Goal: Task Accomplishment & Management: Use online tool/utility

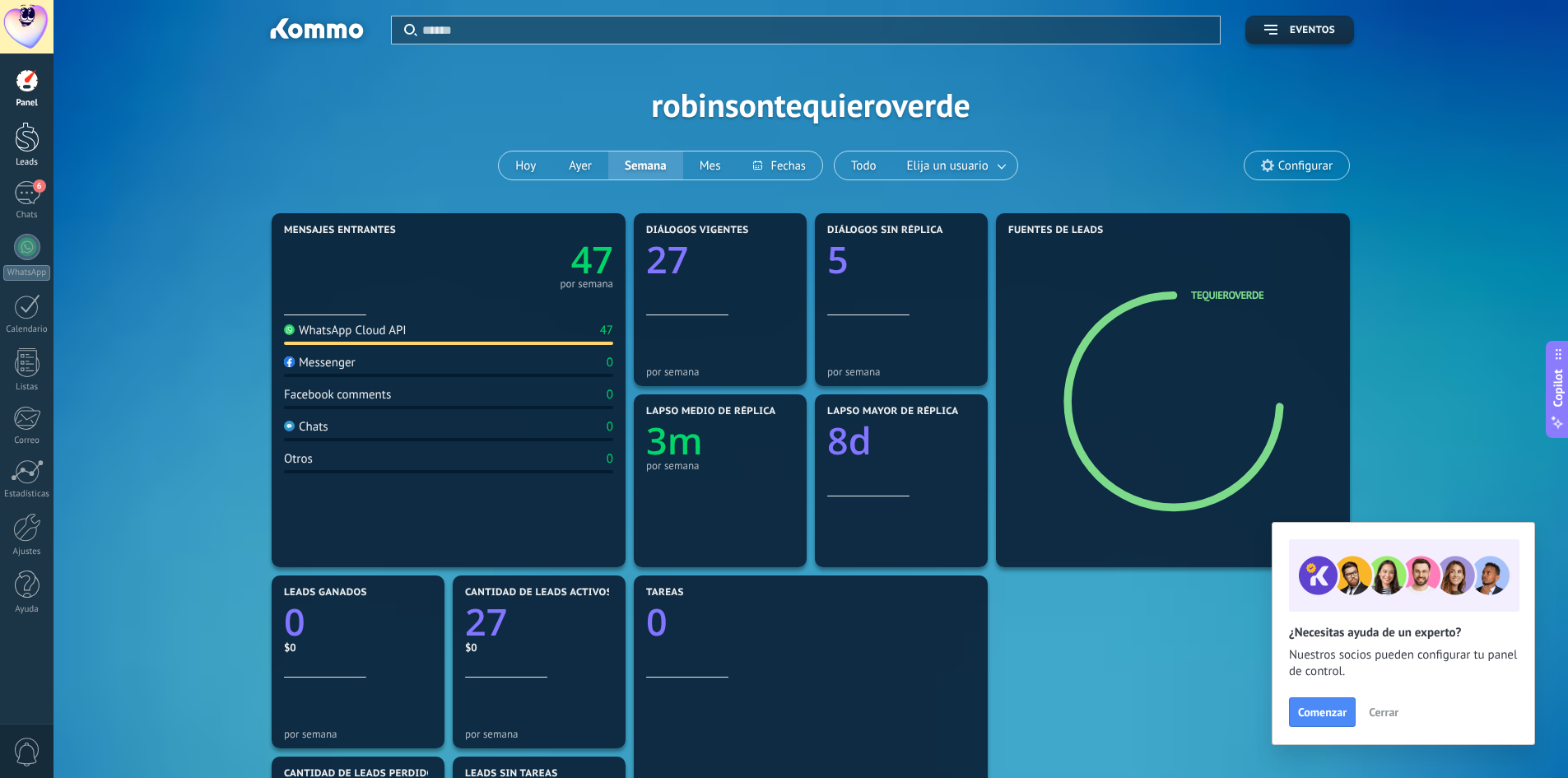
scroll to position [25, 0]
click at [15, 187] on div "6" at bounding box center [27, 194] width 26 height 24
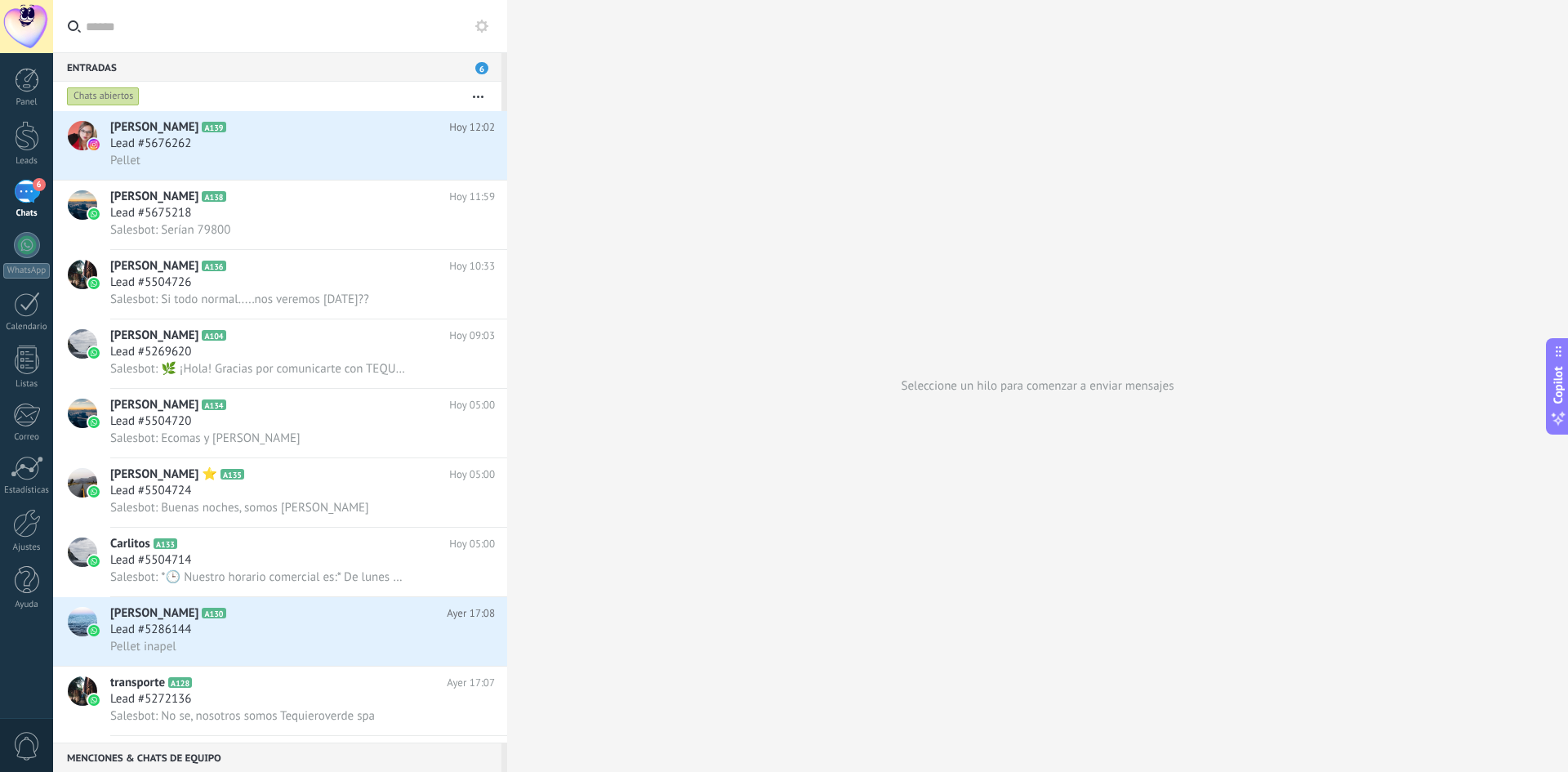
click at [83, 66] on div "Entradas 6" at bounding box center [278, 67] width 449 height 30
click at [189, 139] on span "Lead #5676262" at bounding box center [150, 144] width 81 height 17
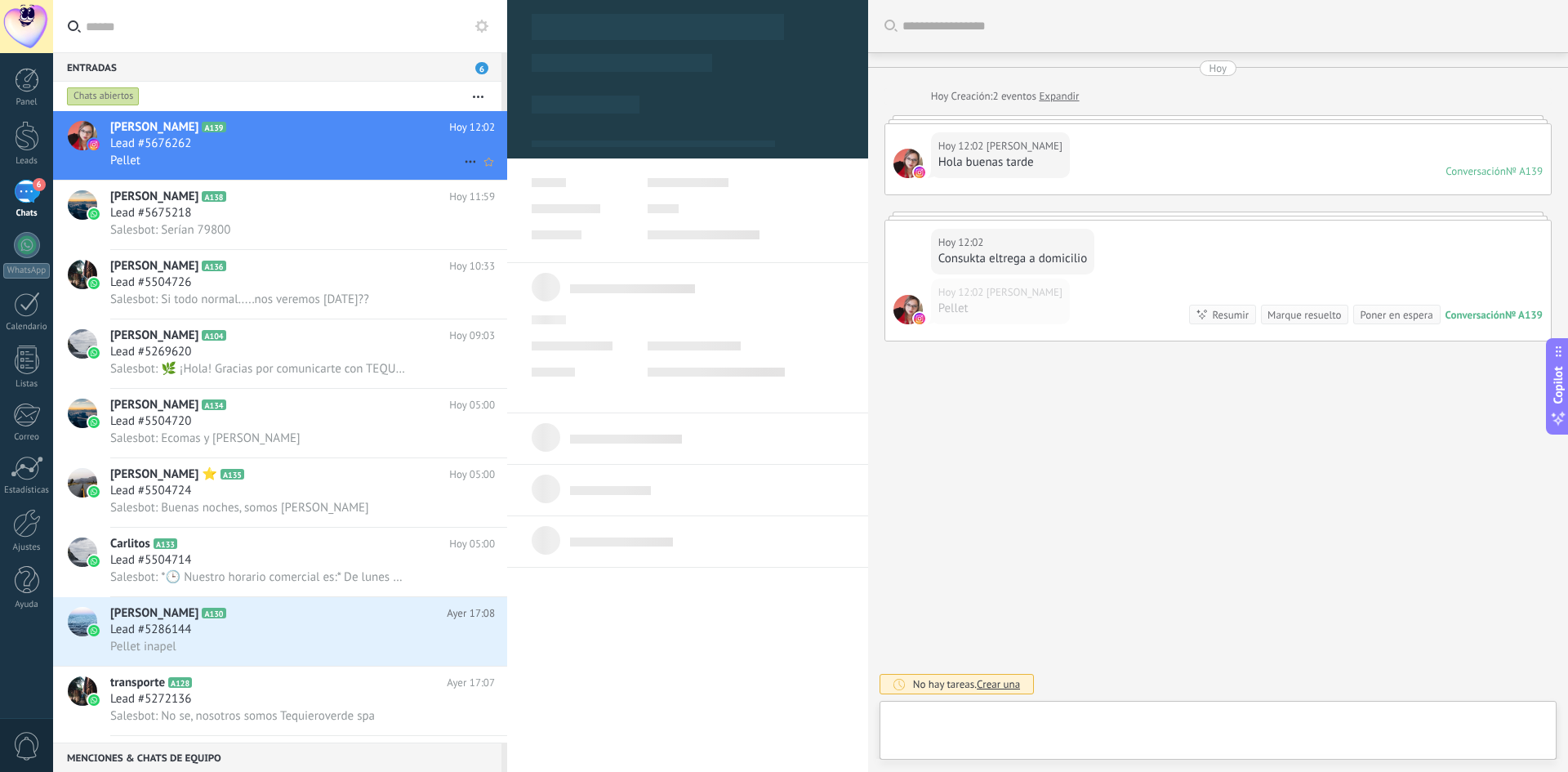
type textarea "**********"
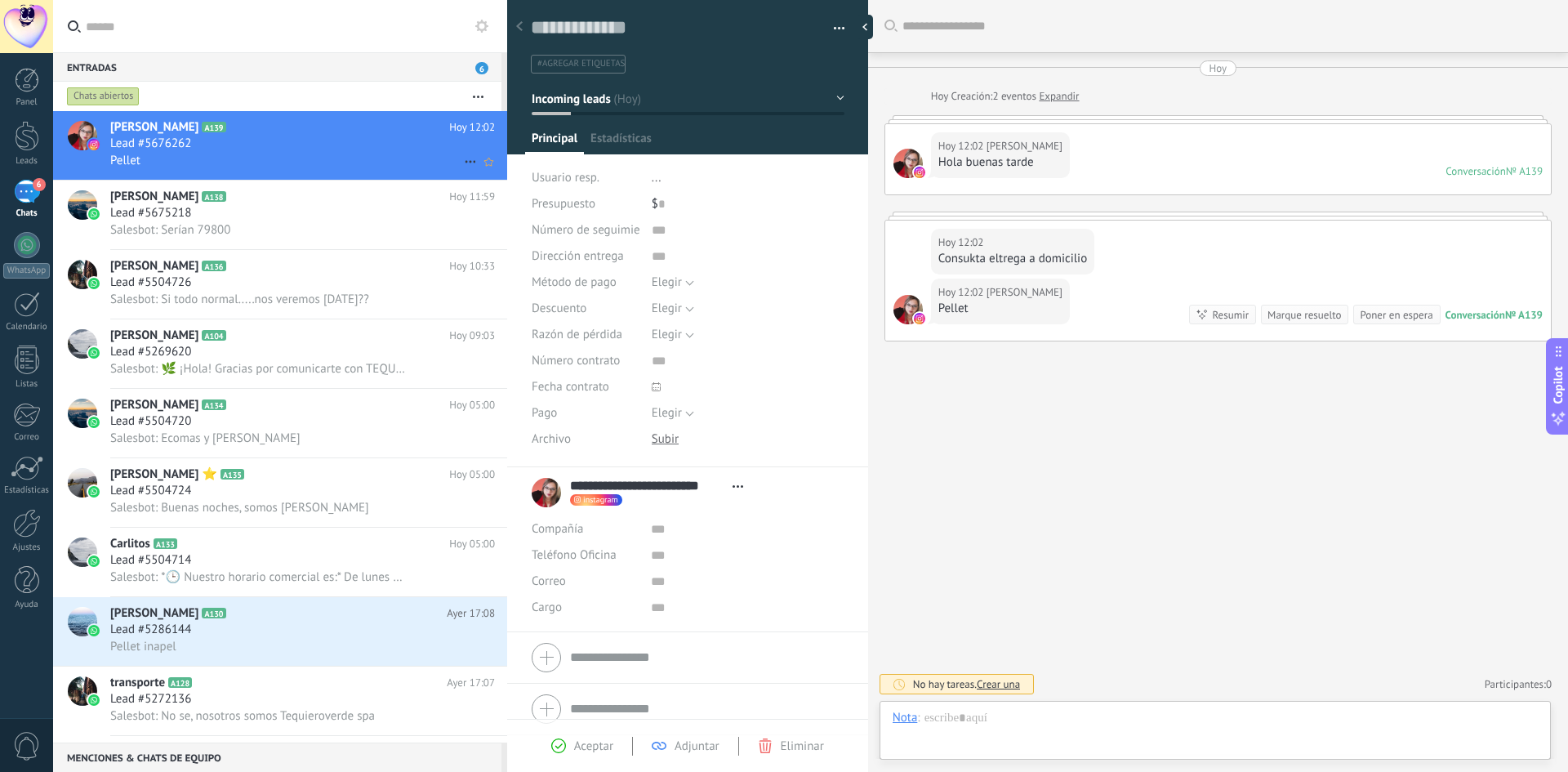
scroll to position [25, 0]
click at [1026, 153] on span "[PERSON_NAME]" at bounding box center [1024, 147] width 76 height 17
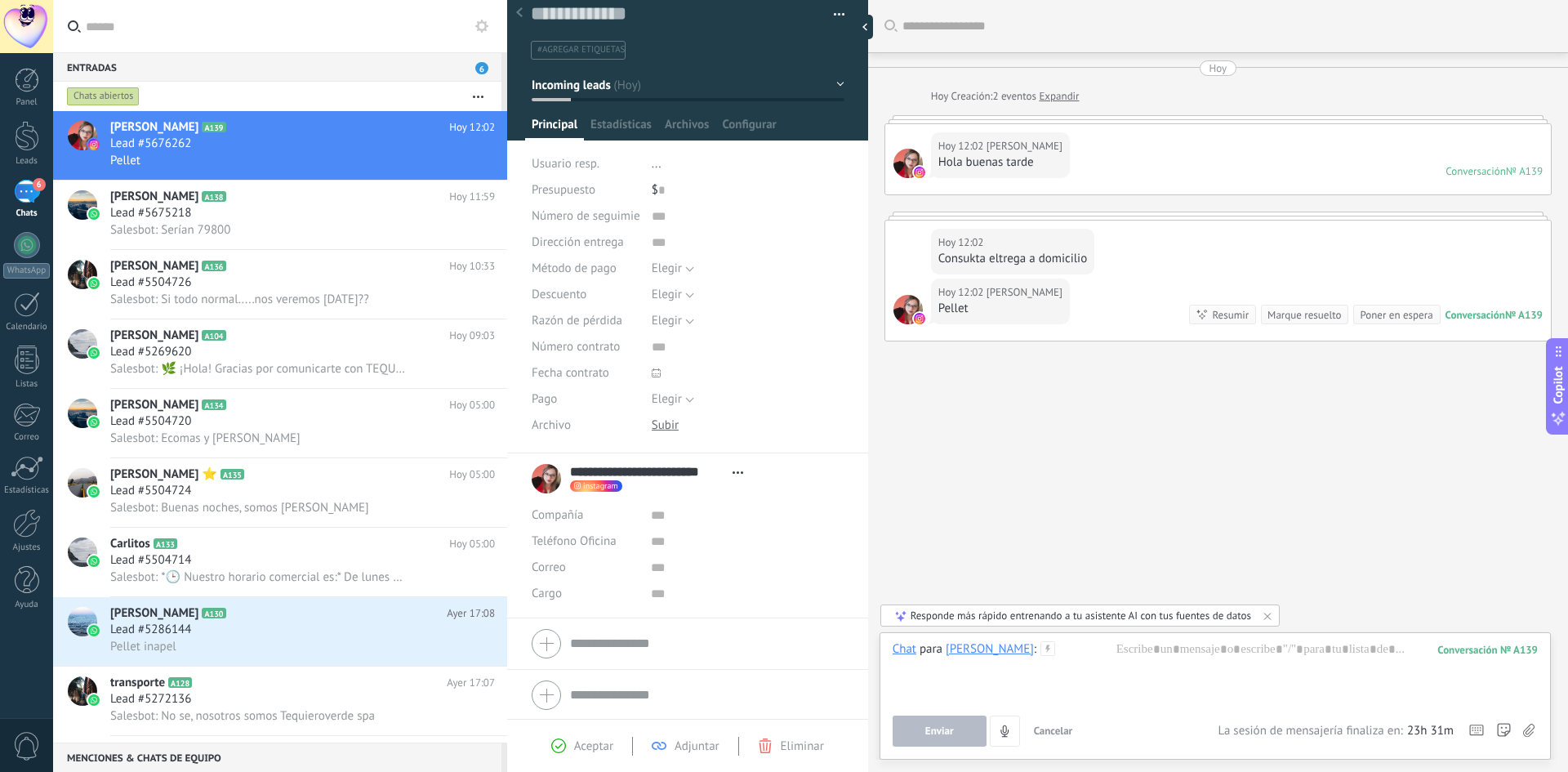
scroll to position [17, 0]
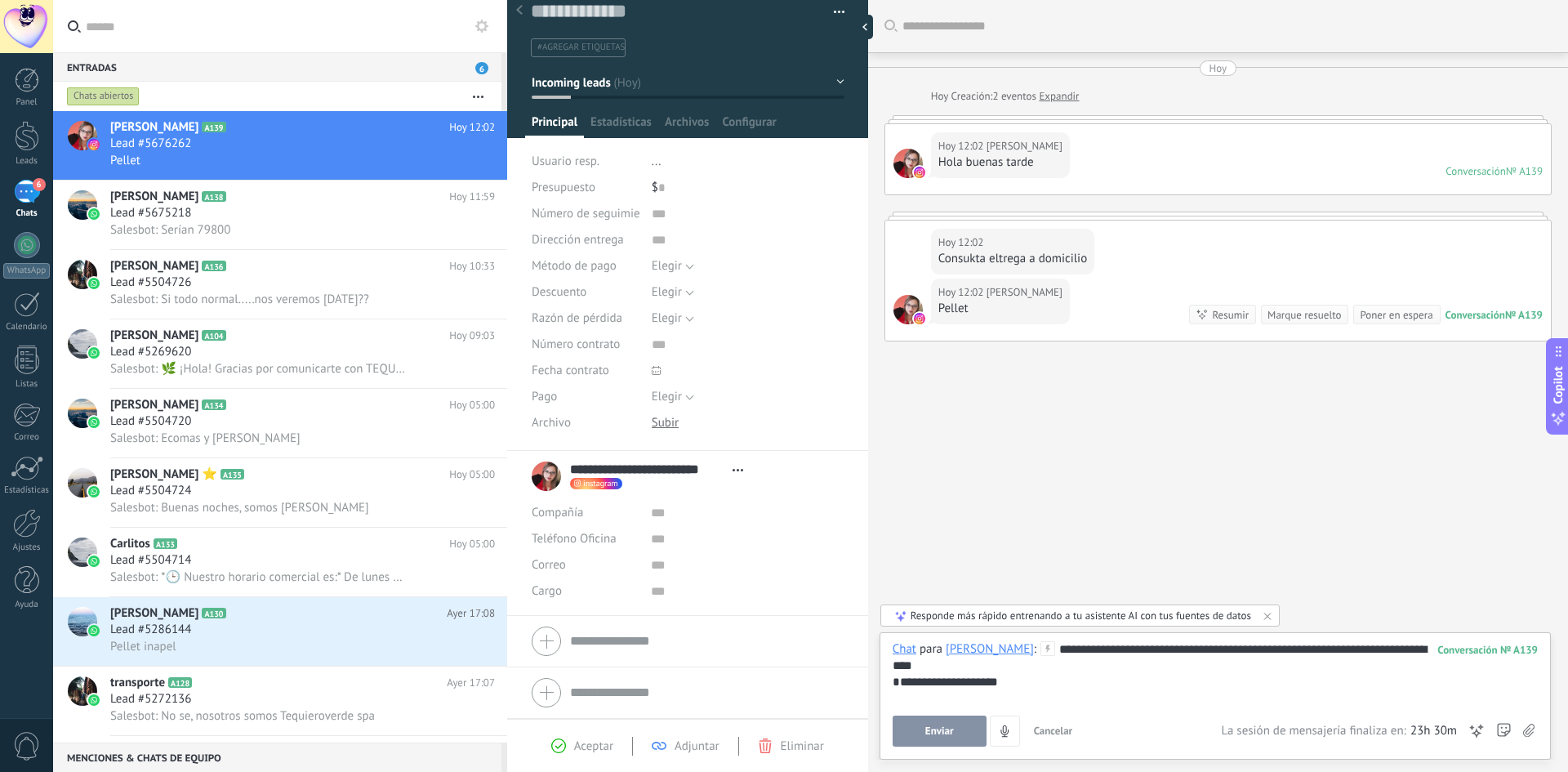
click at [962, 734] on button "Enviar" at bounding box center [940, 731] width 94 height 31
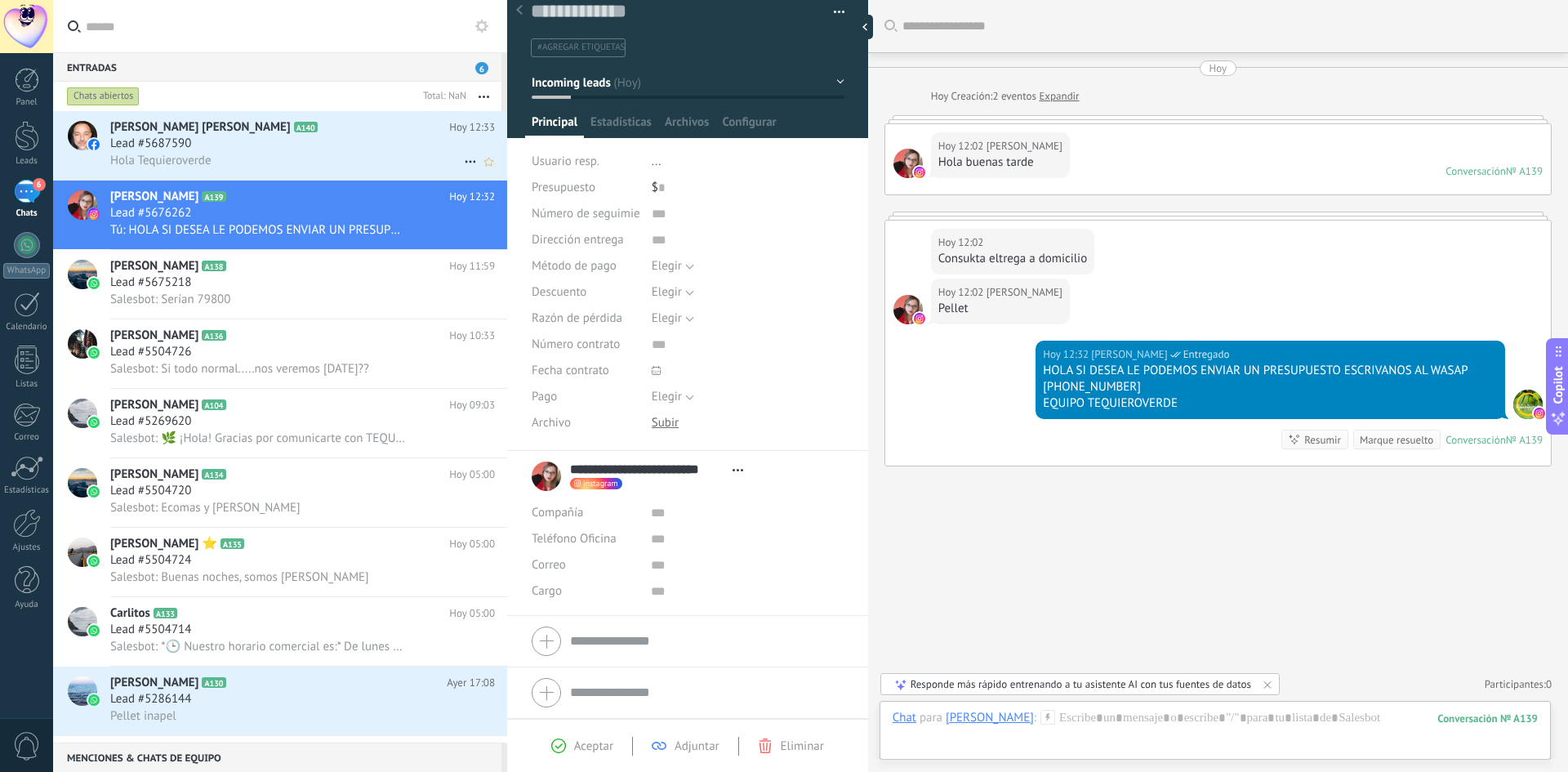
click at [202, 166] on span "Hola Tequieroverde" at bounding box center [161, 160] width 102 height 16
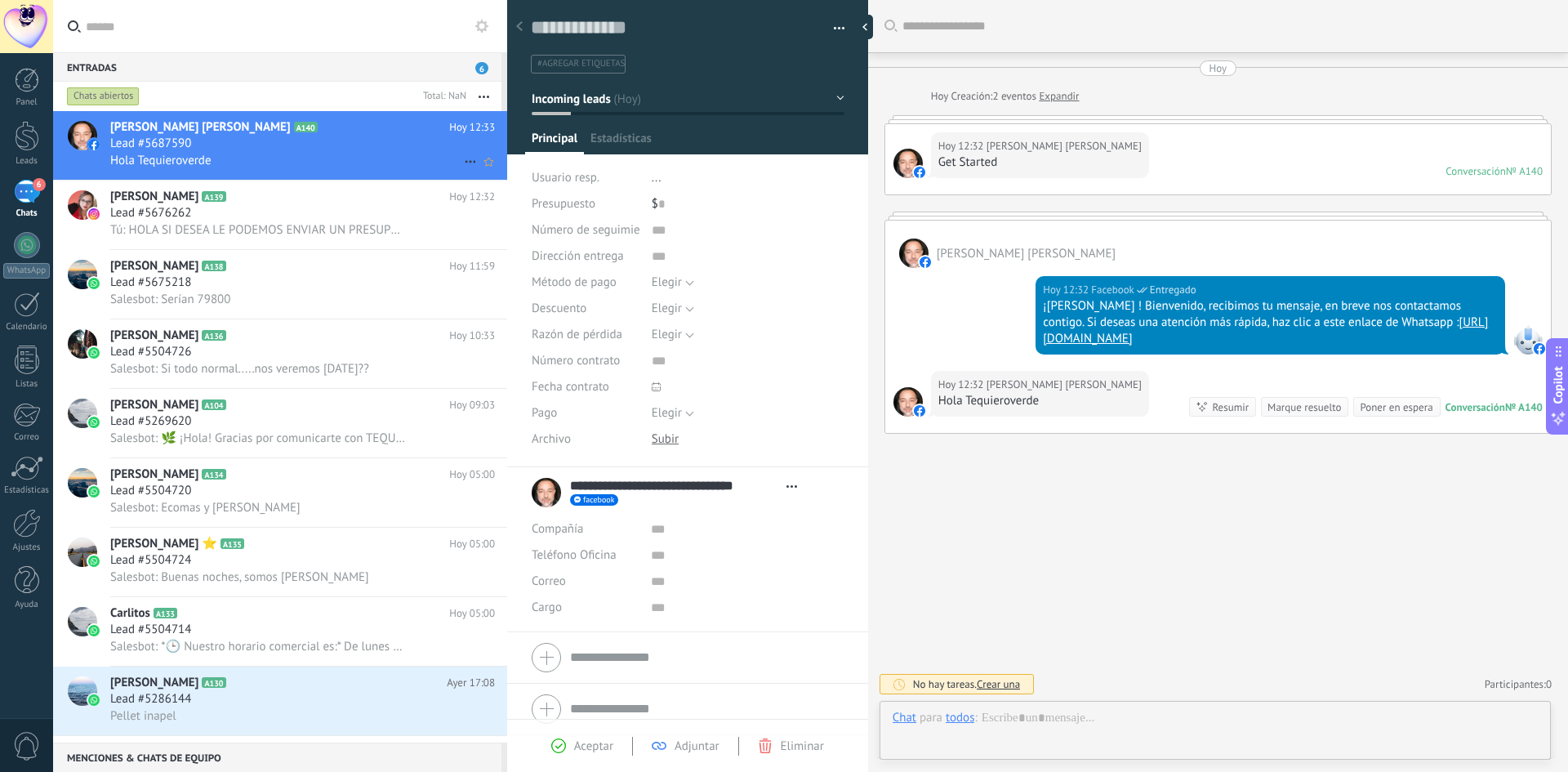
scroll to position [25, 0]
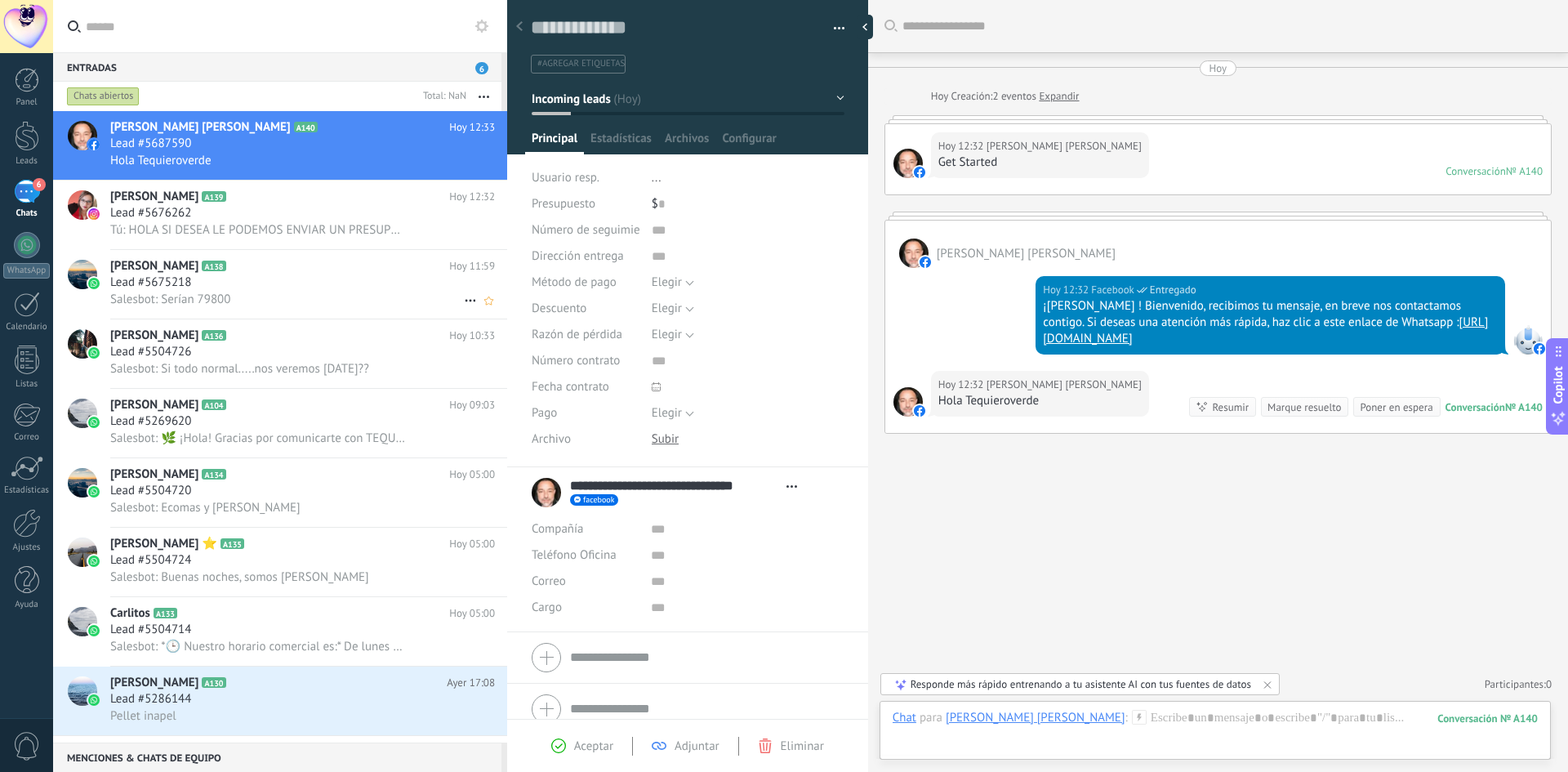
click at [306, 309] on div "[PERSON_NAME] A138 [DATE] 11:59 Lead #5675218 Salesbot: Serían 79800" at bounding box center [308, 284] width 397 height 68
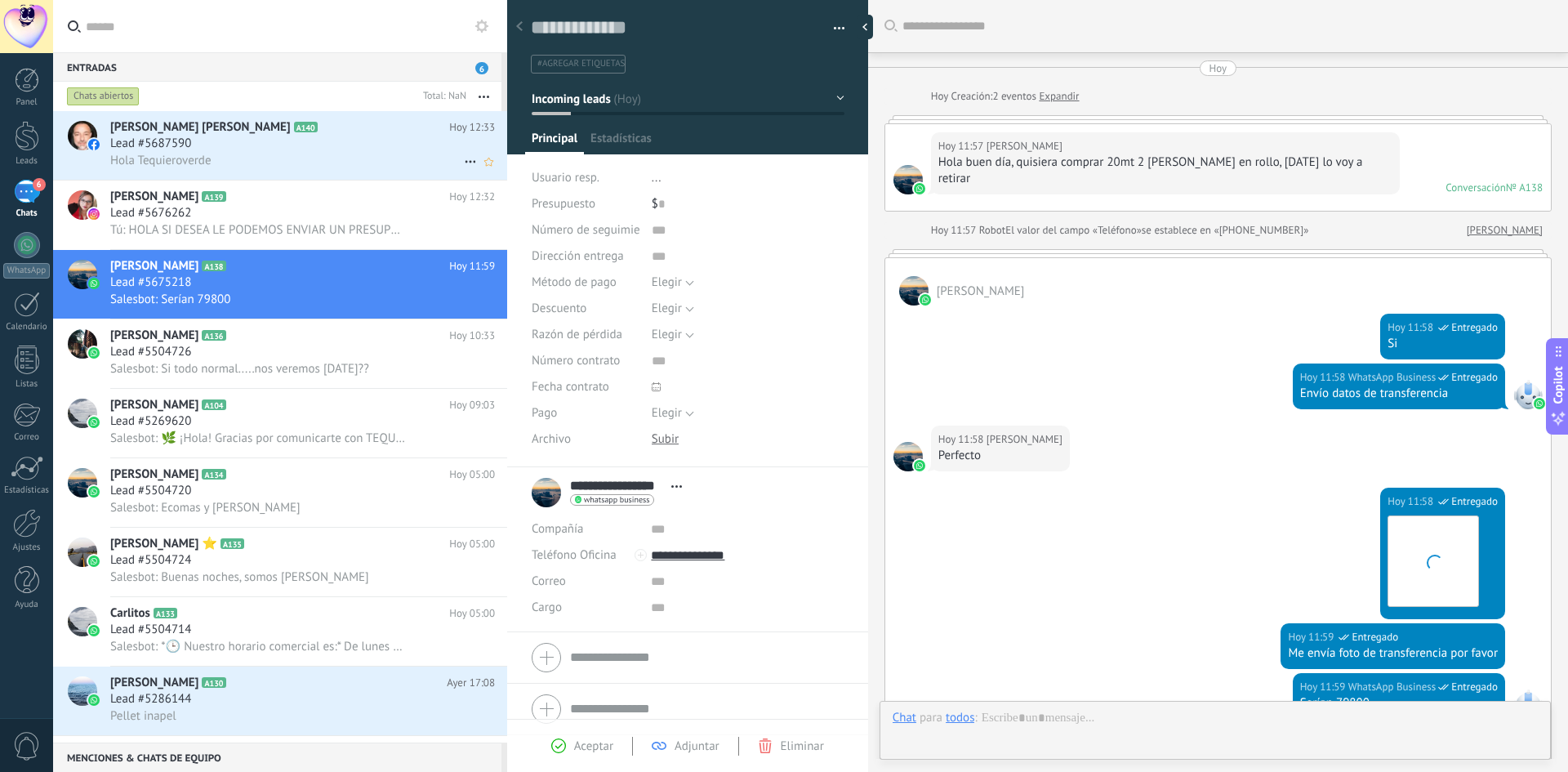
scroll to position [263, 0]
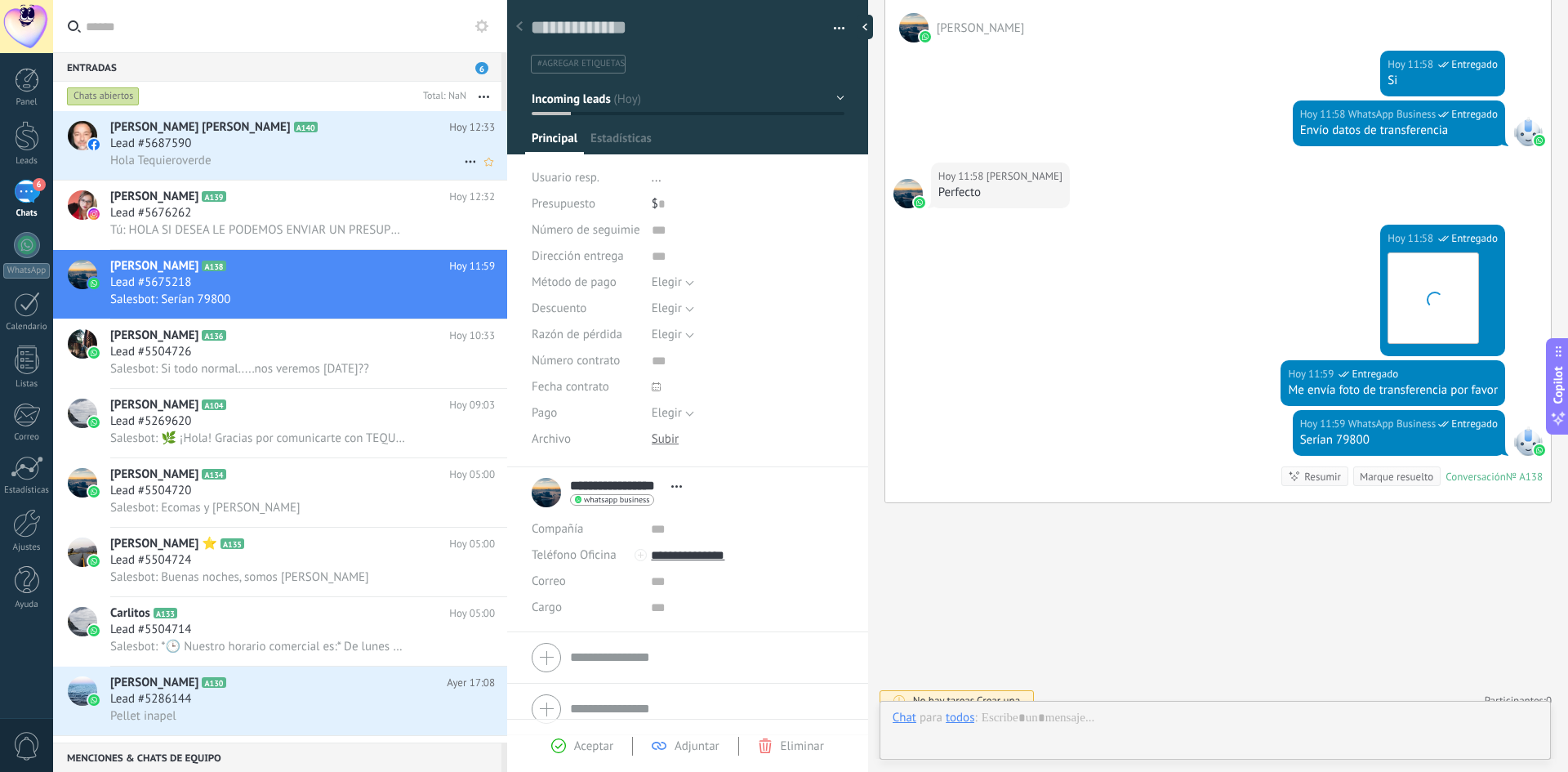
click at [173, 169] on div "[PERSON_NAME] [PERSON_NAME] A140 [DATE] 12:33 Lead #5687590 Hola Tequieroverde" at bounding box center [308, 145] width 397 height 68
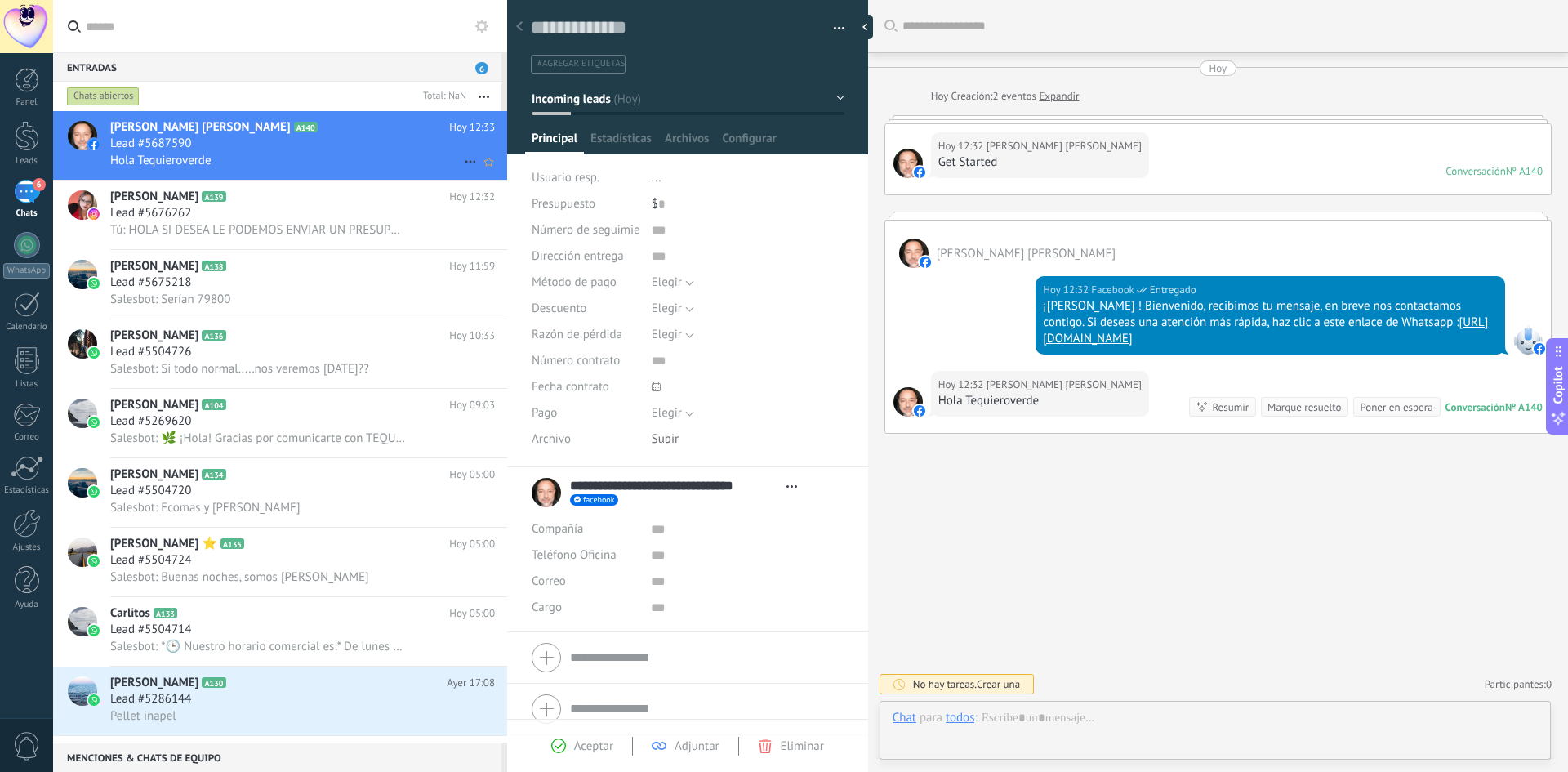
scroll to position [25, 0]
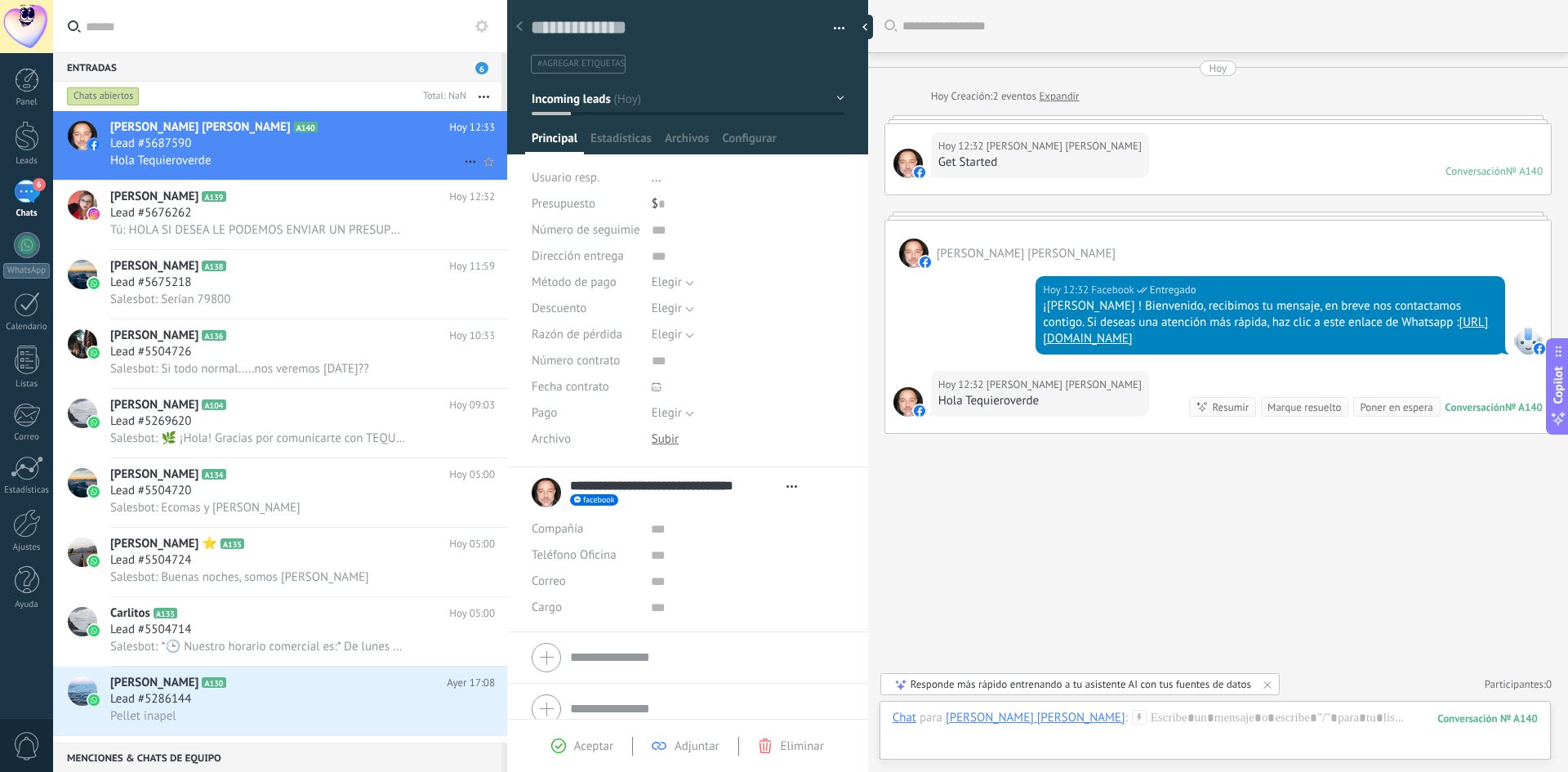
click at [186, 151] on span "Lead #5687590" at bounding box center [150, 144] width 81 height 17
click at [1469, 167] on div "Conversación" at bounding box center [1475, 171] width 60 height 14
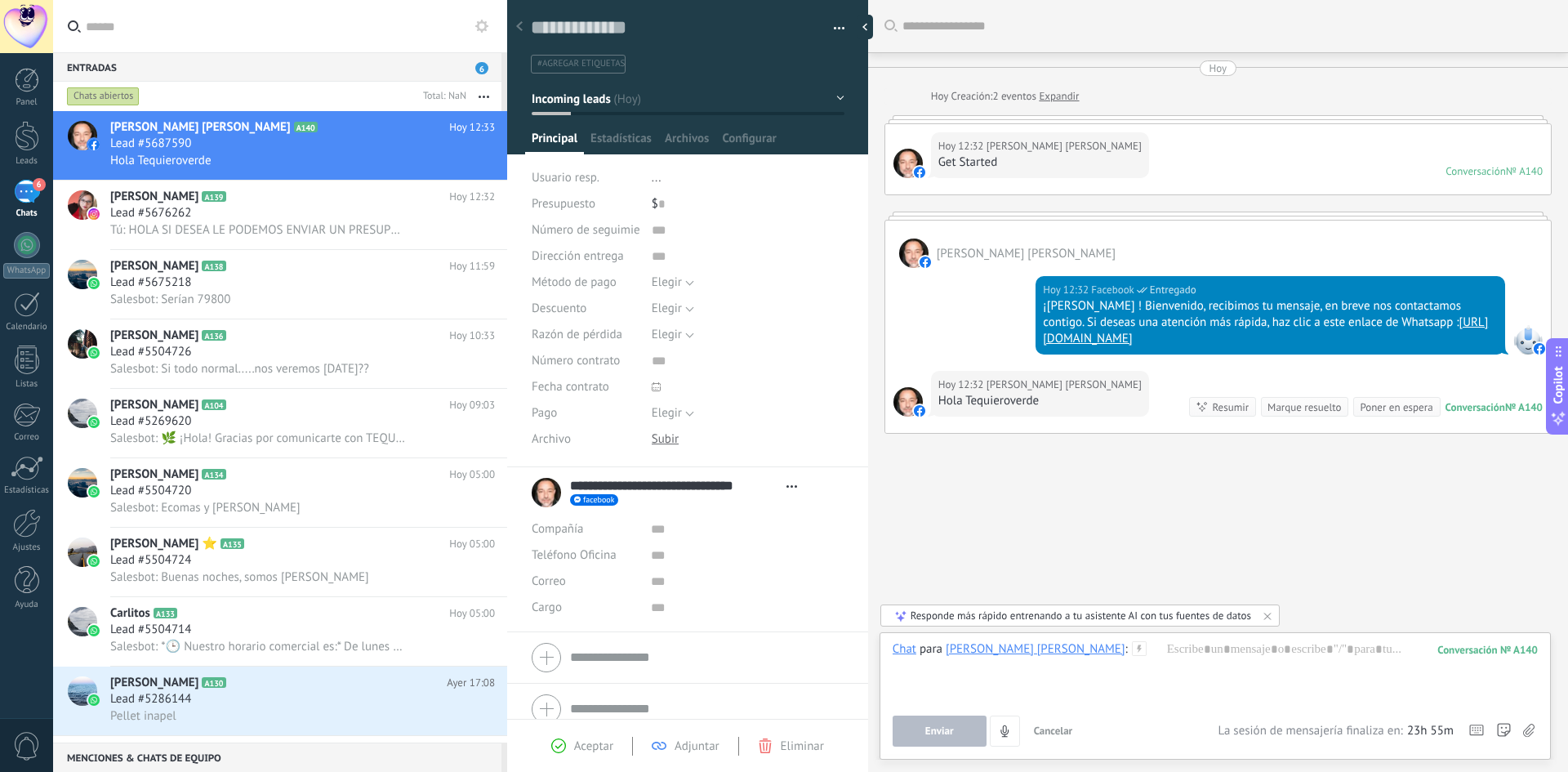
click at [14, 197] on div "6" at bounding box center [27, 192] width 26 height 24
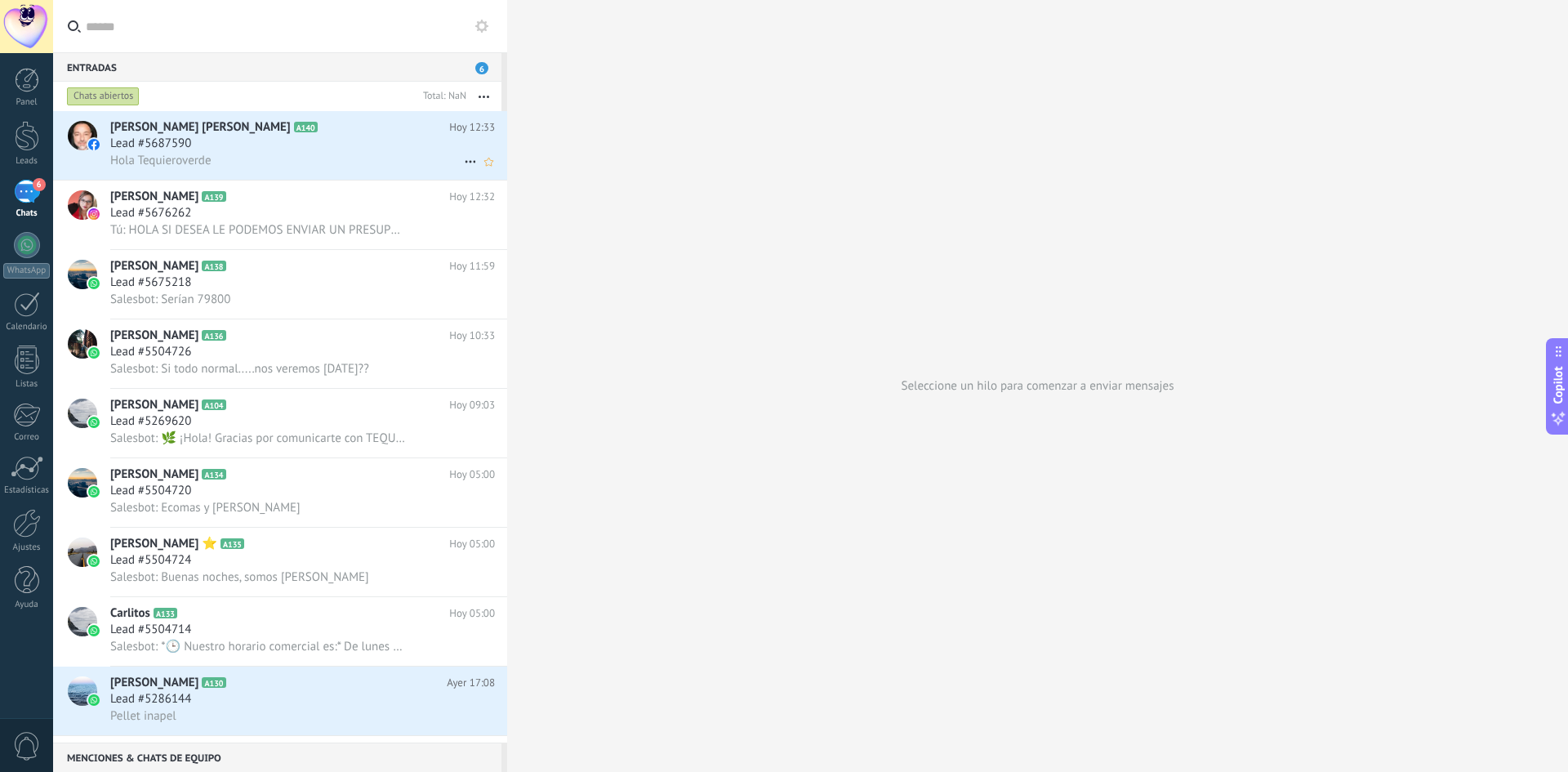
click at [237, 141] on div "Lead #5687590" at bounding box center [302, 144] width 385 height 17
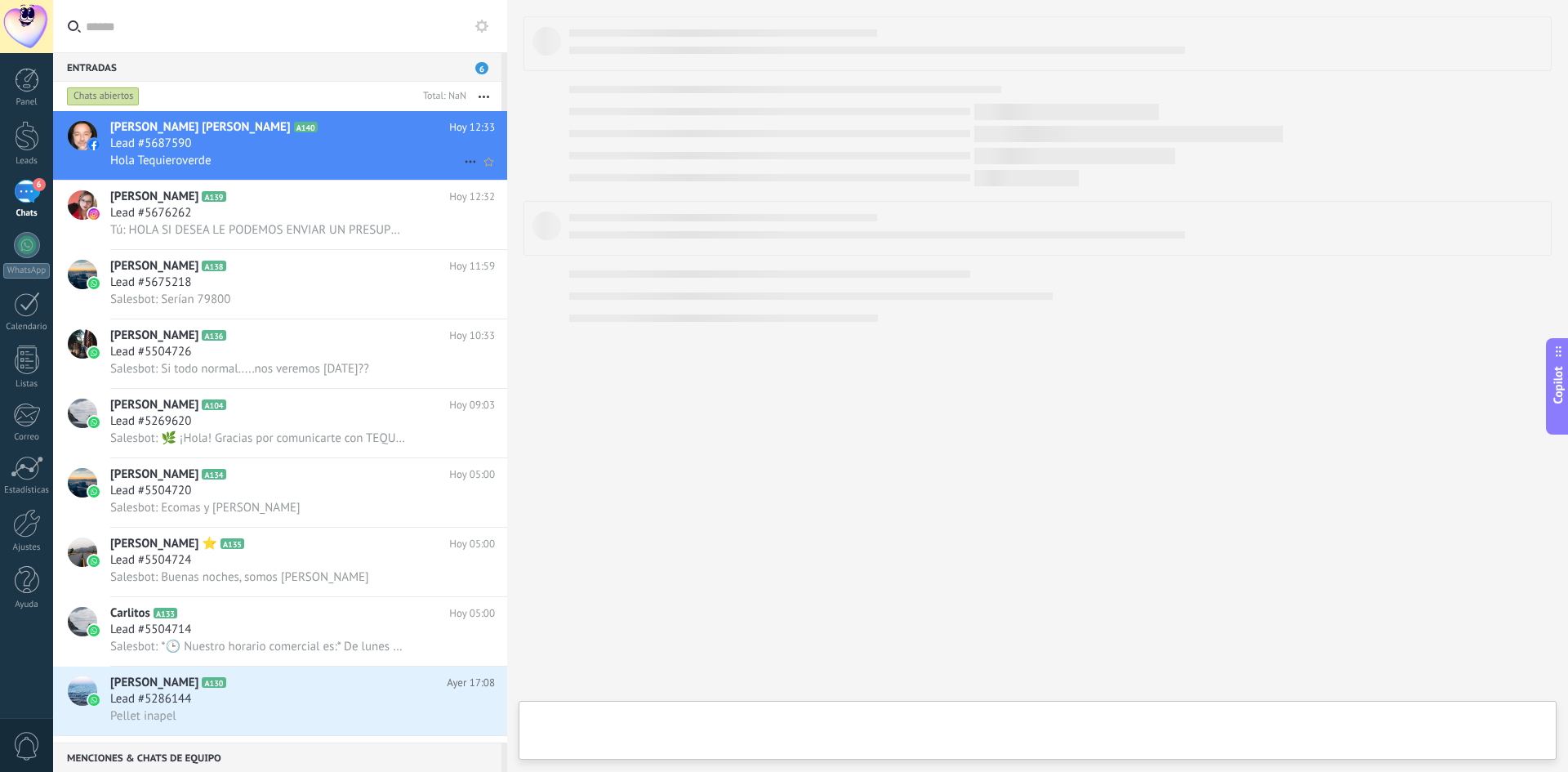
type textarea "**********"
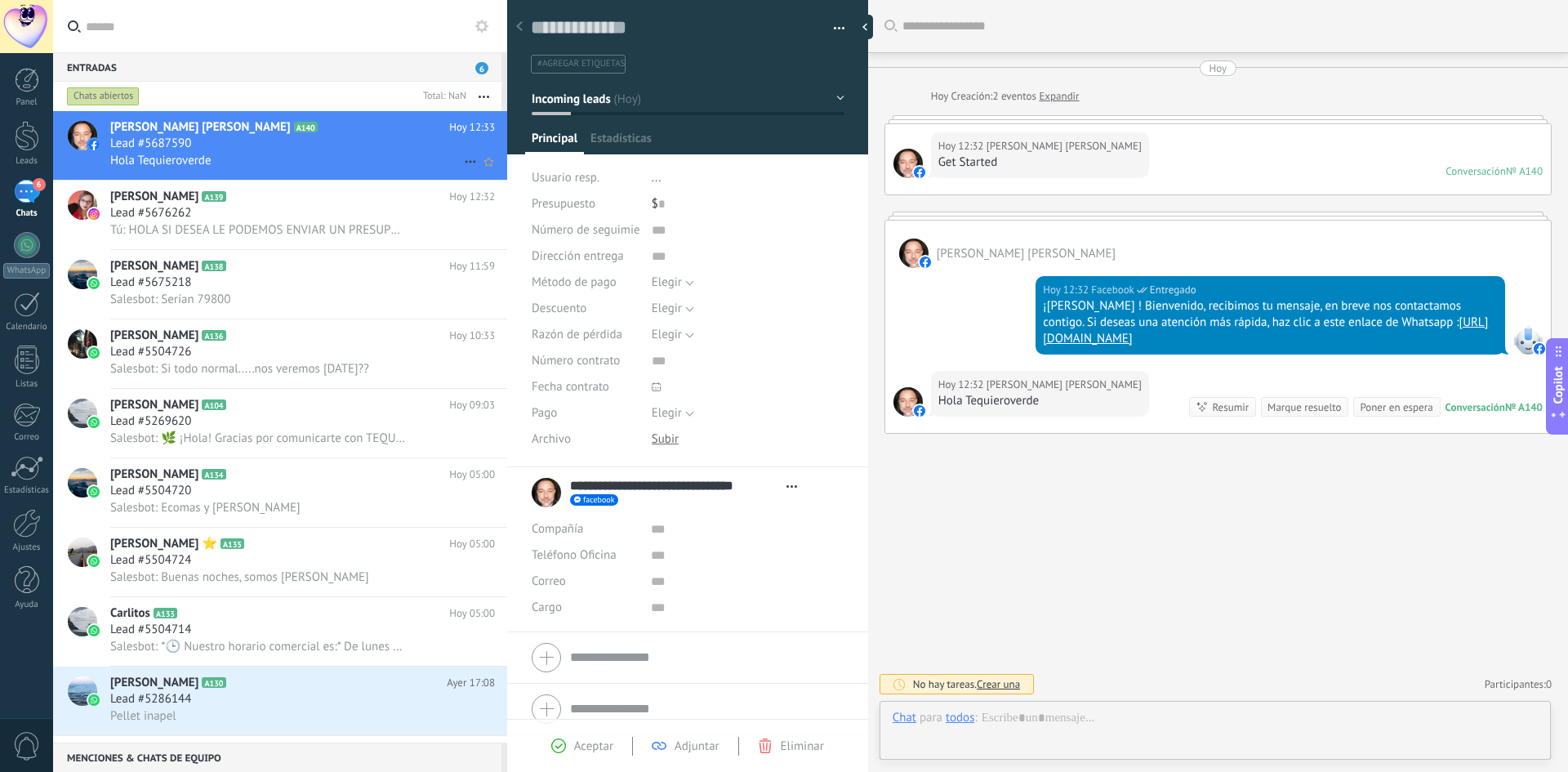
scroll to position [25, 0]
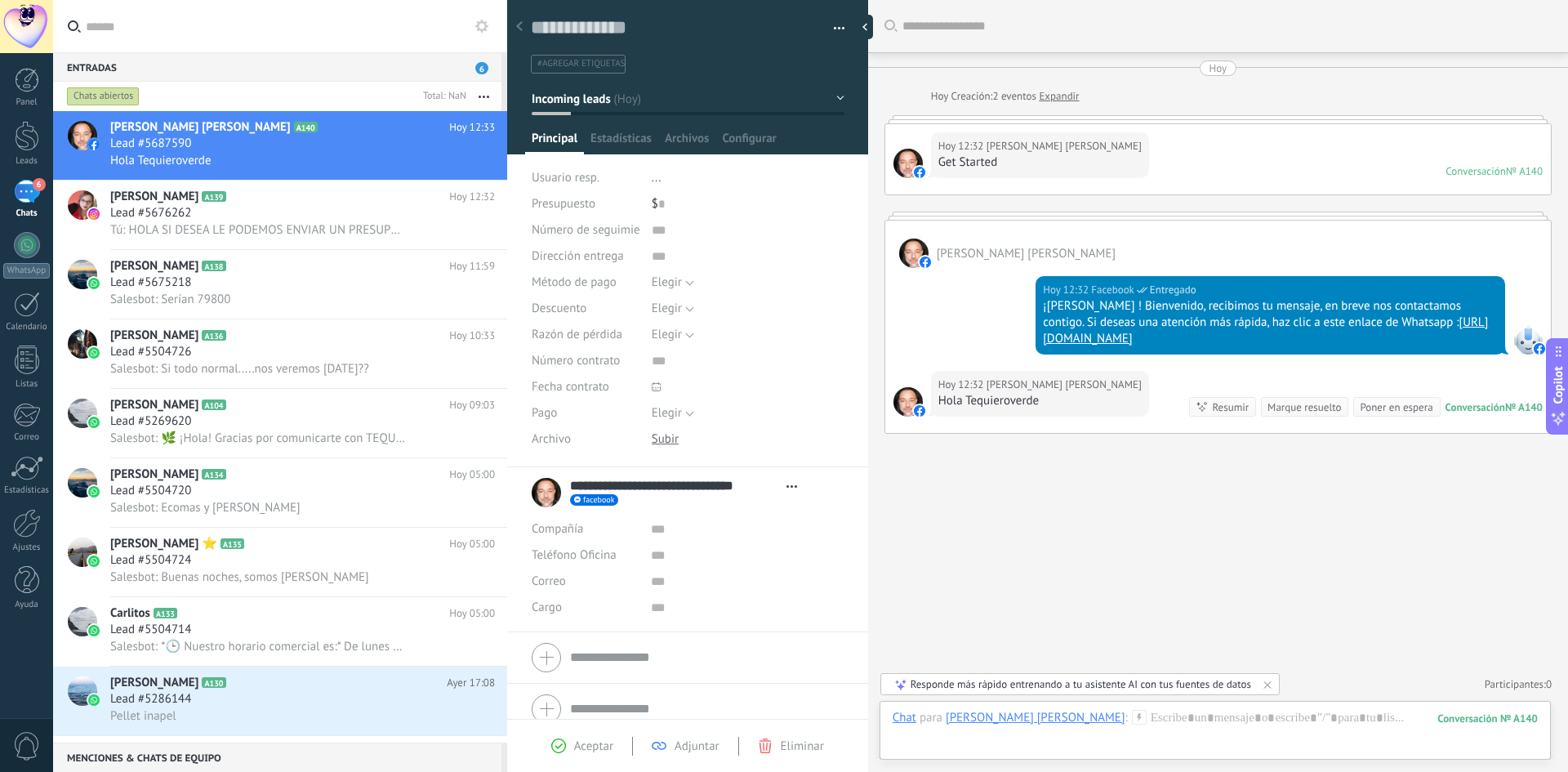
click at [633, 494] on div "facebook Enviar mensaje Separar el chat" at bounding box center [688, 501] width 235 height 13
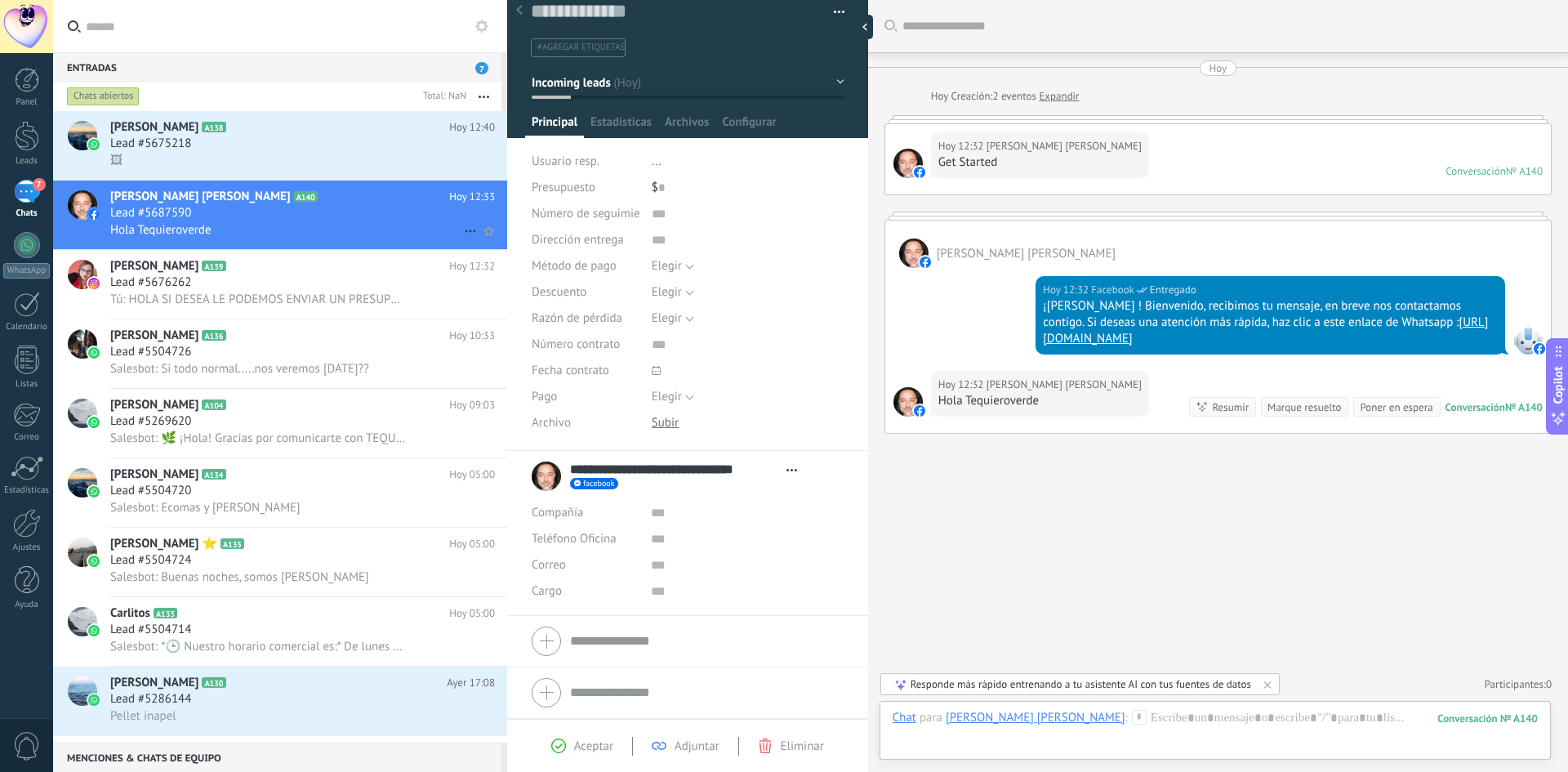
click at [153, 219] on span "Lead #5687590" at bounding box center [150, 213] width 81 height 17
click at [227, 212] on div "Lead #5687590" at bounding box center [302, 213] width 385 height 17
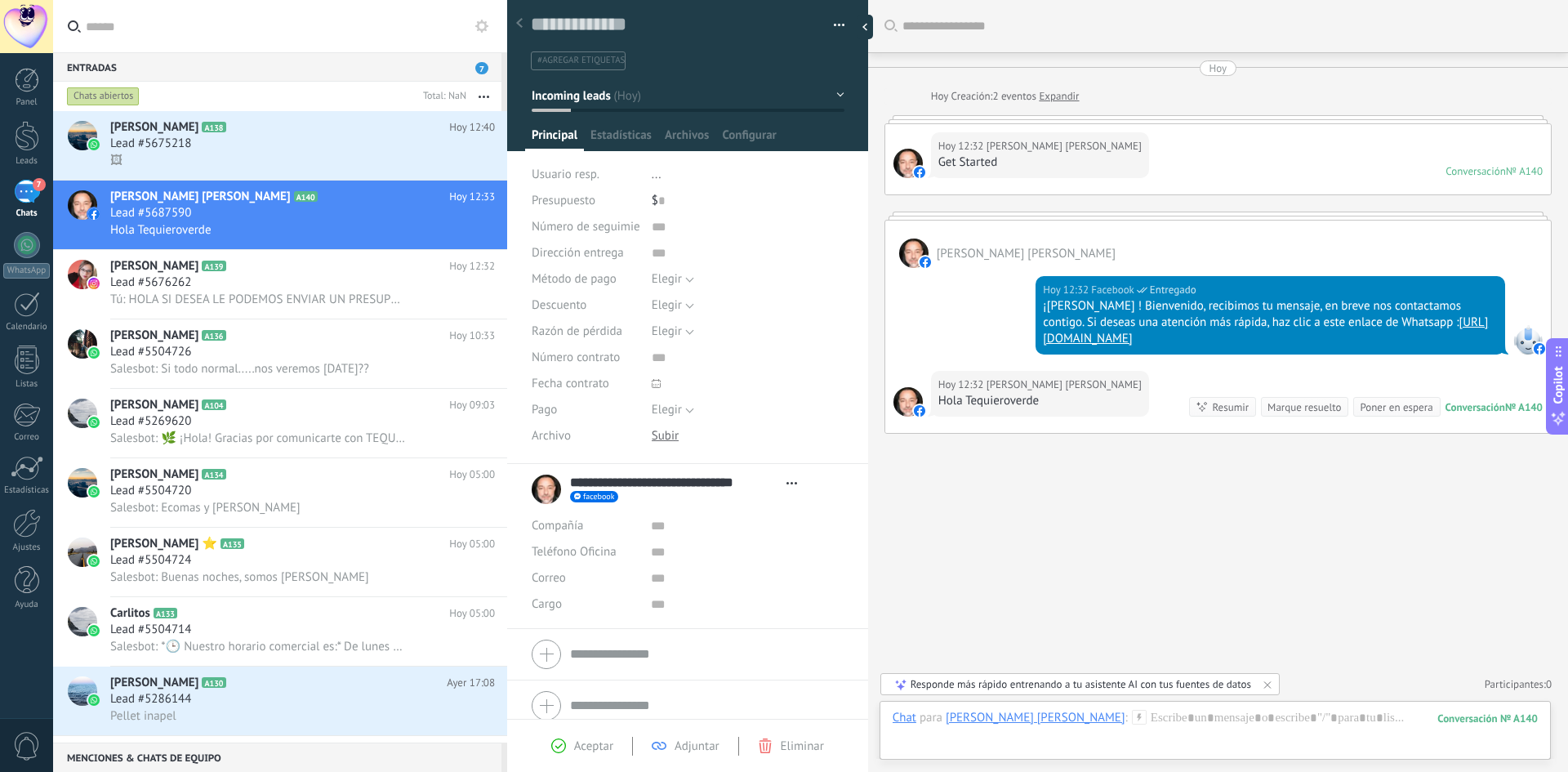
scroll to position [0, 0]
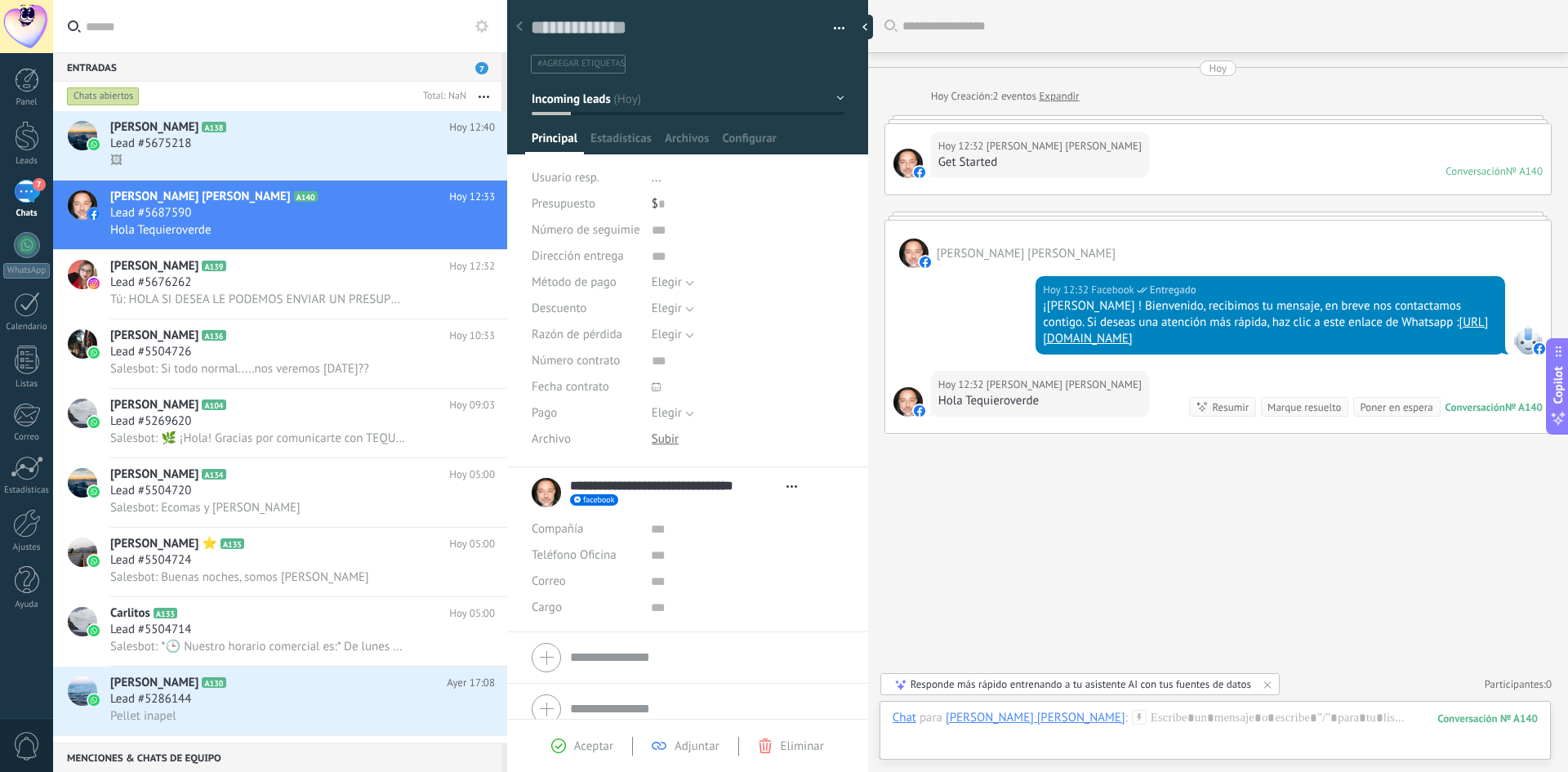
click at [589, 516] on div "Compañía" at bounding box center [585, 529] width 107 height 26
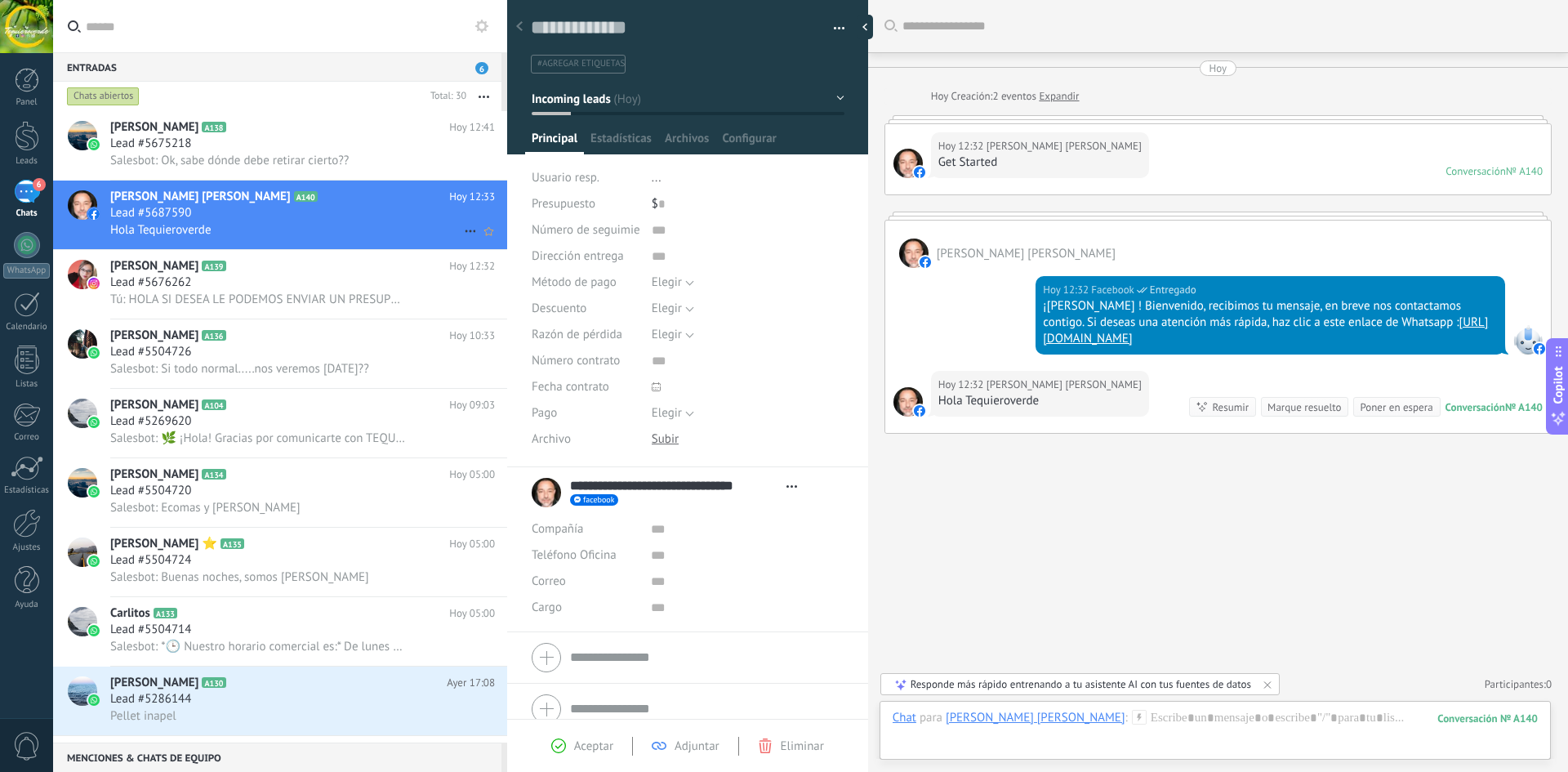
click at [203, 214] on div "Lead #5687590" at bounding box center [302, 213] width 385 height 17
click at [18, 79] on div at bounding box center [27, 79] width 25 height 25
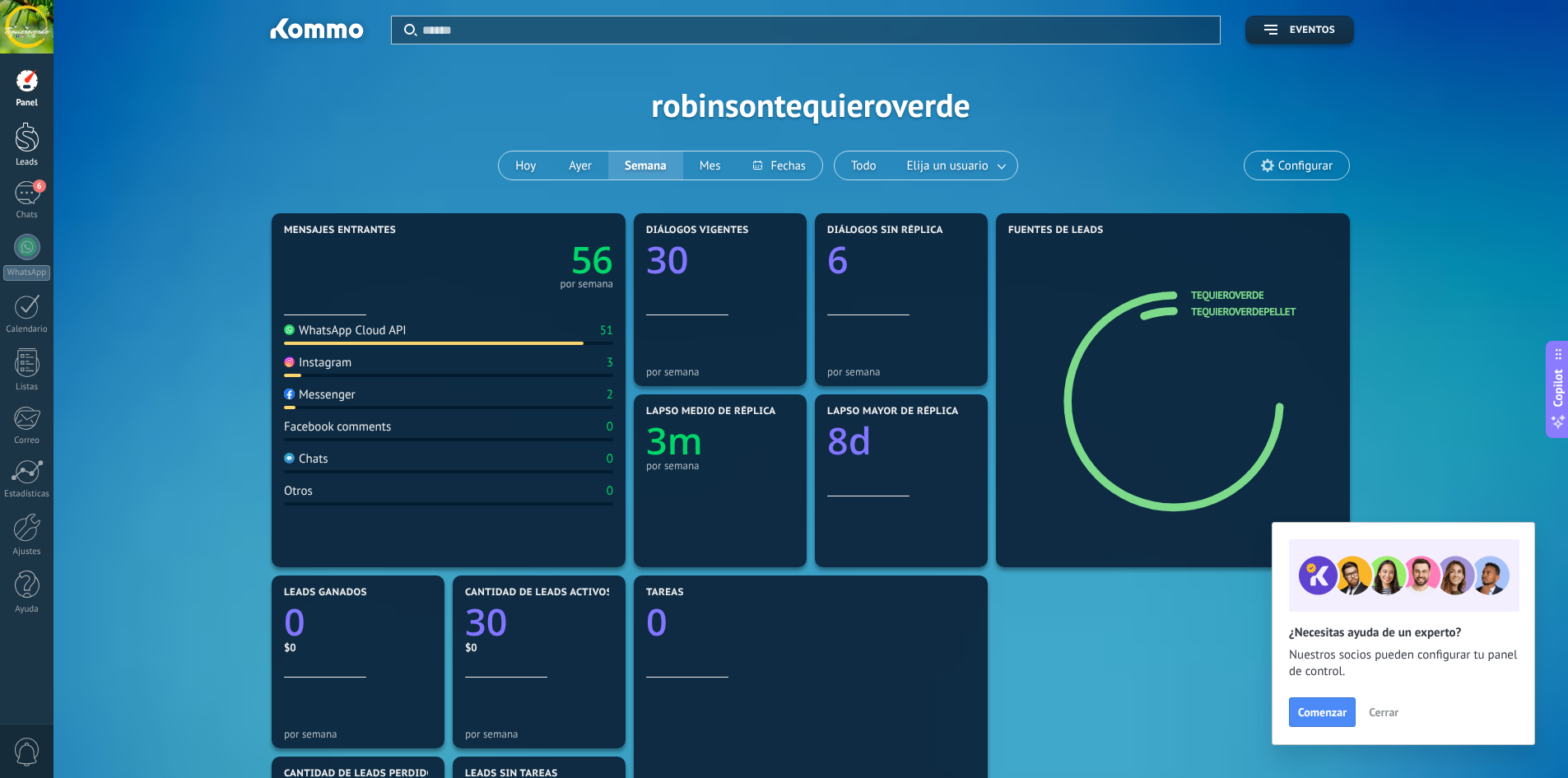
click at [21, 143] on div at bounding box center [27, 137] width 25 height 31
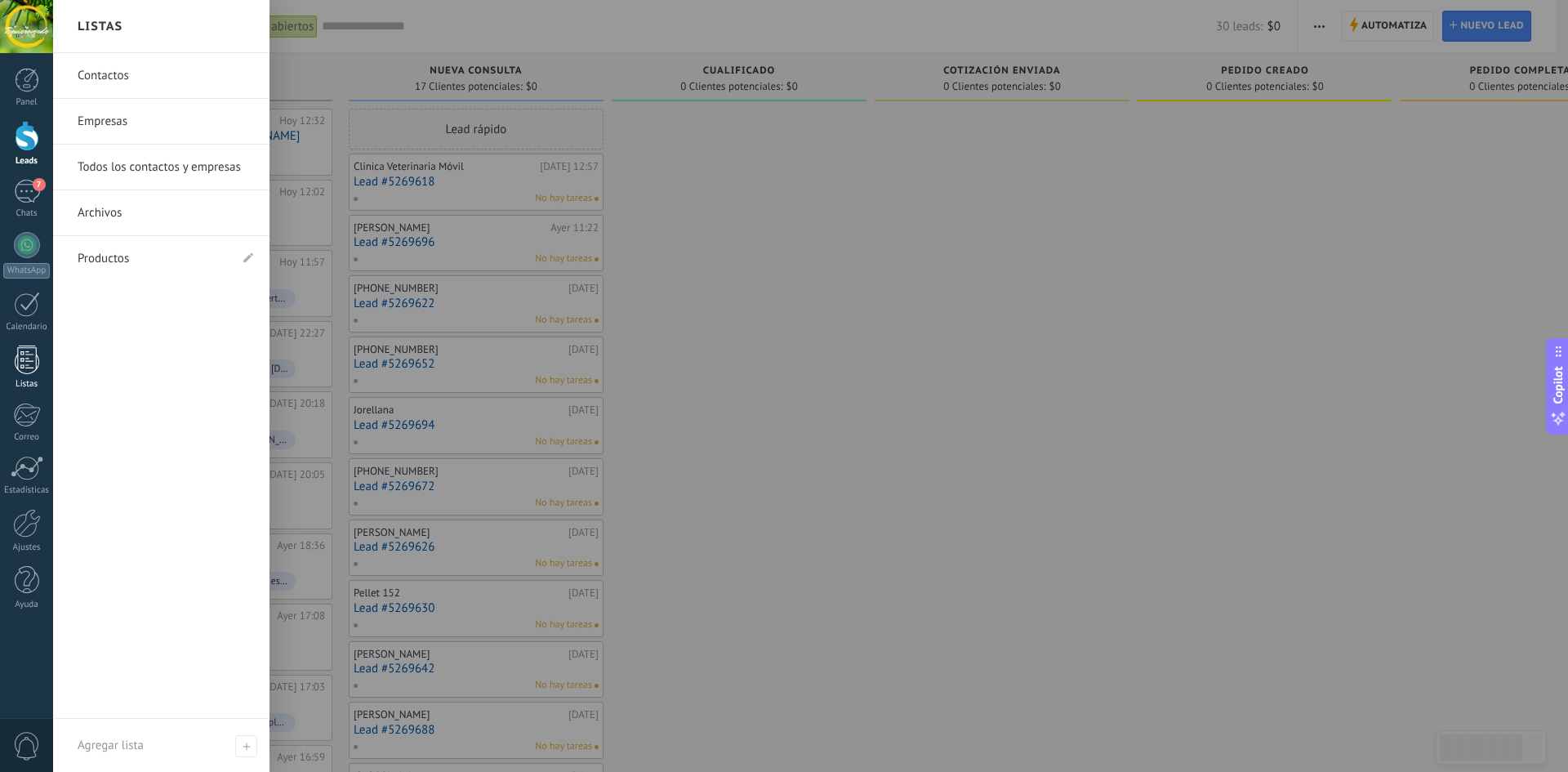
click at [28, 359] on div at bounding box center [27, 359] width 25 height 29
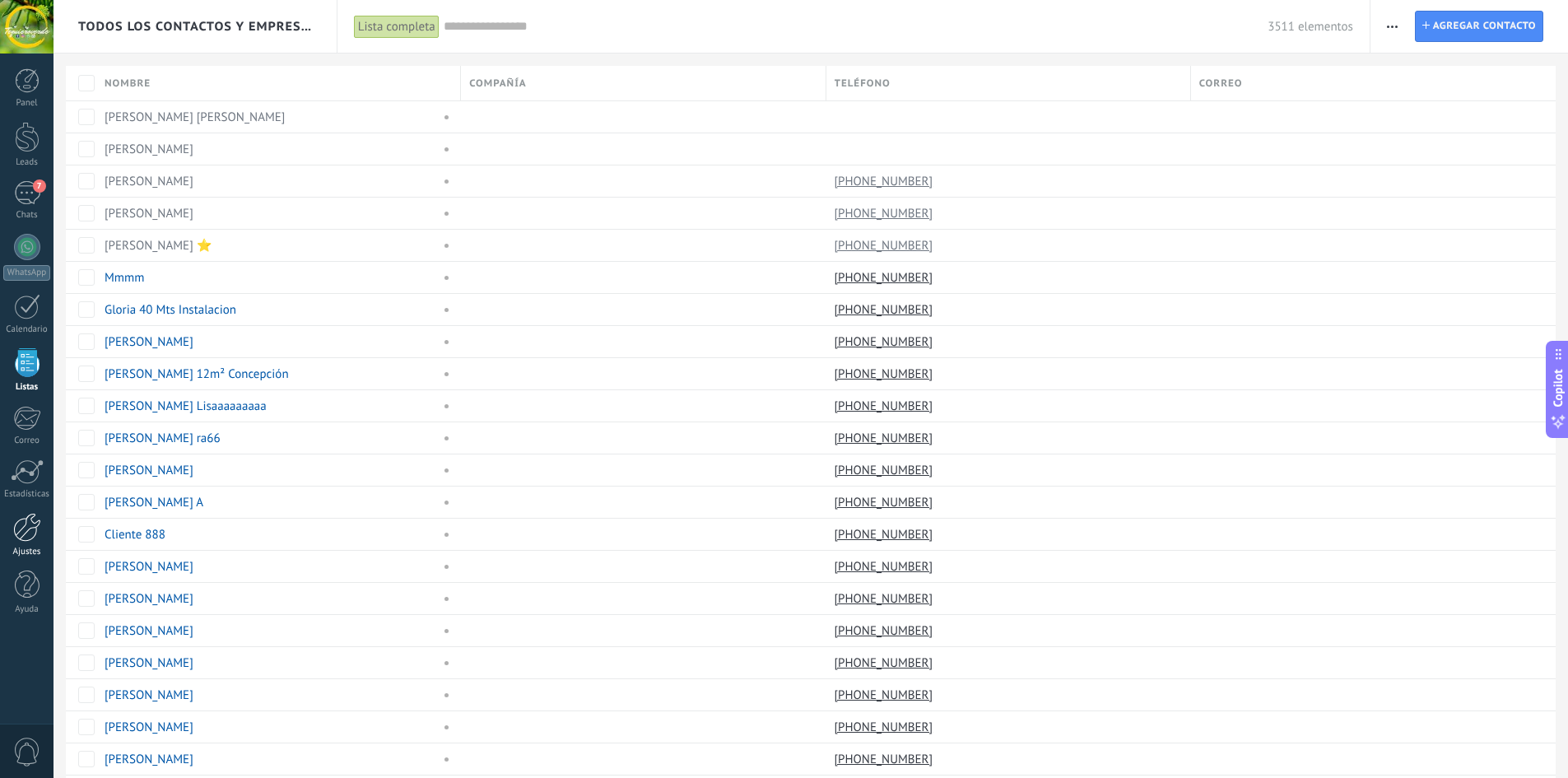
click at [21, 532] on div at bounding box center [27, 527] width 28 height 29
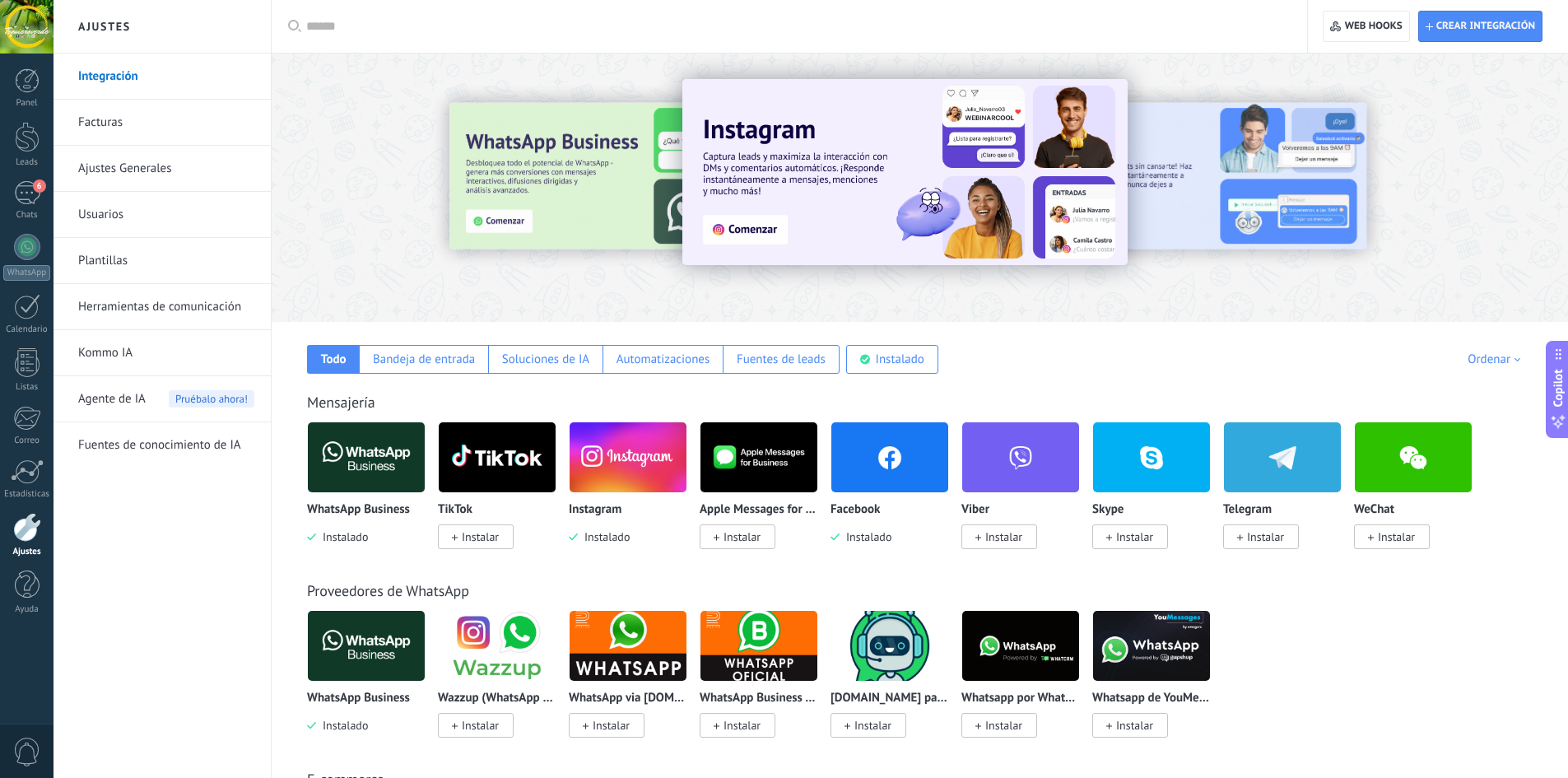
click at [737, 461] on img at bounding box center [759, 458] width 117 height 80
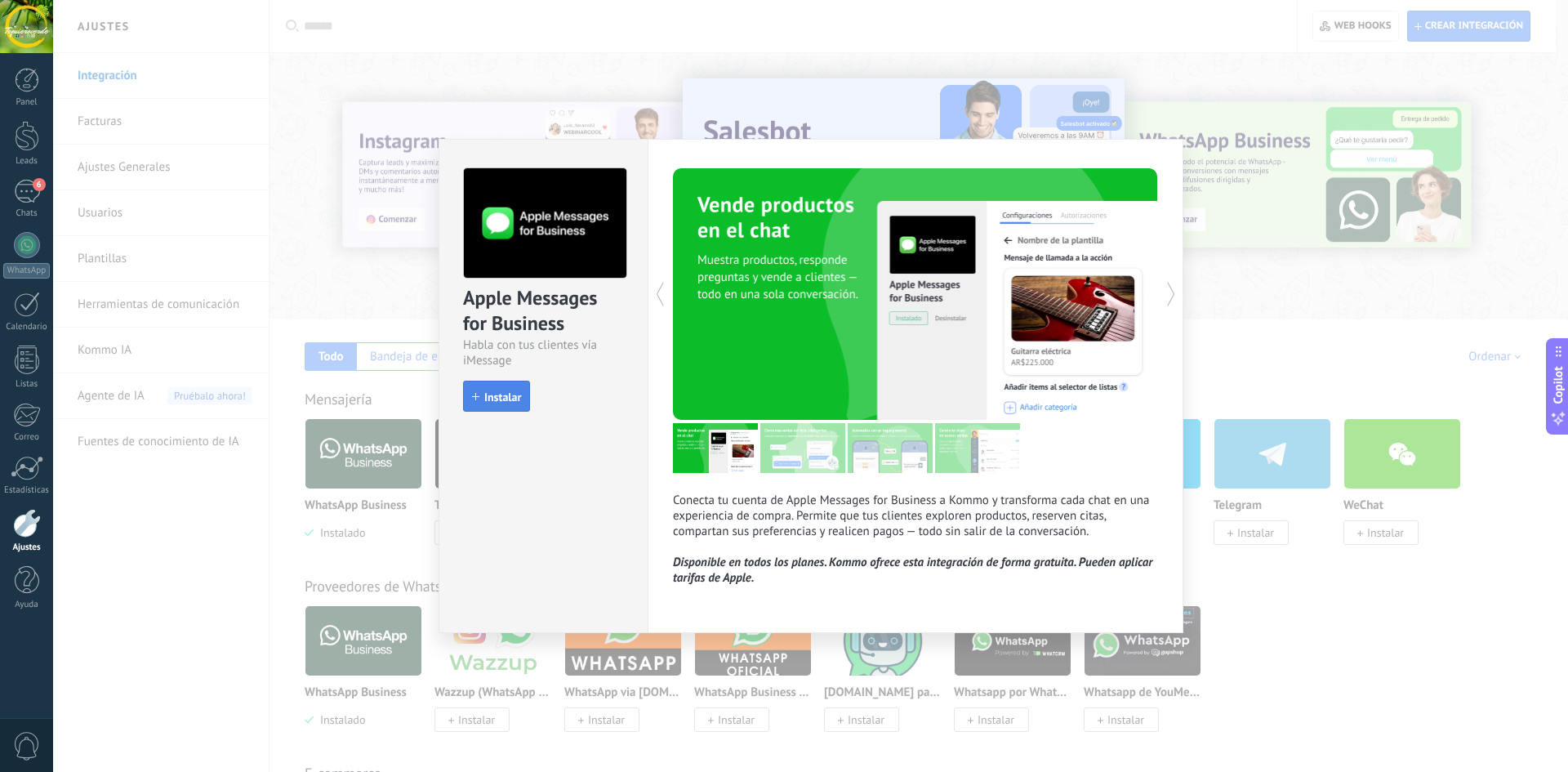
click at [497, 402] on span "Instalar" at bounding box center [503, 397] width 37 height 11
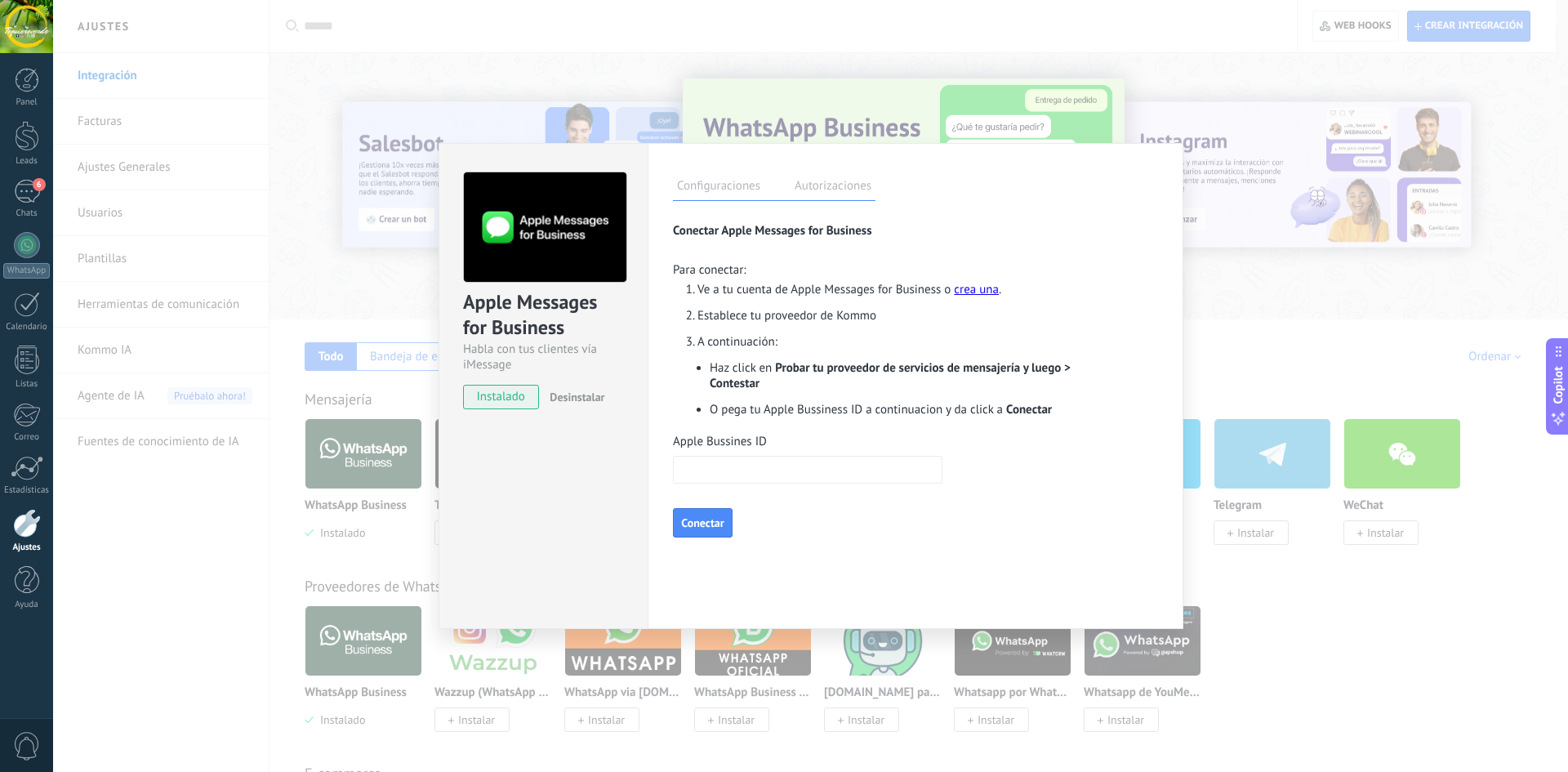
click at [1143, 454] on div "Conectar Apple Messages for Business Para conectar: Ve a tu cuenta de Apple Mes…" at bounding box center [916, 379] width 485 height 318
click at [1287, 466] on div "Apple Messages for Business Habla con tus clientes vía iMessage instalado Desin…" at bounding box center [810, 386] width 1514 height 772
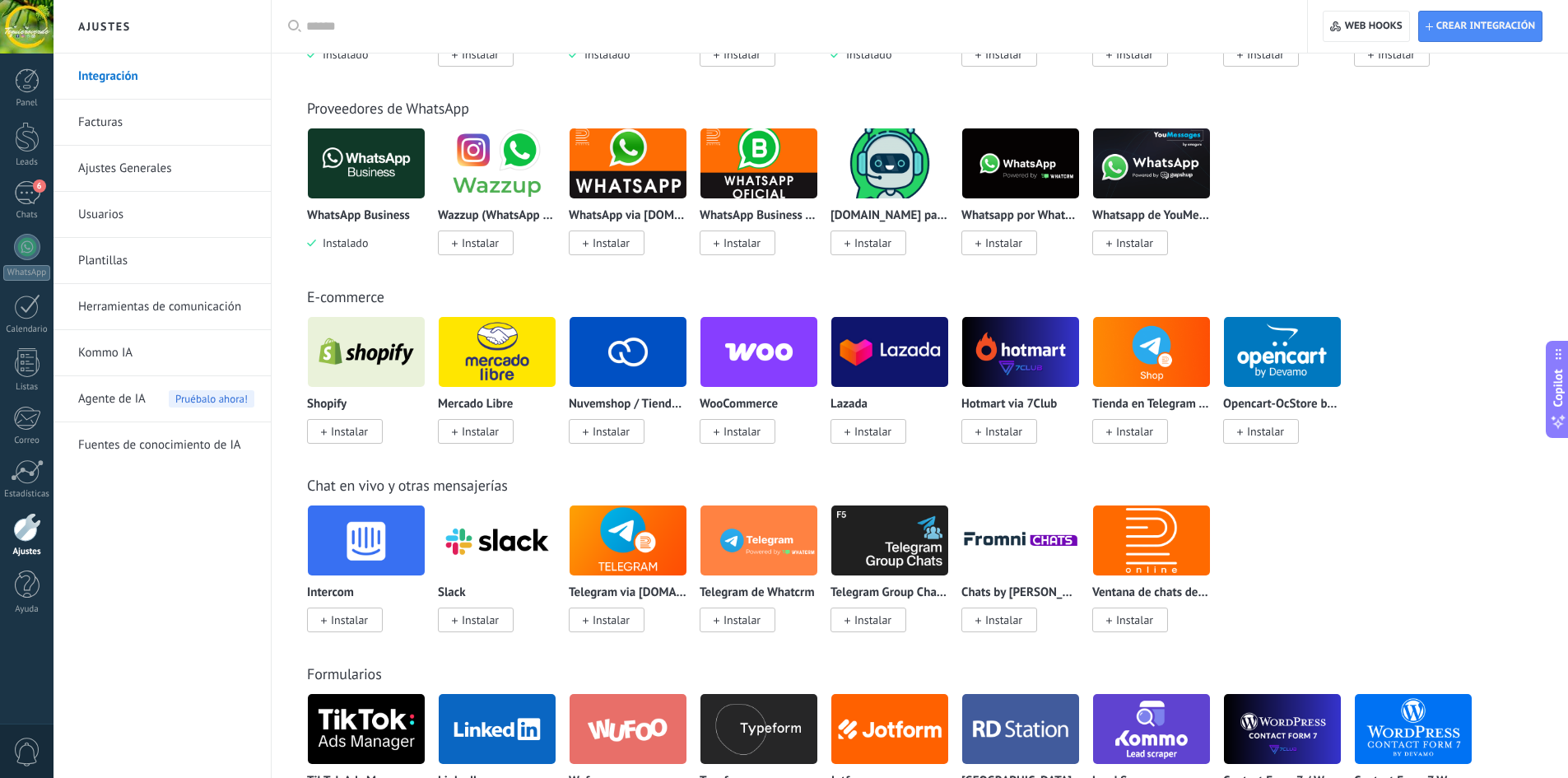
scroll to position [610, 0]
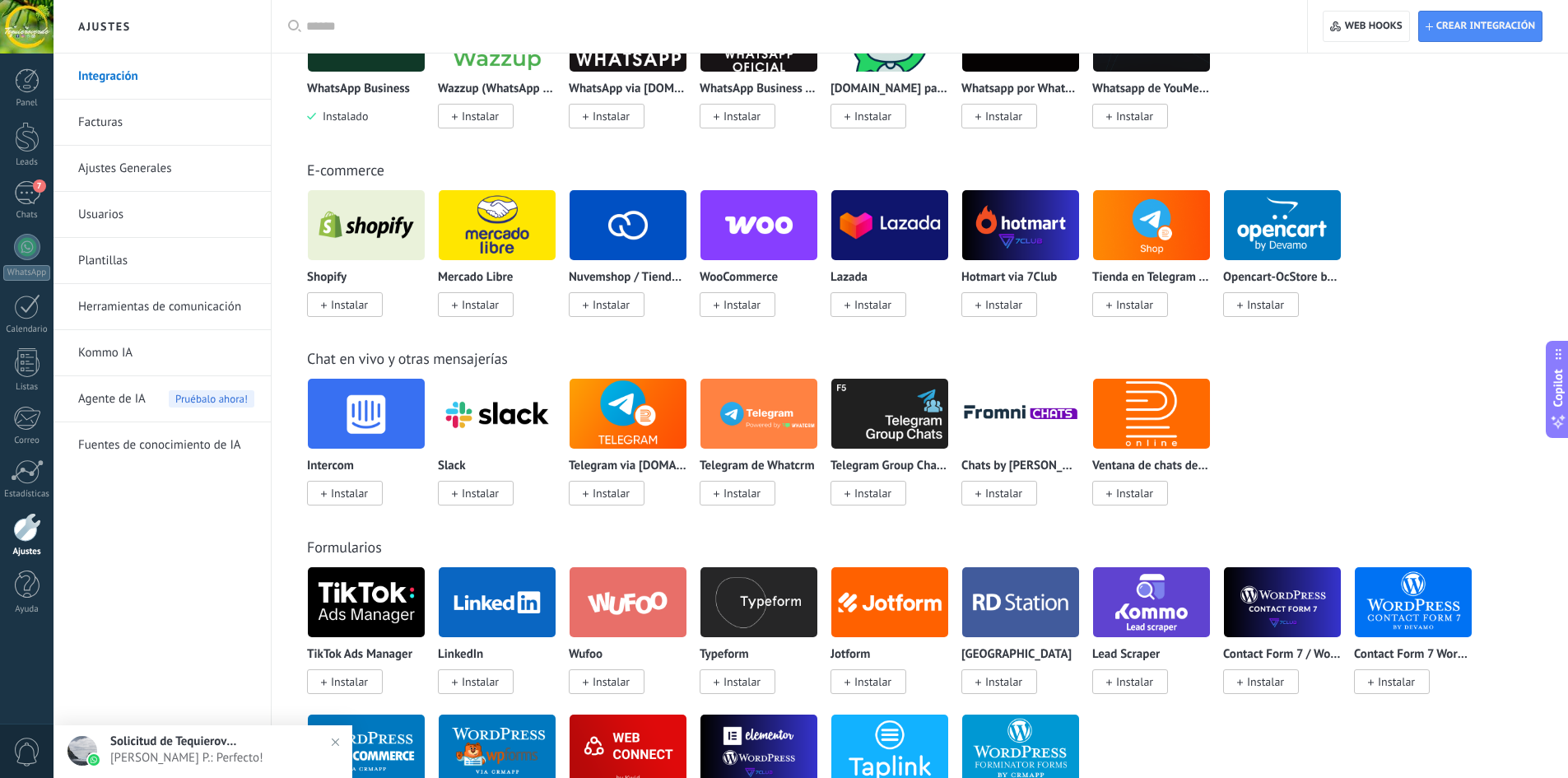
click at [495, 311] on span "Instalar" at bounding box center [480, 304] width 37 height 15
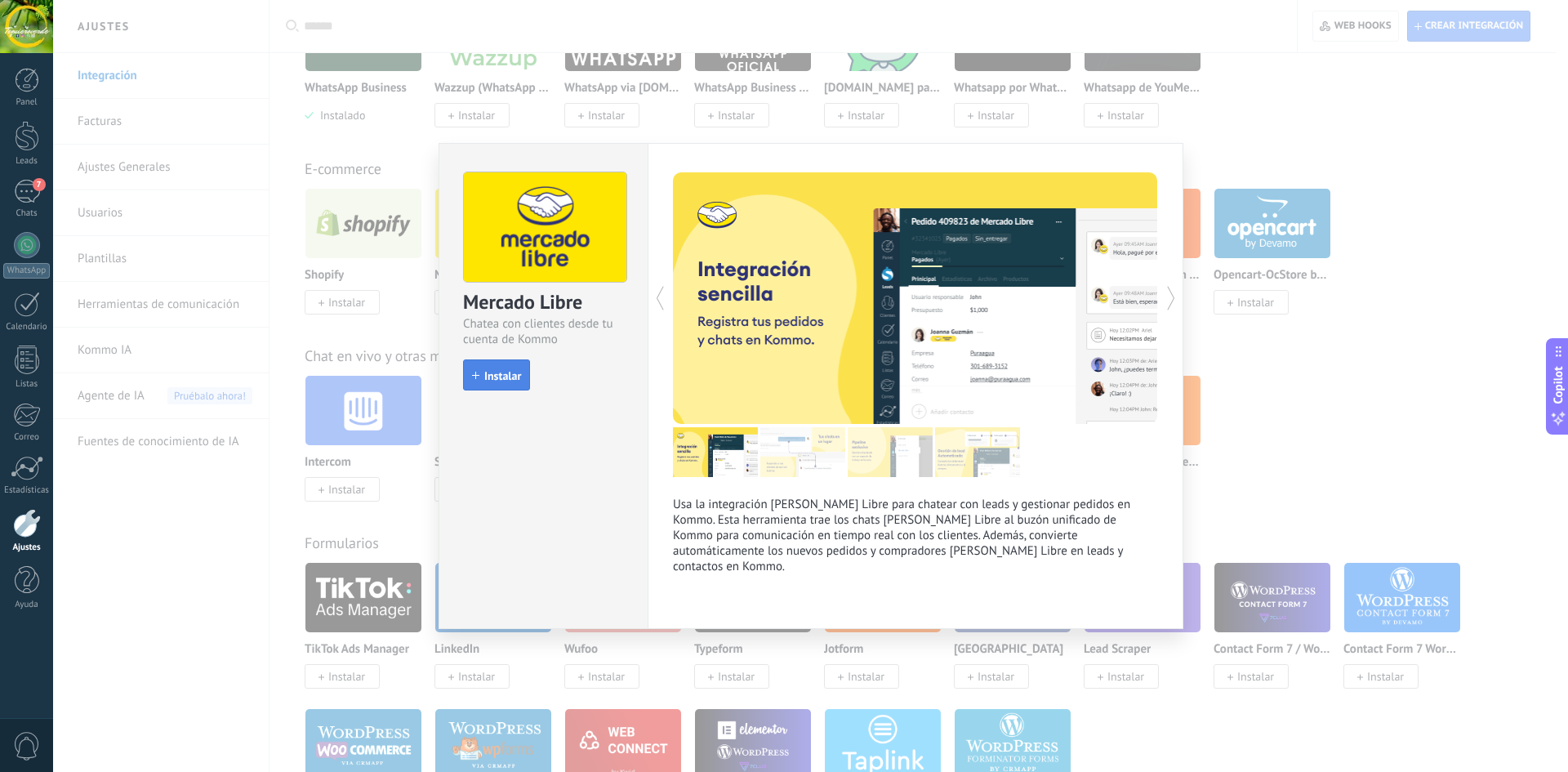
click at [498, 378] on span "Instalar" at bounding box center [503, 376] width 37 height 11
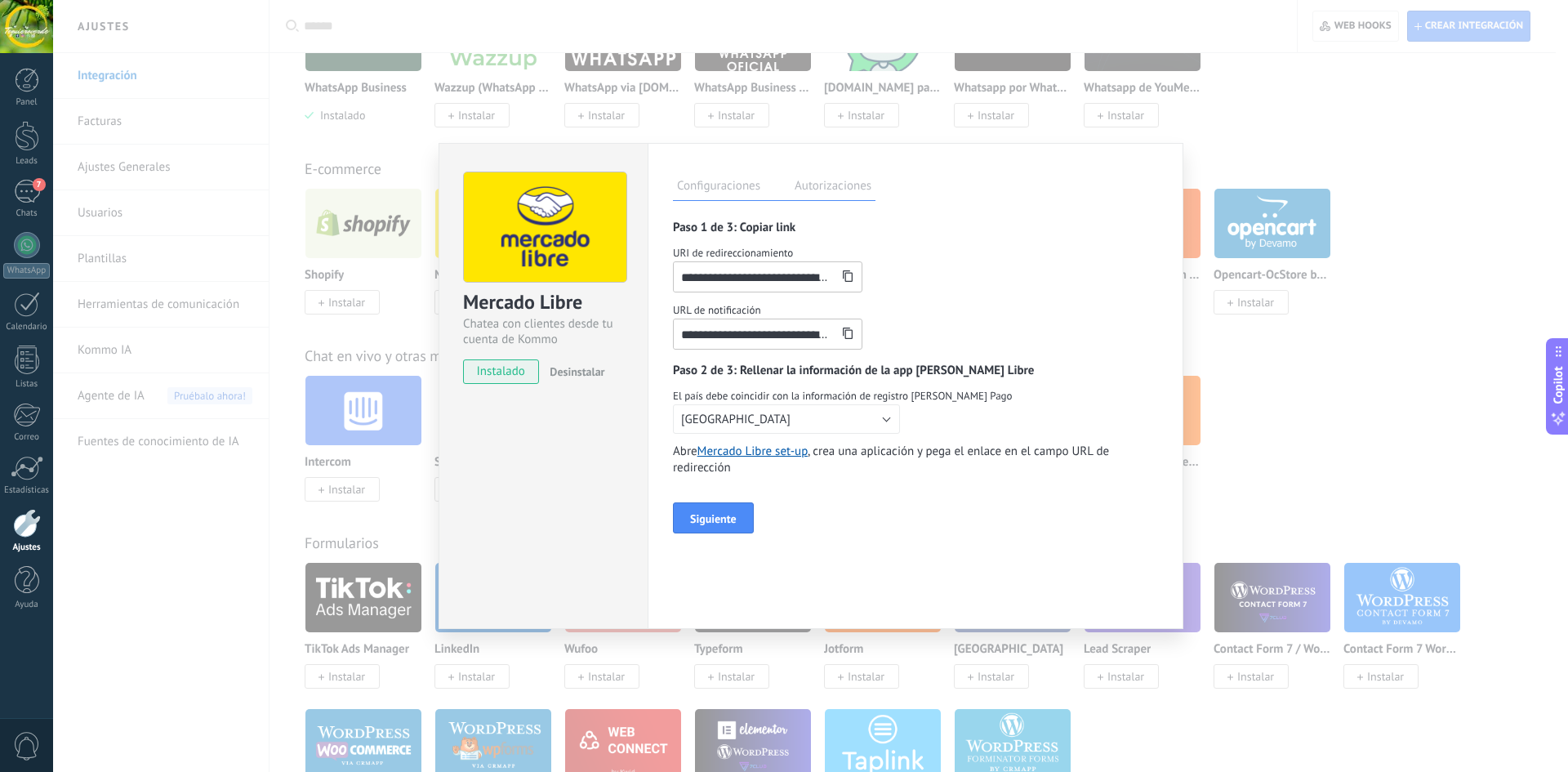
click at [1433, 258] on div "**********" at bounding box center [810, 386] width 1514 height 772
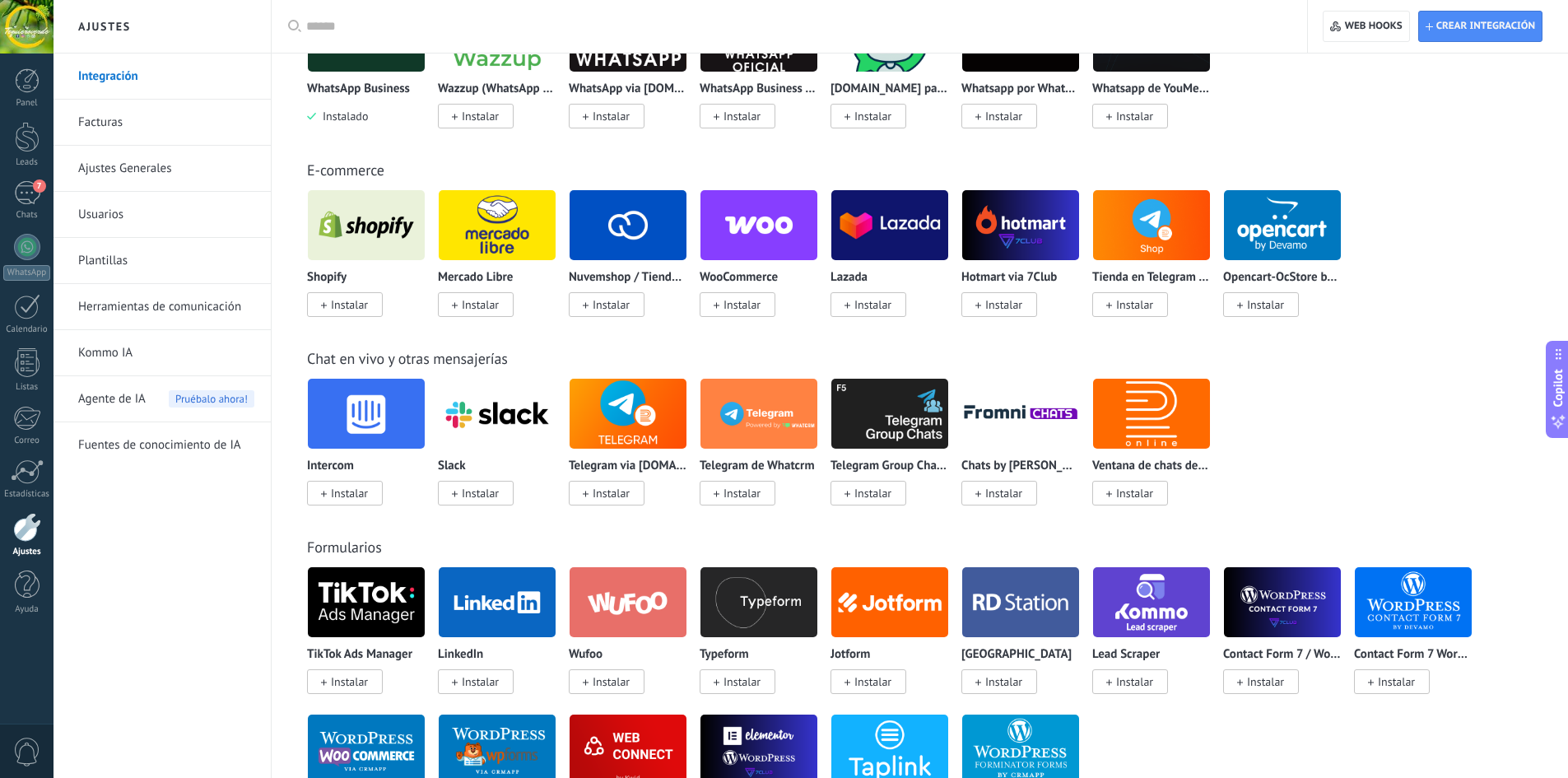
scroll to position [0, 0]
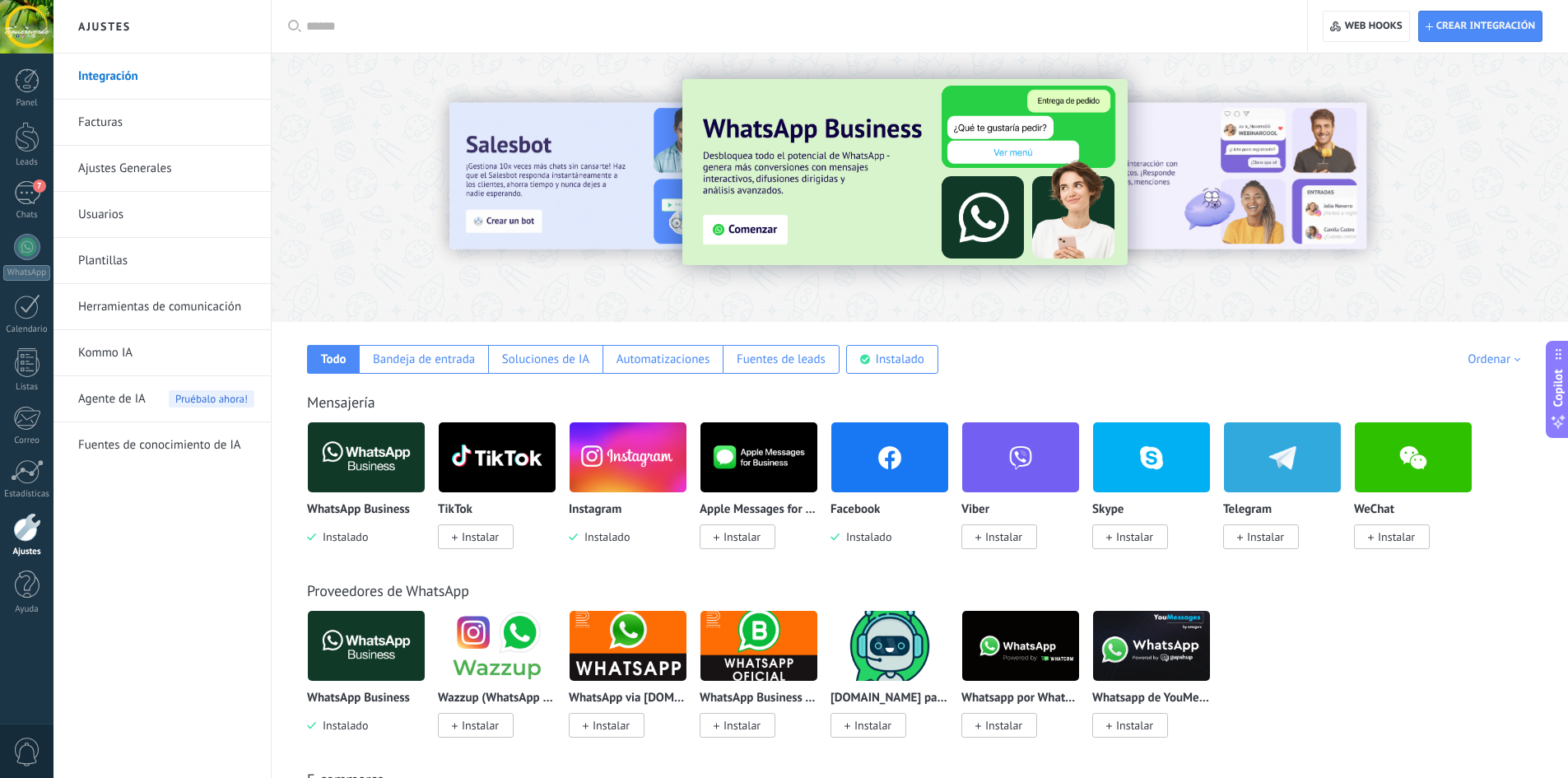
click at [857, 435] on img at bounding box center [891, 458] width 117 height 80
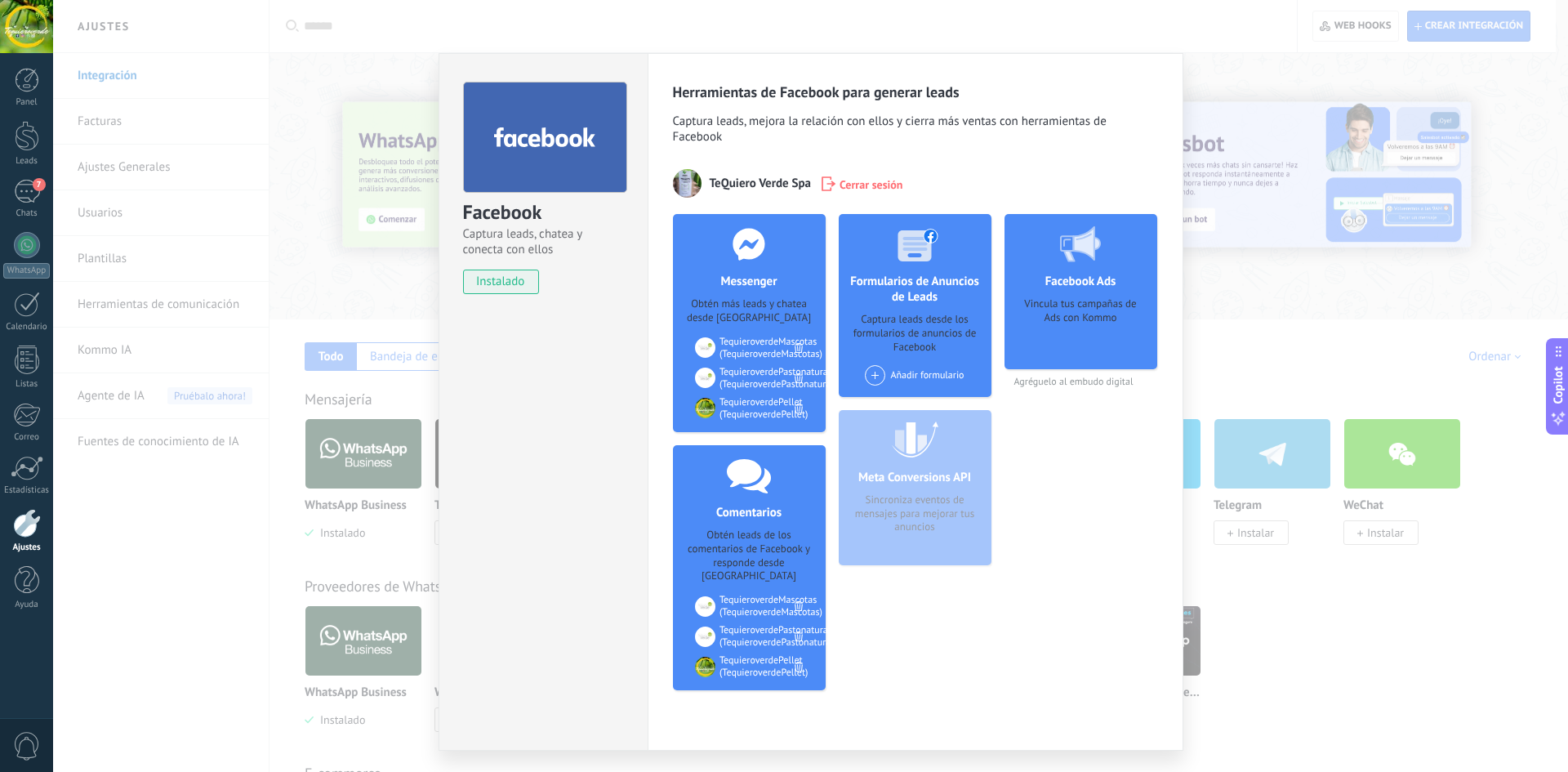
click at [1259, 54] on div "Facebook Captura leads, chatea y conecta con ellos instalado Desinstalar Herram…" at bounding box center [810, 386] width 1514 height 772
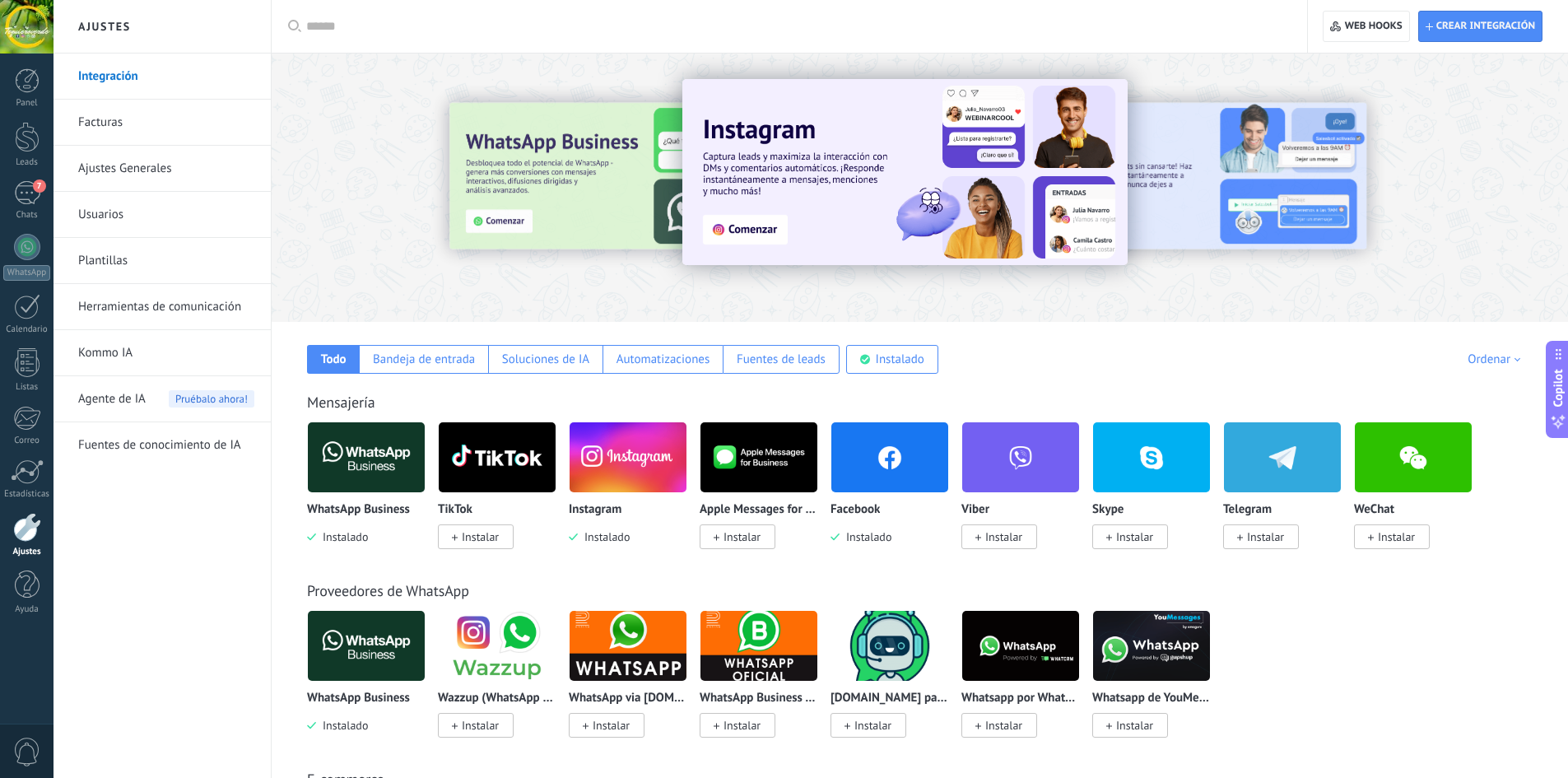
click at [887, 475] on img at bounding box center [891, 458] width 117 height 80
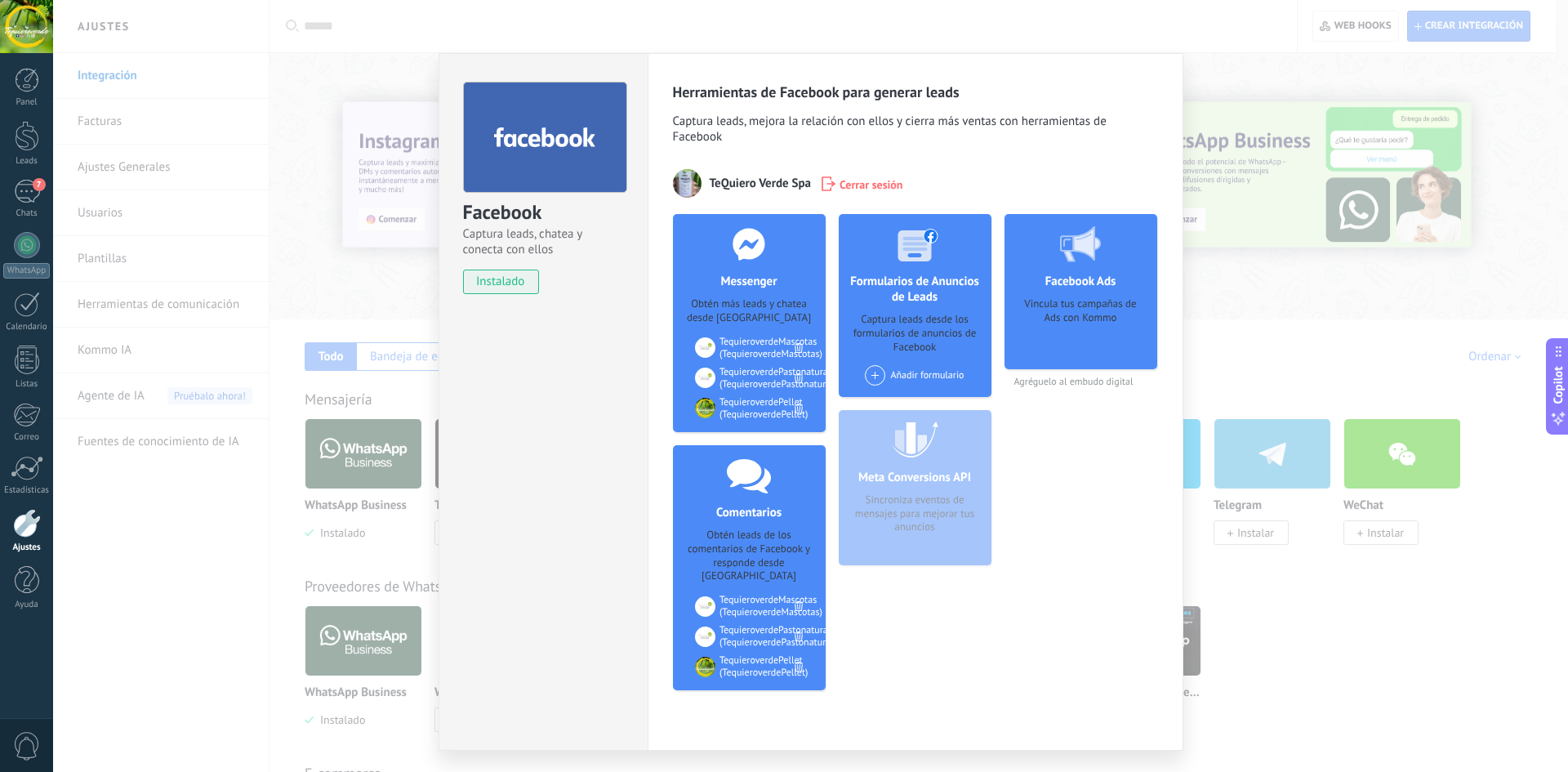
click at [741, 346] on div "TequieroverdeMascotas (TequieroverdeMascotas)" at bounding box center [770, 348] width 102 height 25
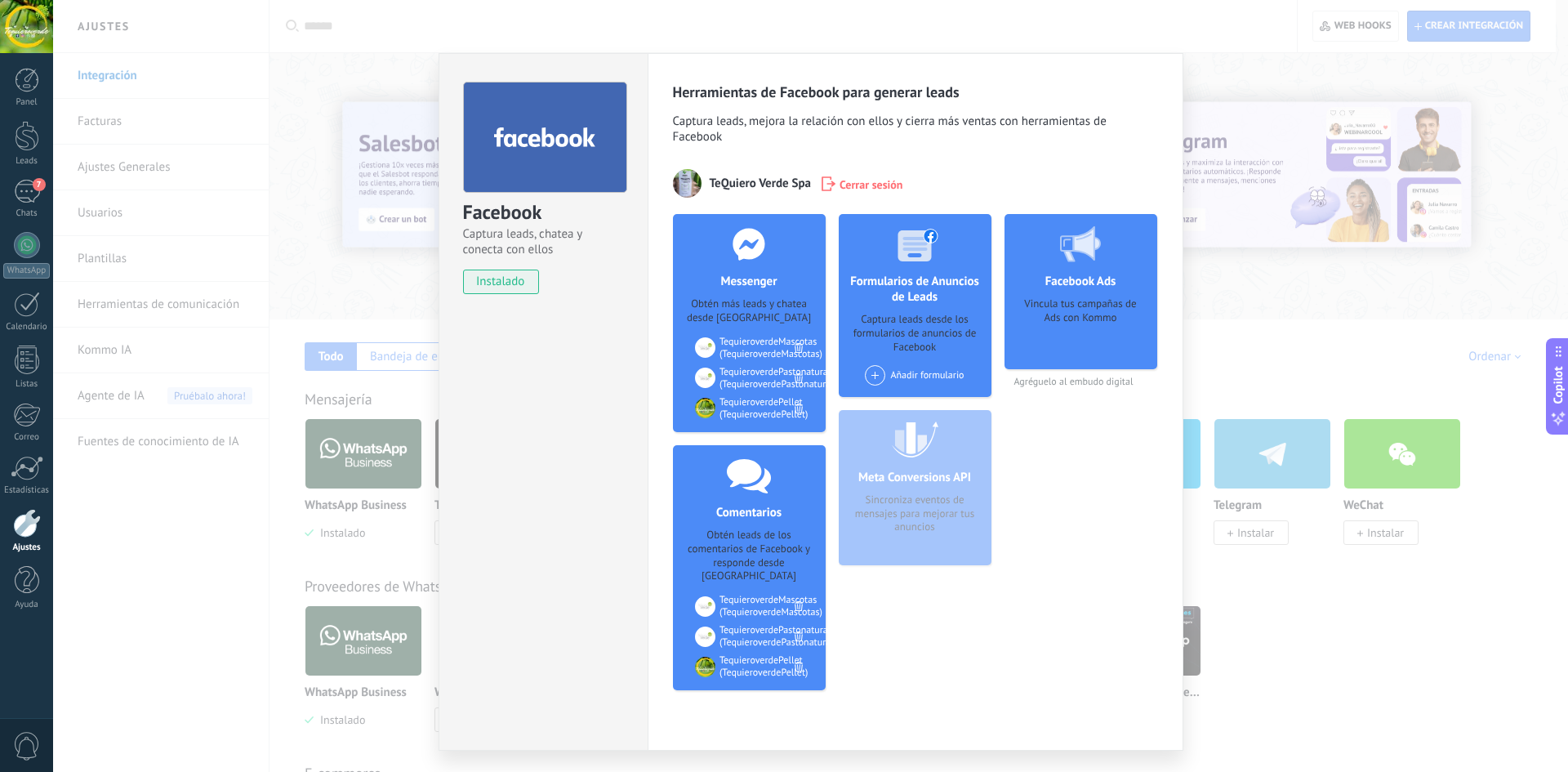
click at [872, 372] on span at bounding box center [875, 375] width 20 height 20
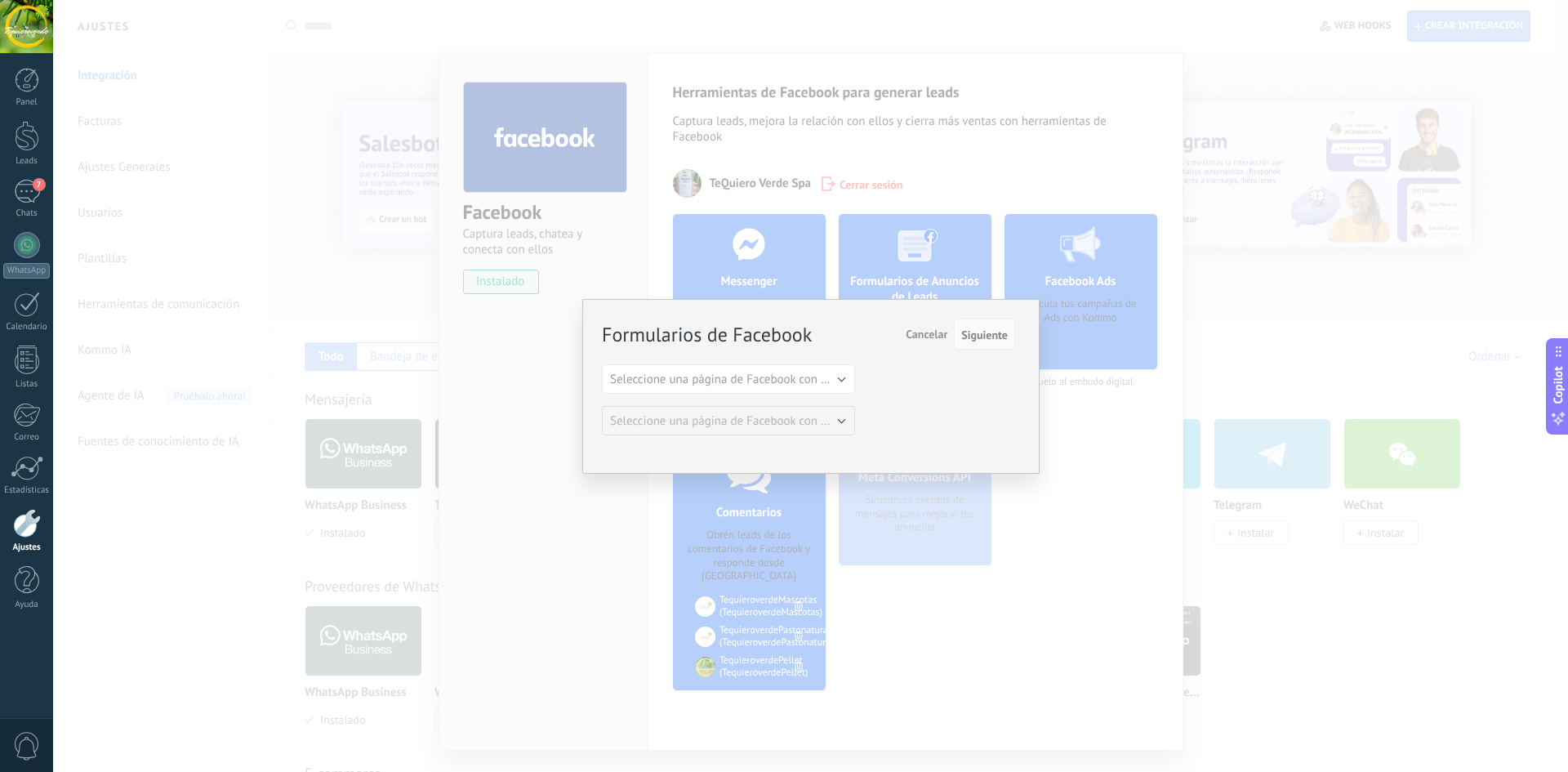
click at [1083, 231] on div "Formularios de Facebook Siguiente Cancelar Seleccione una página de Facebook co…" at bounding box center [810, 386] width 1514 height 772
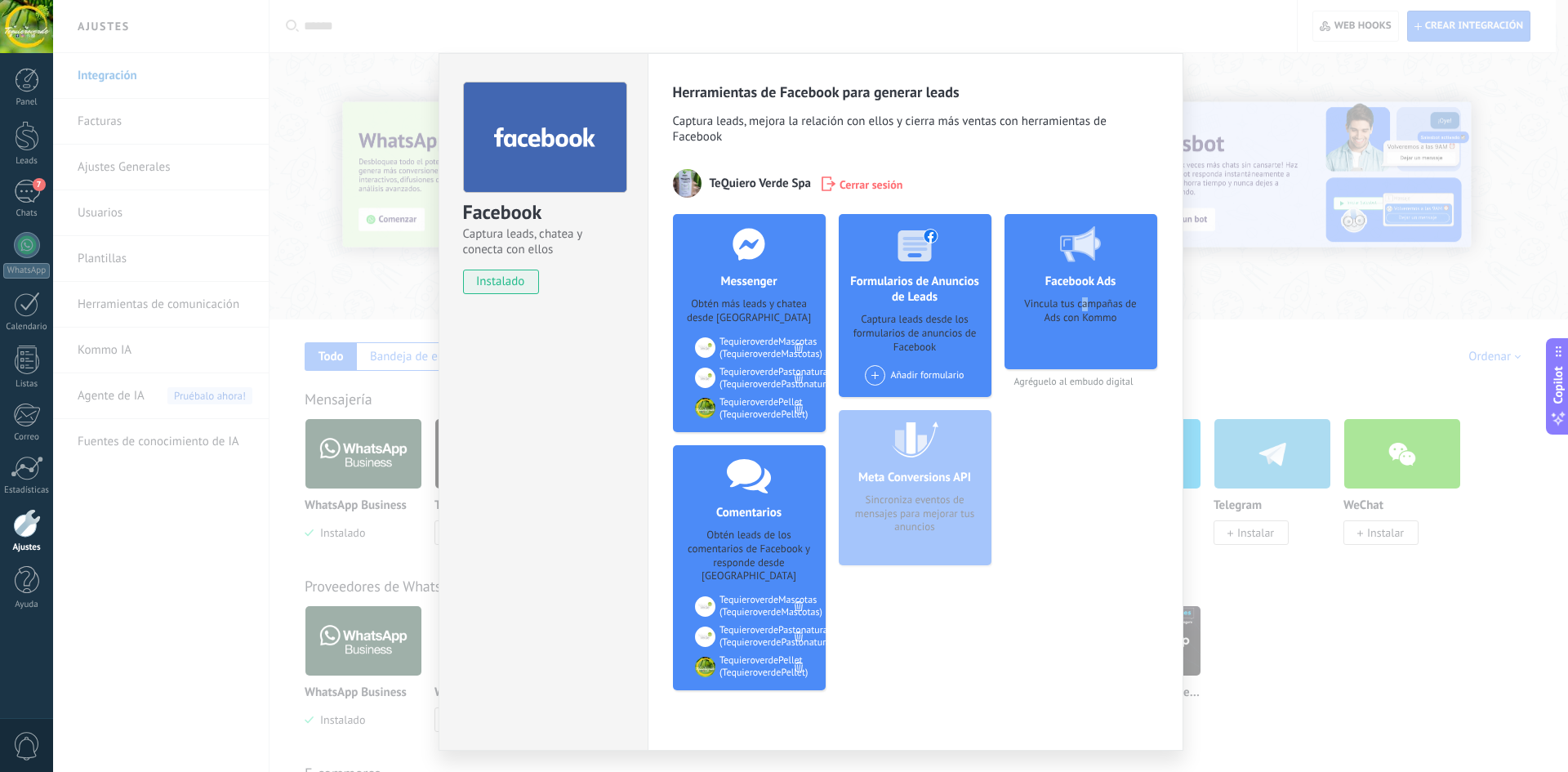
click at [1082, 297] on div "Vincula tus campañas de Ads con Kommo" at bounding box center [1080, 328] width 126 height 61
click at [1094, 381] on span "Agréguelo al embudo digital" at bounding box center [1080, 381] width 152 height 12
click at [1066, 314] on div "Vincula tus campañas de Ads con Kommo" at bounding box center [1080, 328] width 126 height 61
click at [1092, 298] on div "Vincula tus campañas de Ads con Kommo" at bounding box center [1080, 328] width 126 height 61
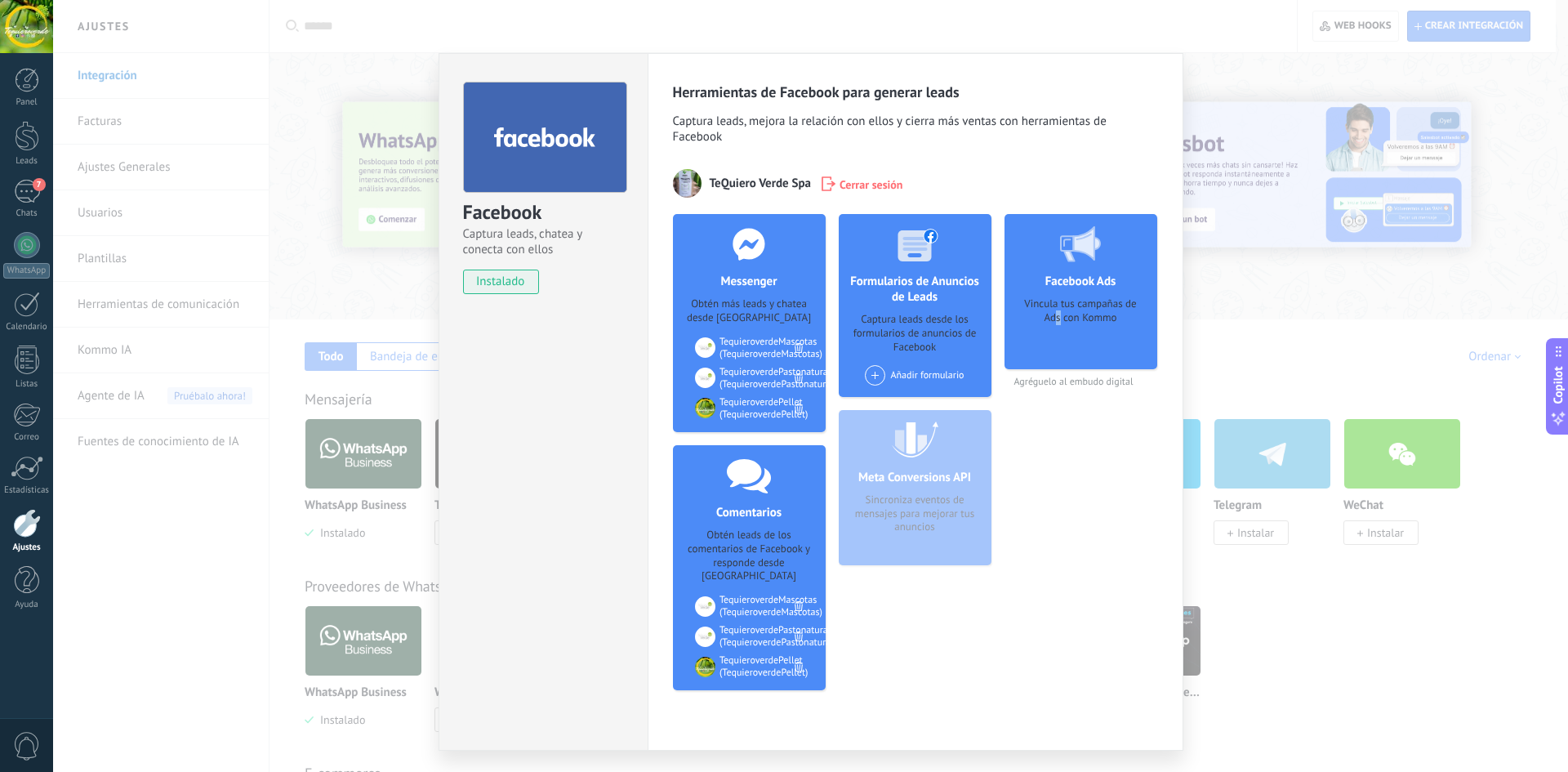
click at [1056, 349] on div "Vincula tus campañas de Ads con Kommo" at bounding box center [1080, 328] width 126 height 61
click at [1082, 326] on div "Vincula tus campañas de Ads con Kommo" at bounding box center [1080, 328] width 126 height 61
click at [1028, 672] on div "Facebook Ads Vincula tus campañas de Ads con Kommo Agréguelo al embudo digital" at bounding box center [1080, 459] width 152 height 489
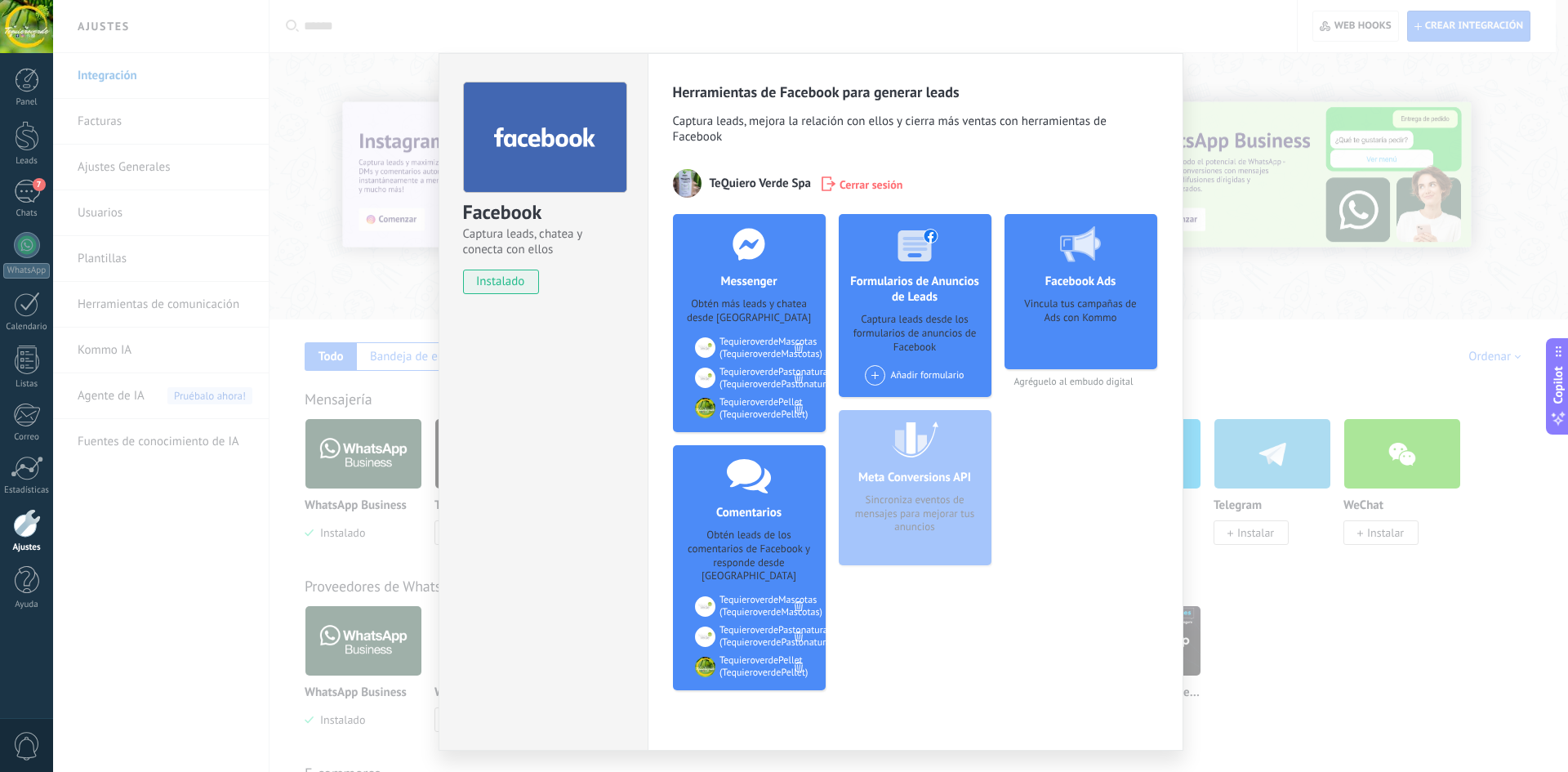
click at [1518, 628] on div "Facebook Captura leads, chatea y conecta con ellos instalado Desinstalar Herram…" at bounding box center [810, 386] width 1514 height 772
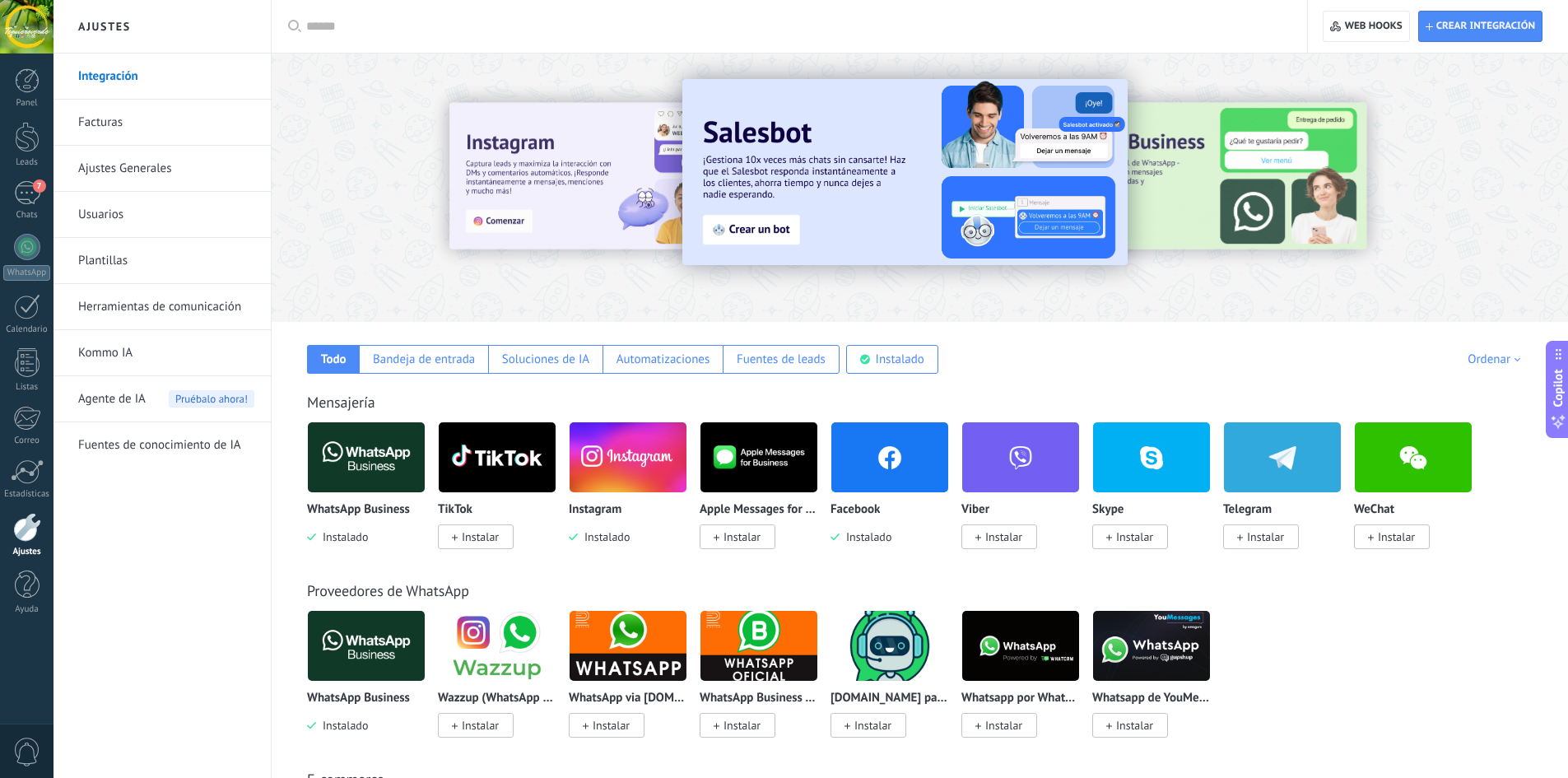
click at [371, 34] on div at bounding box center [795, 26] width 978 height 53
click at [328, 37] on div at bounding box center [795, 26] width 978 height 53
click at [320, 21] on input "text" at bounding box center [795, 26] width 978 height 18
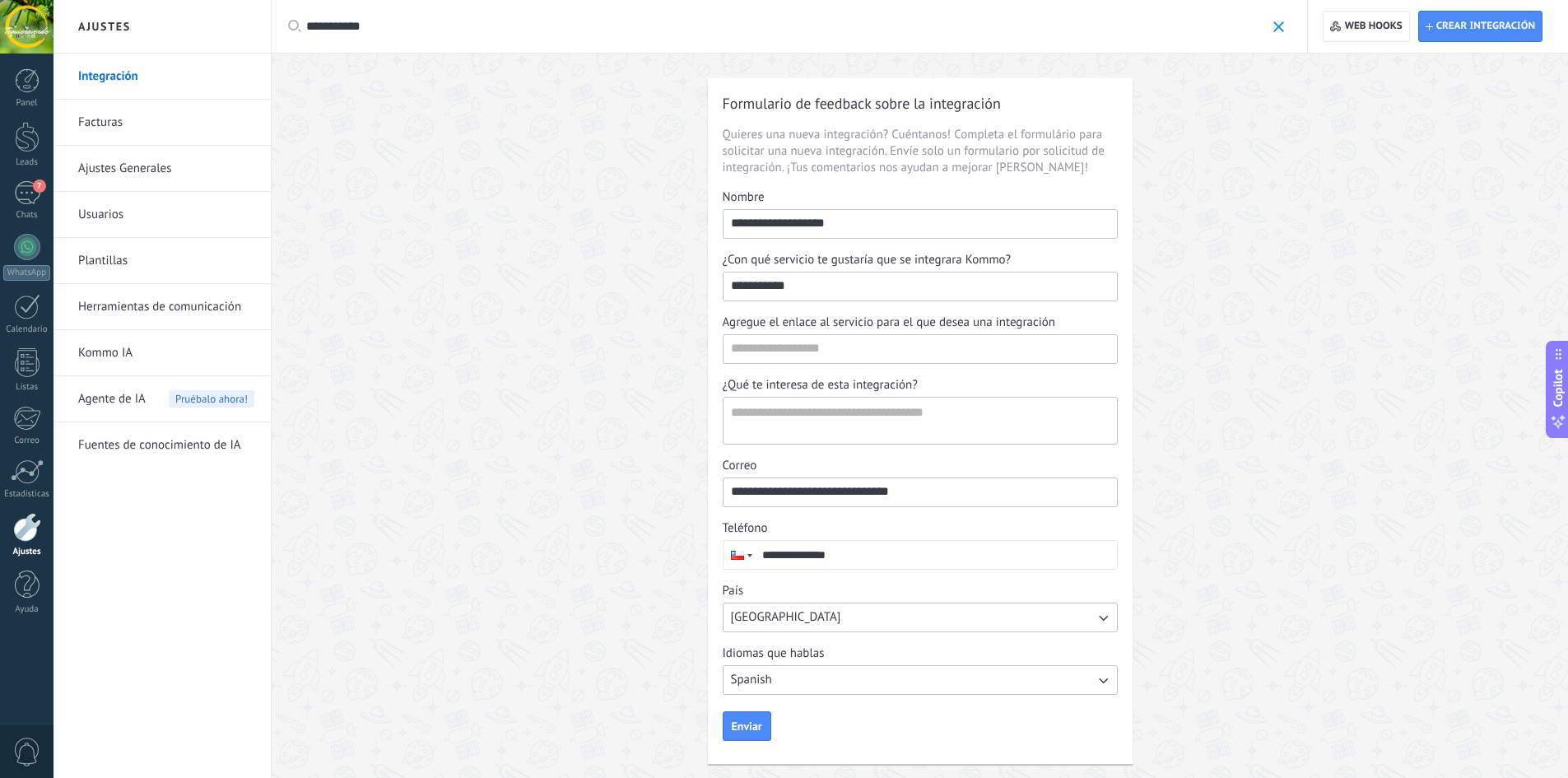
click at [789, 288] on input "**********" at bounding box center [920, 286] width 394 height 26
type input "**********"
click at [386, 25] on input "**********" at bounding box center [785, 26] width 959 height 18
type input "**********"
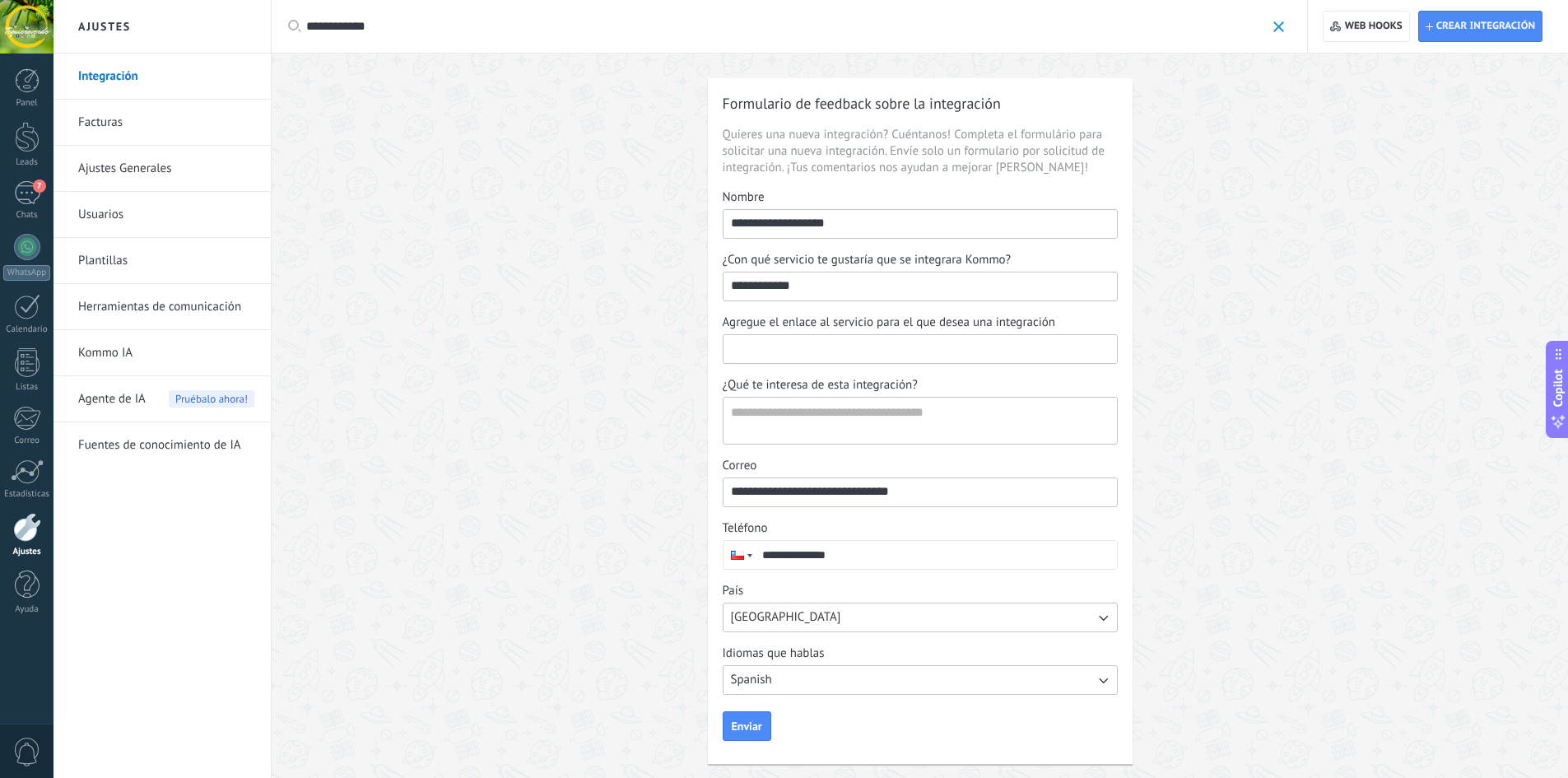
click at [777, 351] on input "Agregue el enlace al servicio para el que desea una integración" at bounding box center [920, 348] width 394 height 26
paste input "**********"
type input "**********"
click at [766, 415] on textarea "¿Qué te interesa de esta integración?" at bounding box center [918, 421] width 390 height 47
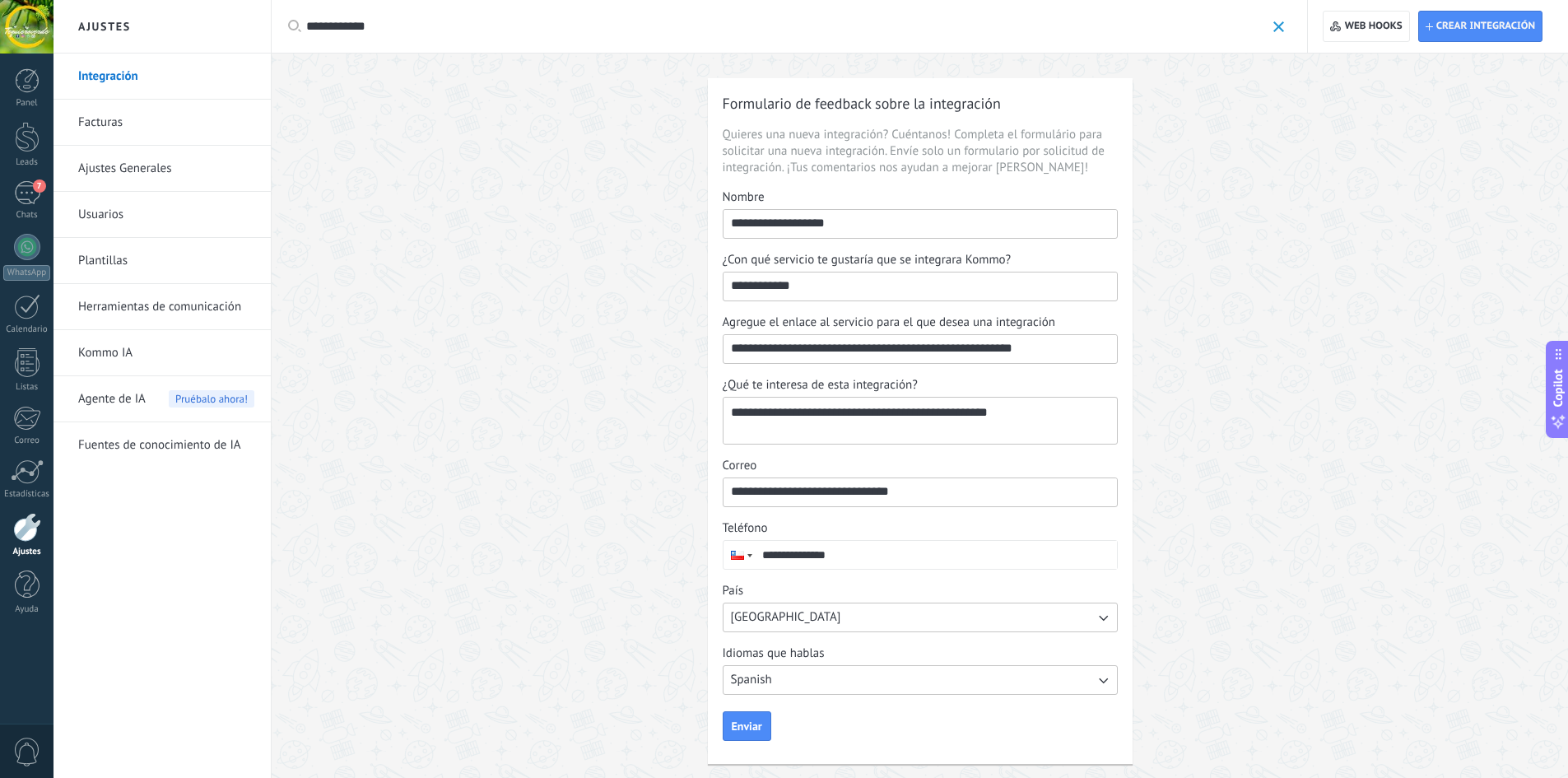
type textarea "**********"
drag, startPoint x: 984, startPoint y: 498, endPoint x: 690, endPoint y: 527, distance: 295.4
click at [690, 527] on div "**********" at bounding box center [920, 422] width 1297 height 735
type input "**********"
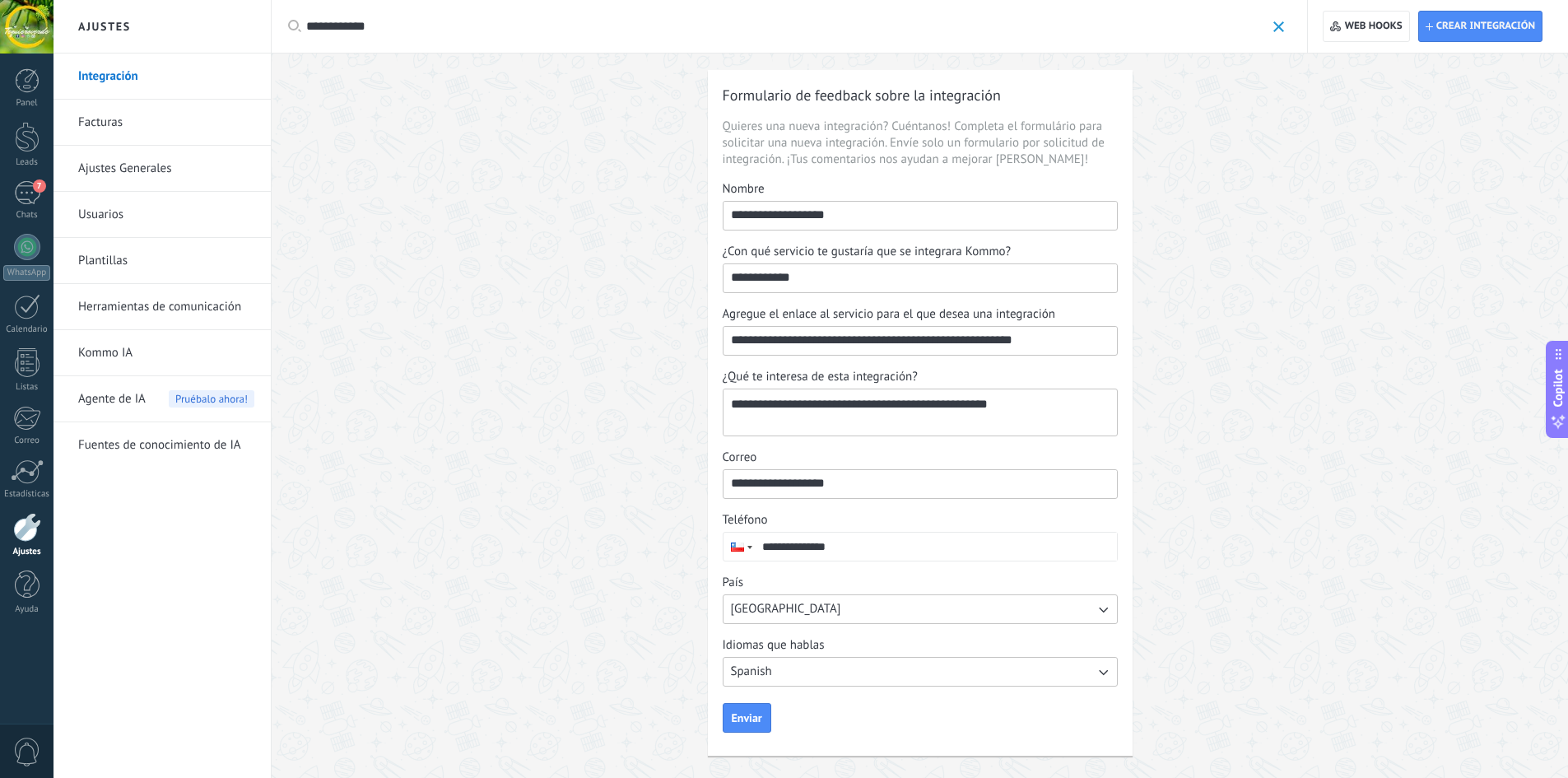
scroll to position [11, 0]
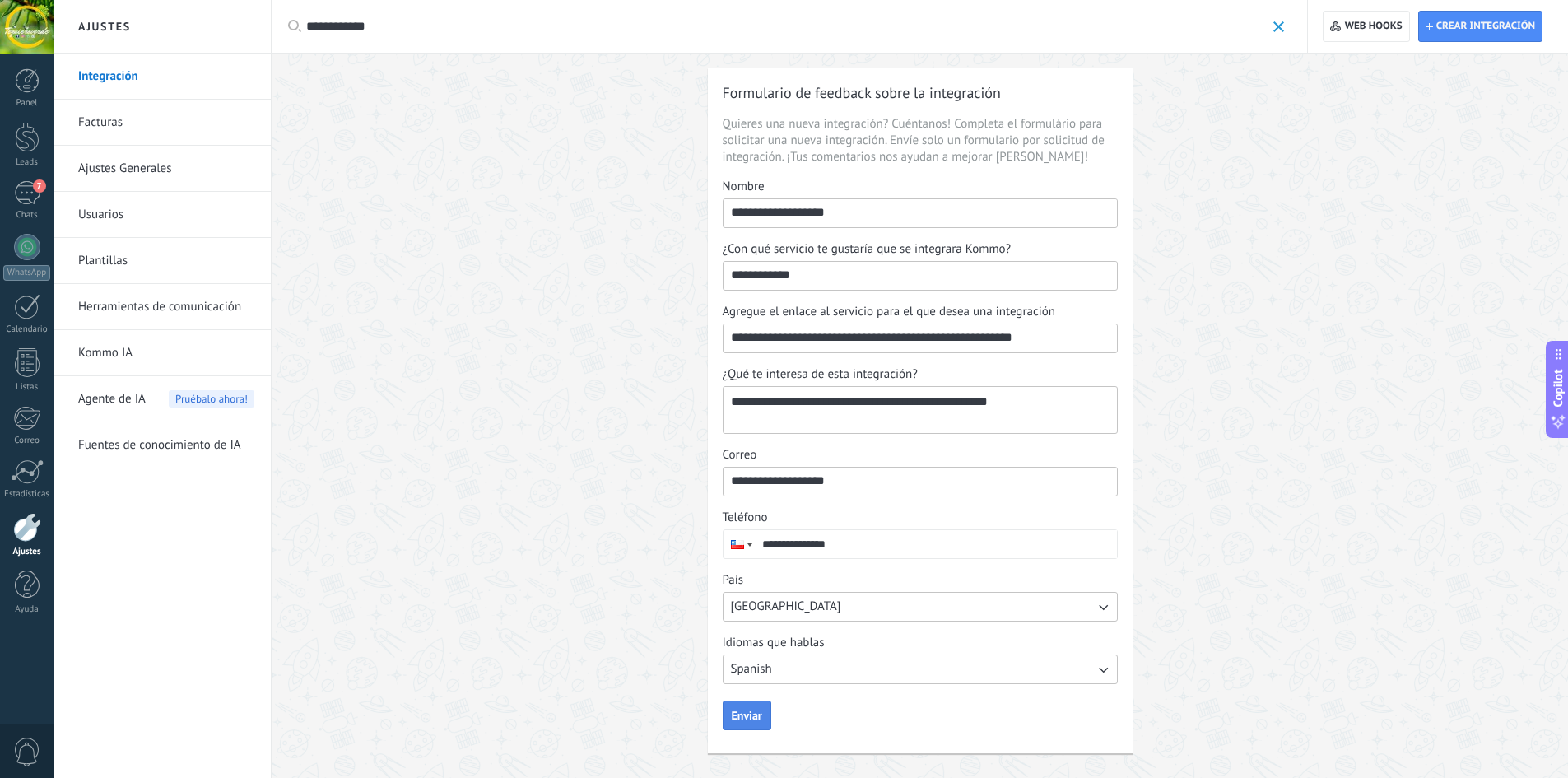
click at [757, 720] on span "Enviar" at bounding box center [747, 716] width 31 height 11
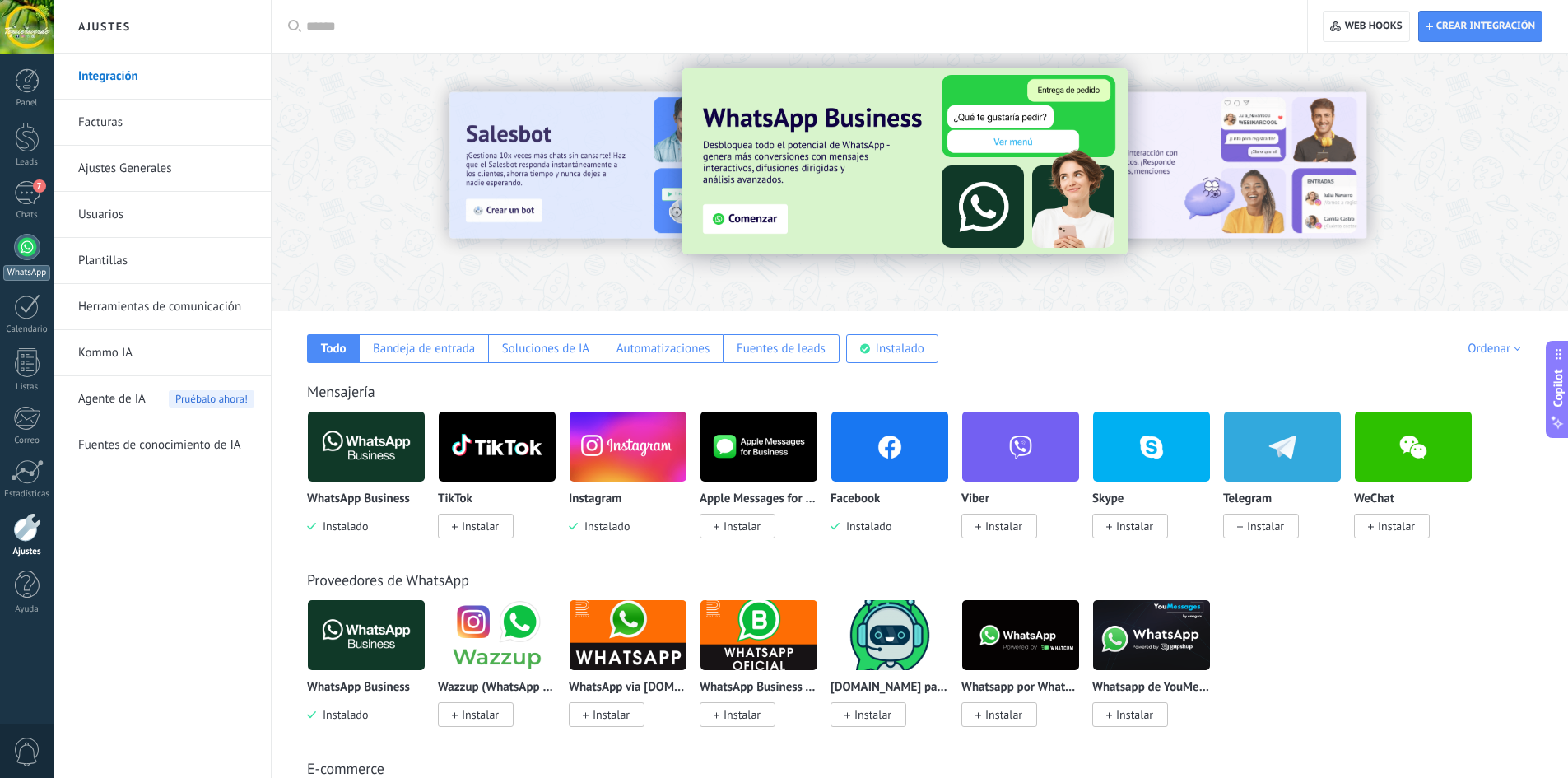
click at [31, 247] on div at bounding box center [27, 247] width 26 height 26
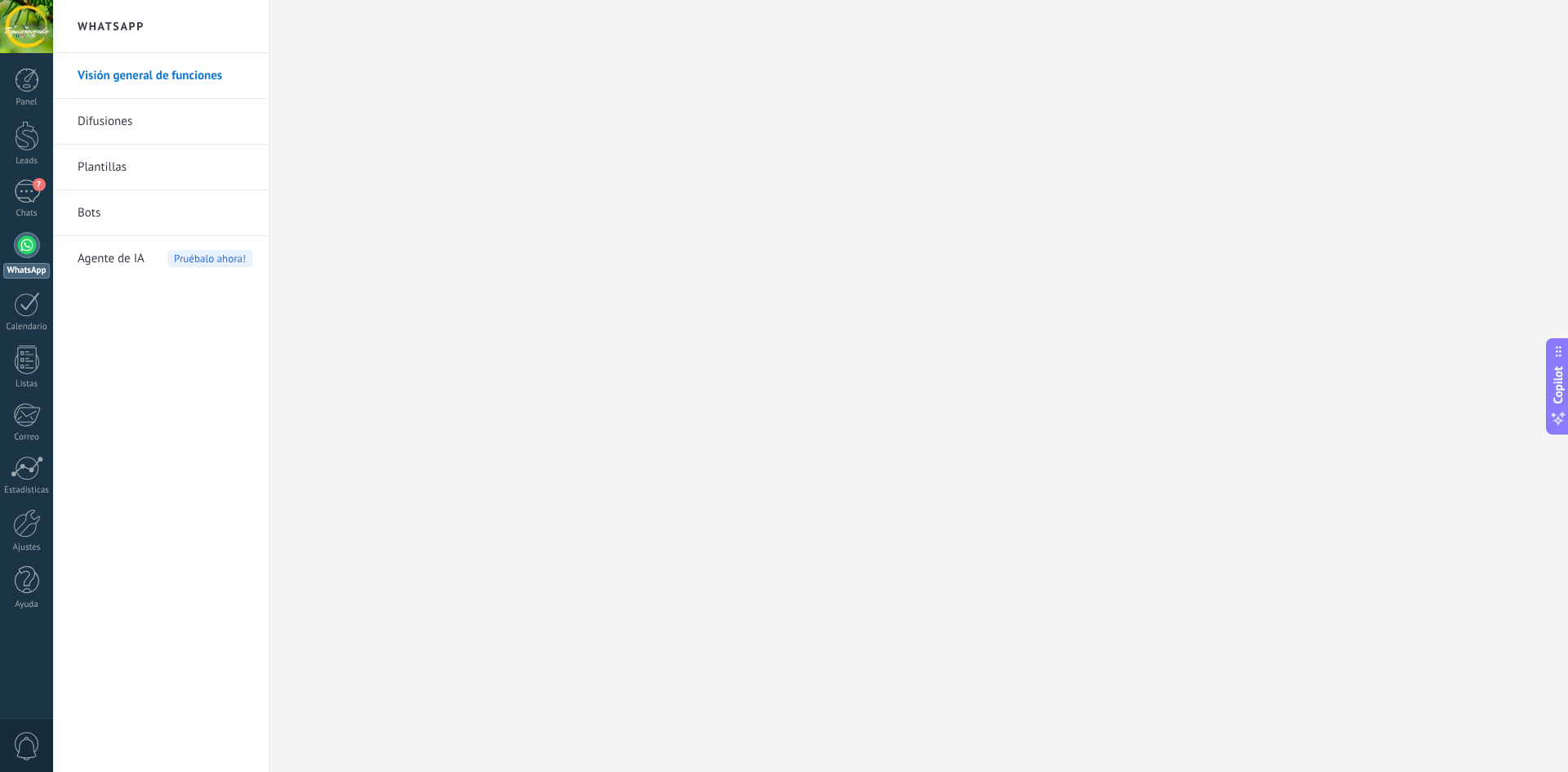
click at [128, 122] on link "Difusiones" at bounding box center [164, 122] width 174 height 46
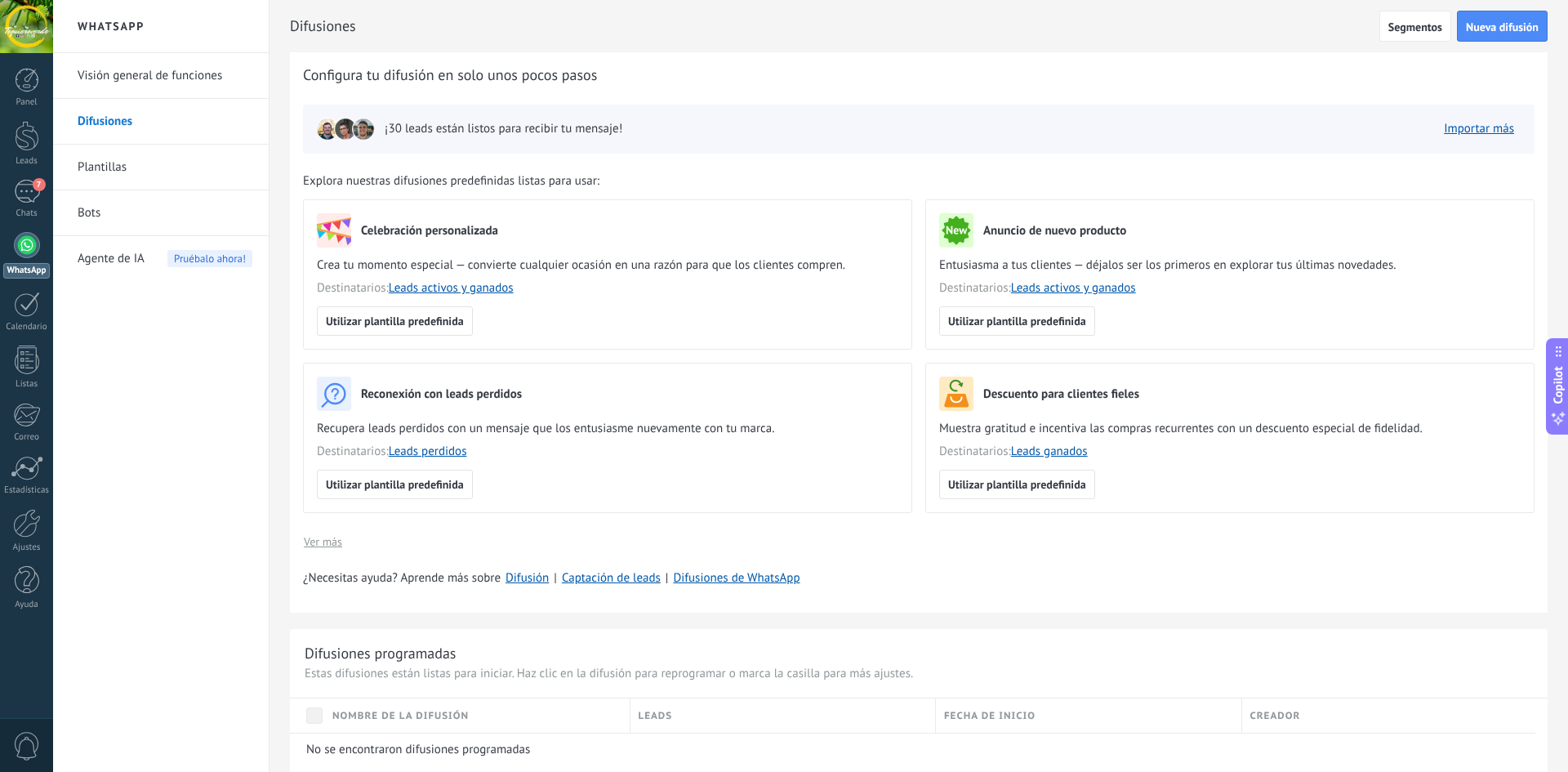
click at [87, 168] on link "Plantillas" at bounding box center [164, 168] width 174 height 46
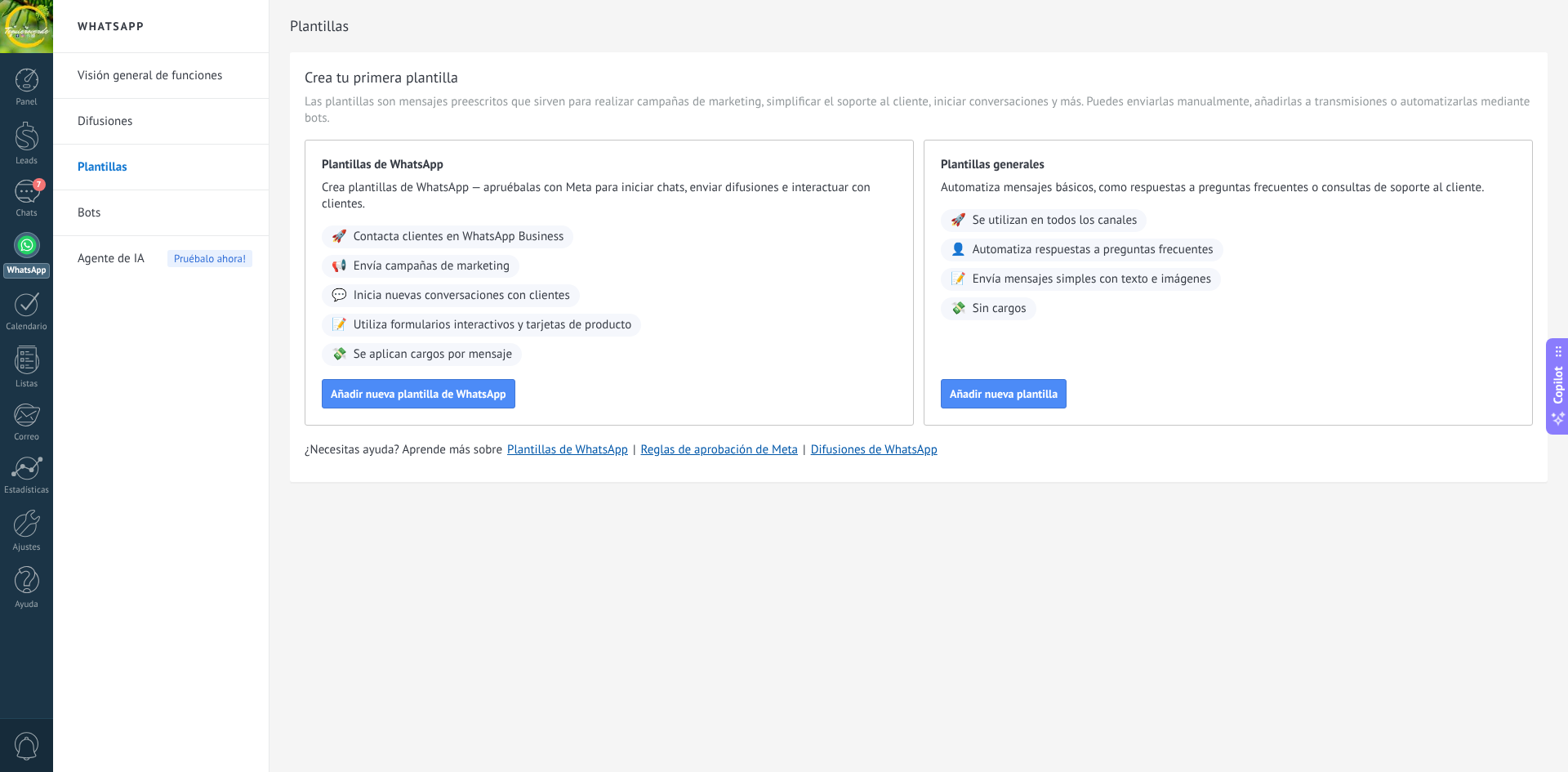
click at [69, 202] on li "Bots" at bounding box center [162, 213] width 216 height 46
click at [33, 197] on div "7" at bounding box center [27, 192] width 26 height 24
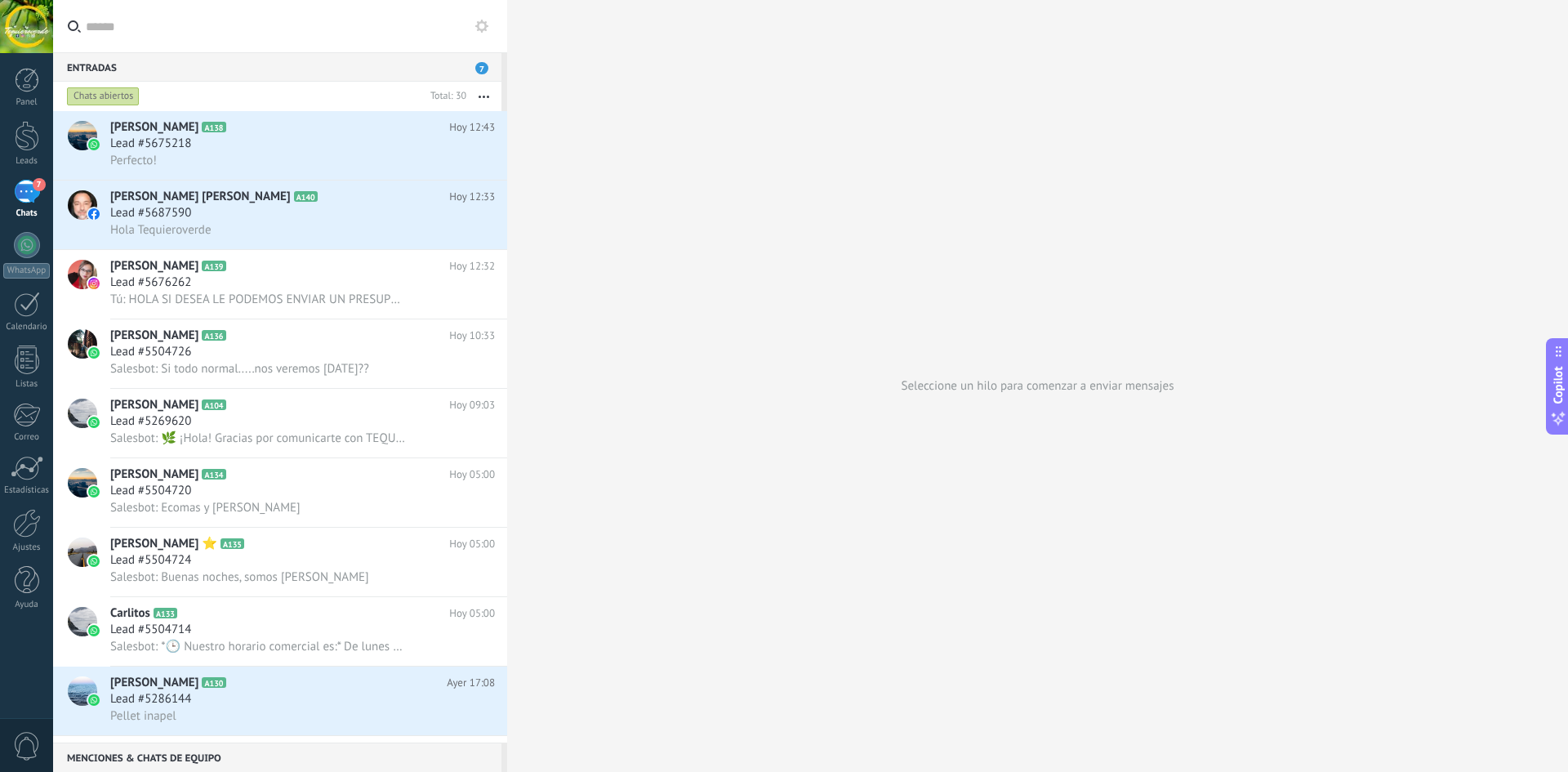
click at [481, 28] on icon at bounding box center [482, 26] width 13 height 13
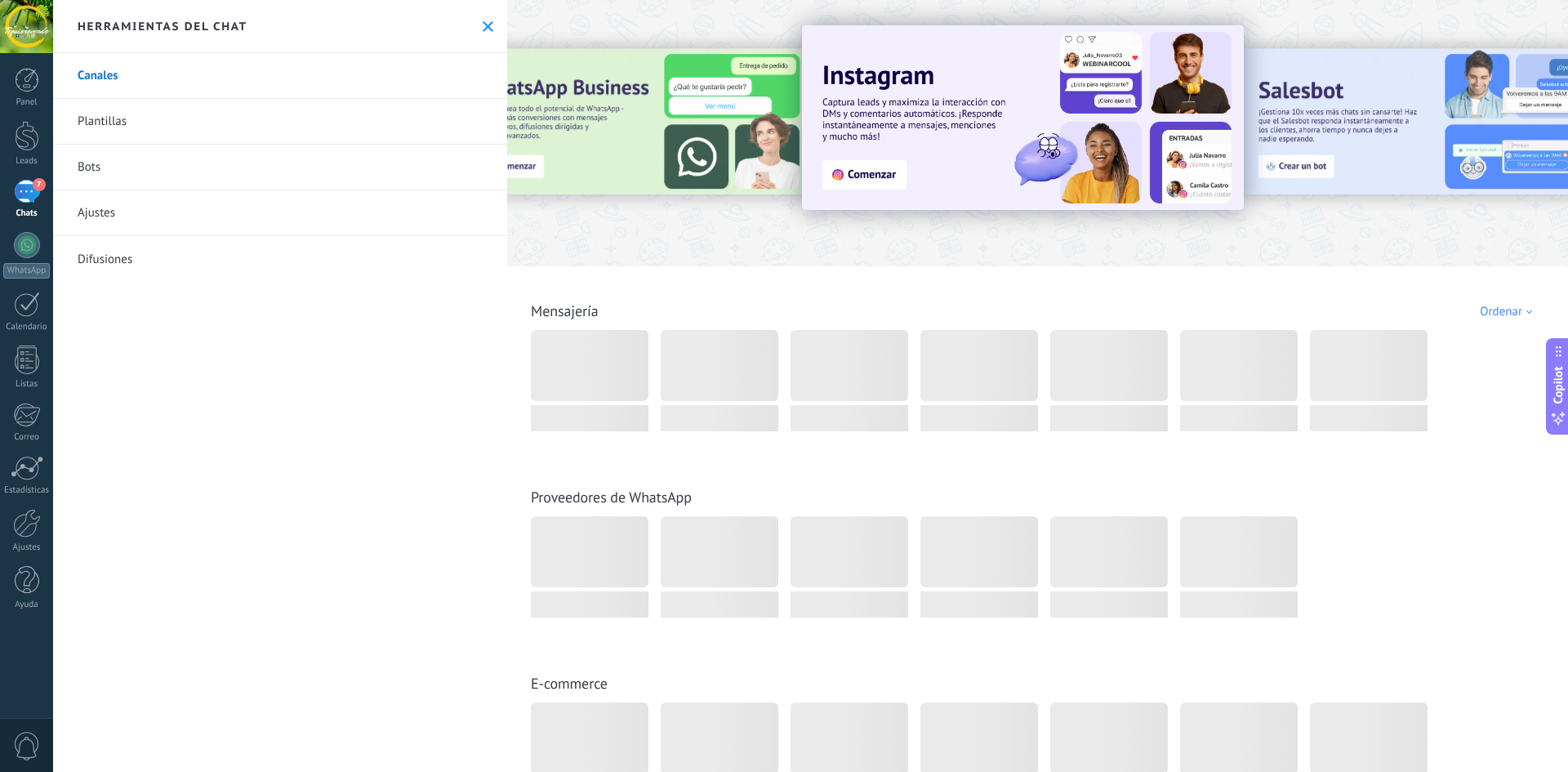
click at [121, 175] on link "Bots" at bounding box center [281, 168] width 454 height 46
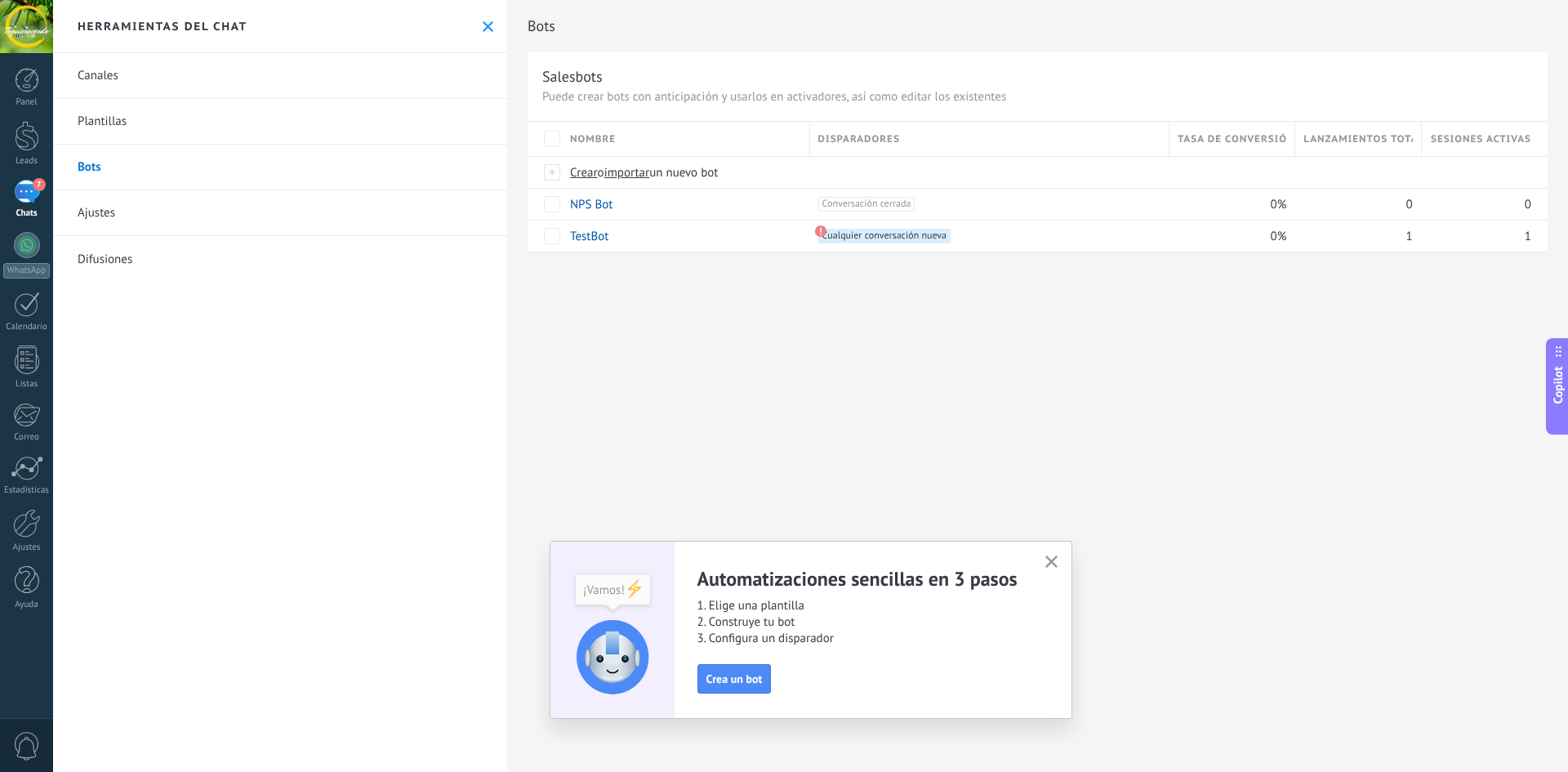
click at [1059, 567] on button "button" at bounding box center [1051, 562] width 20 height 22
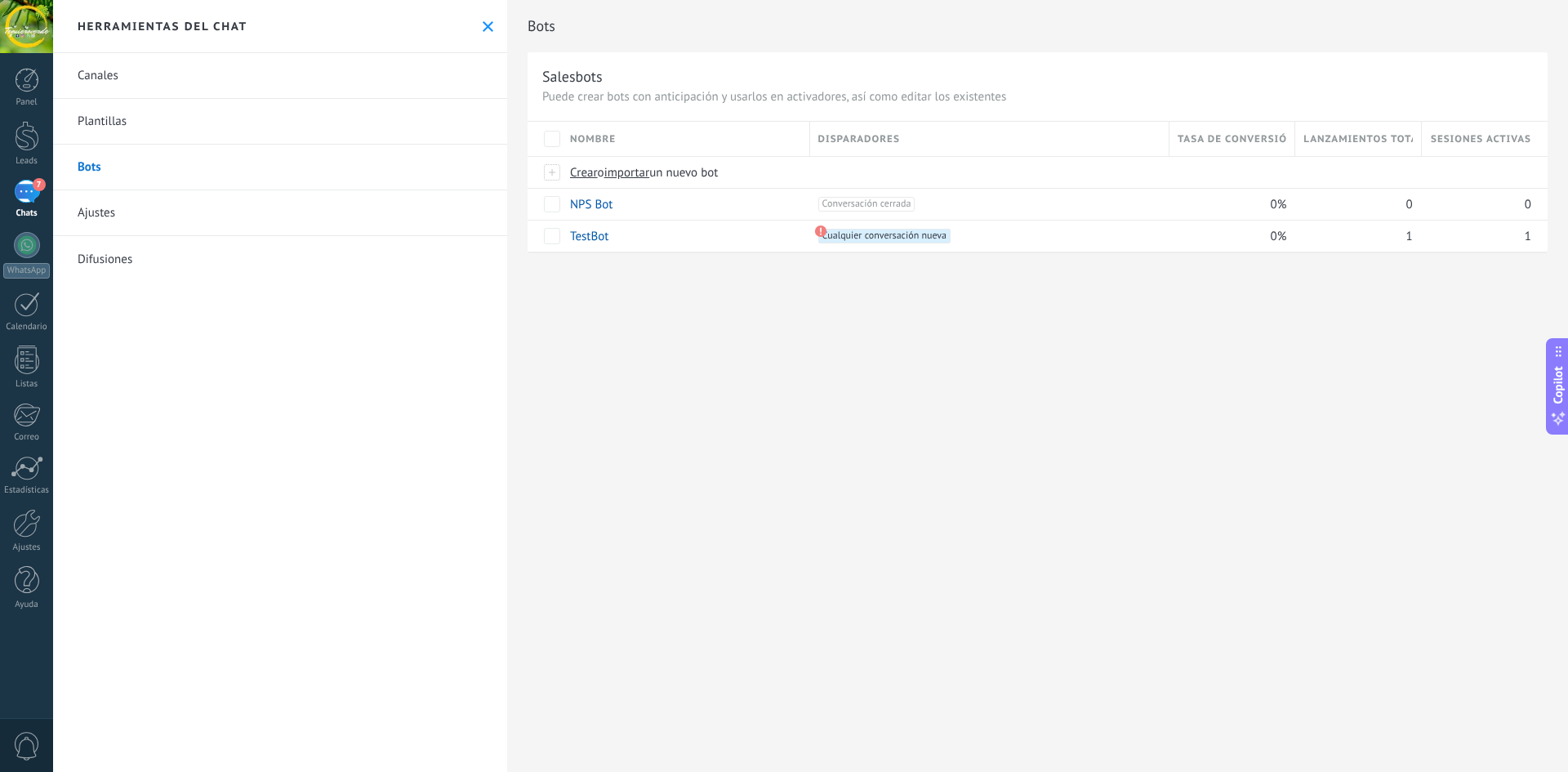
click at [484, 27] on use at bounding box center [488, 27] width 11 height 11
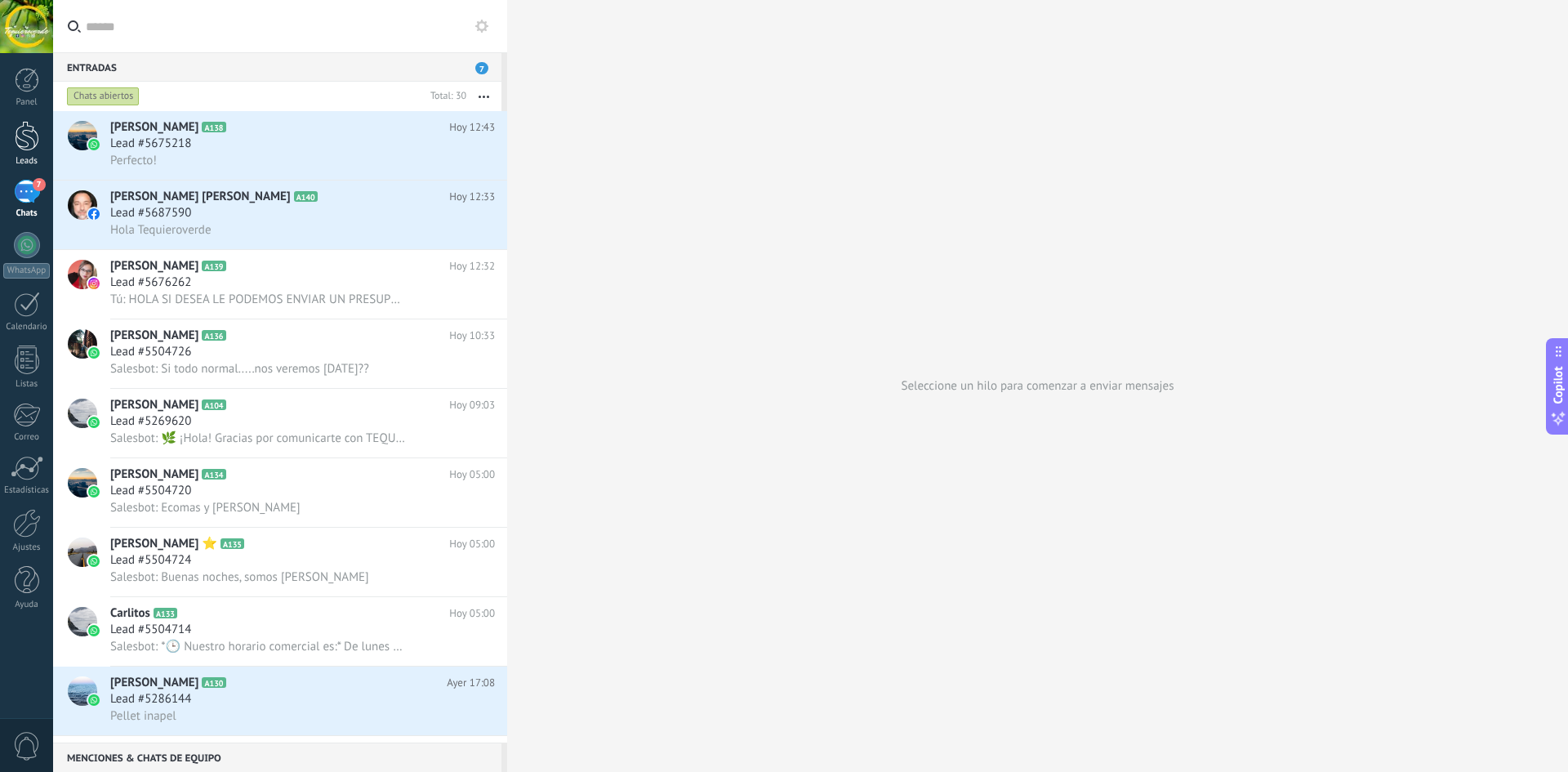
click at [27, 149] on div at bounding box center [27, 136] width 25 height 30
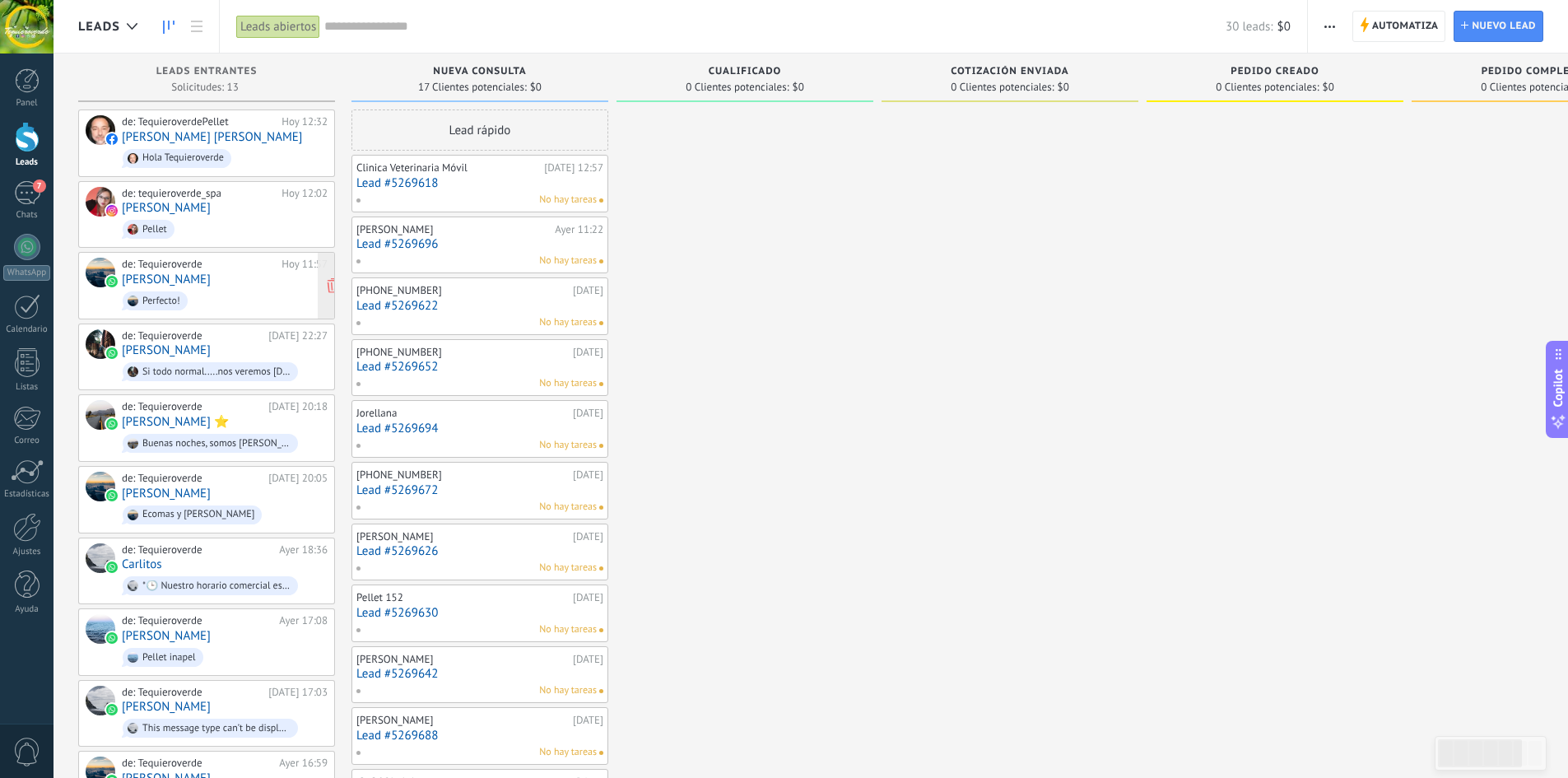
click at [196, 288] on span "Perfecto!" at bounding box center [224, 301] width 206 height 25
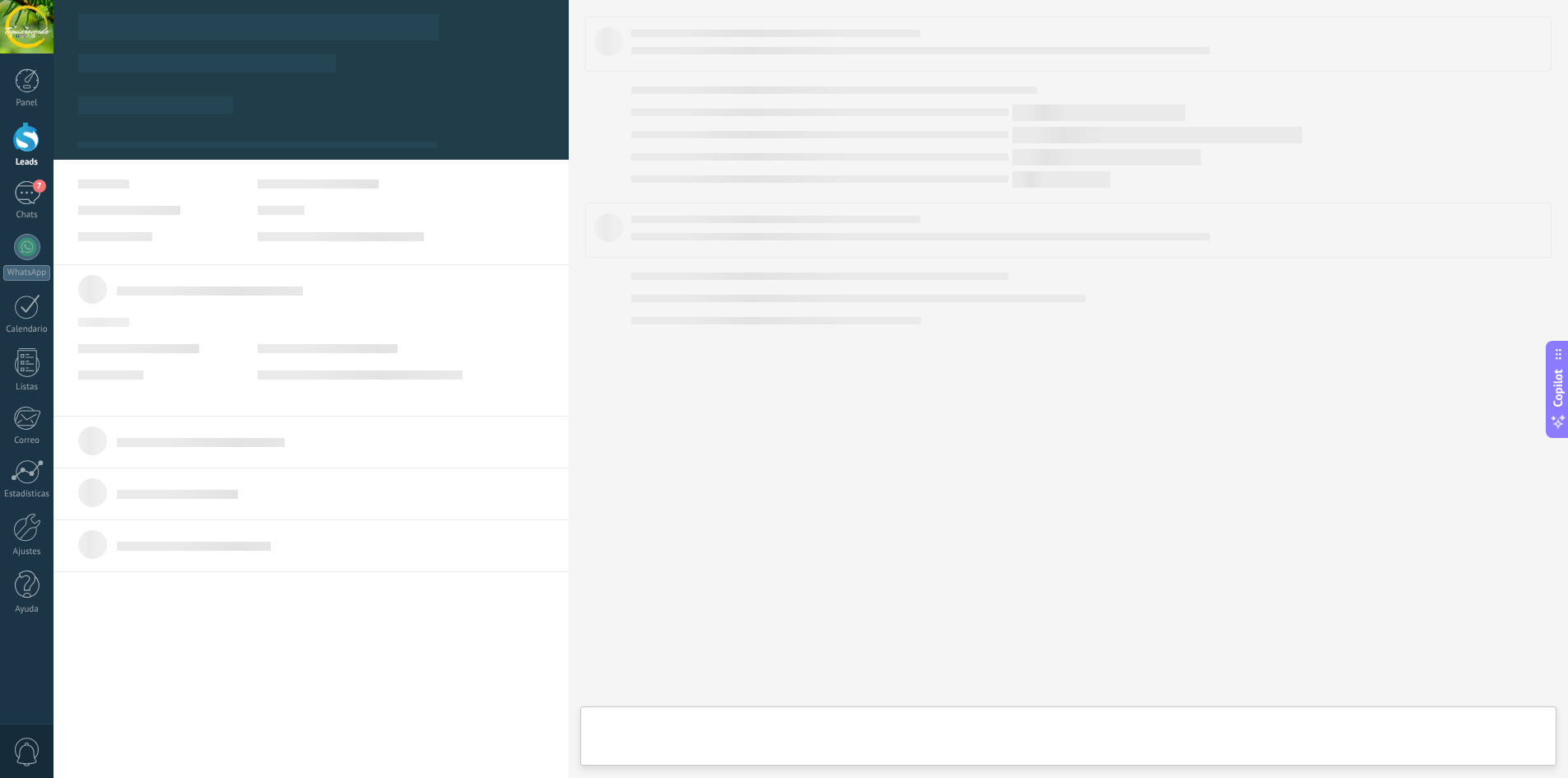
click at [170, 275] on div at bounding box center [312, 341] width 516 height 153
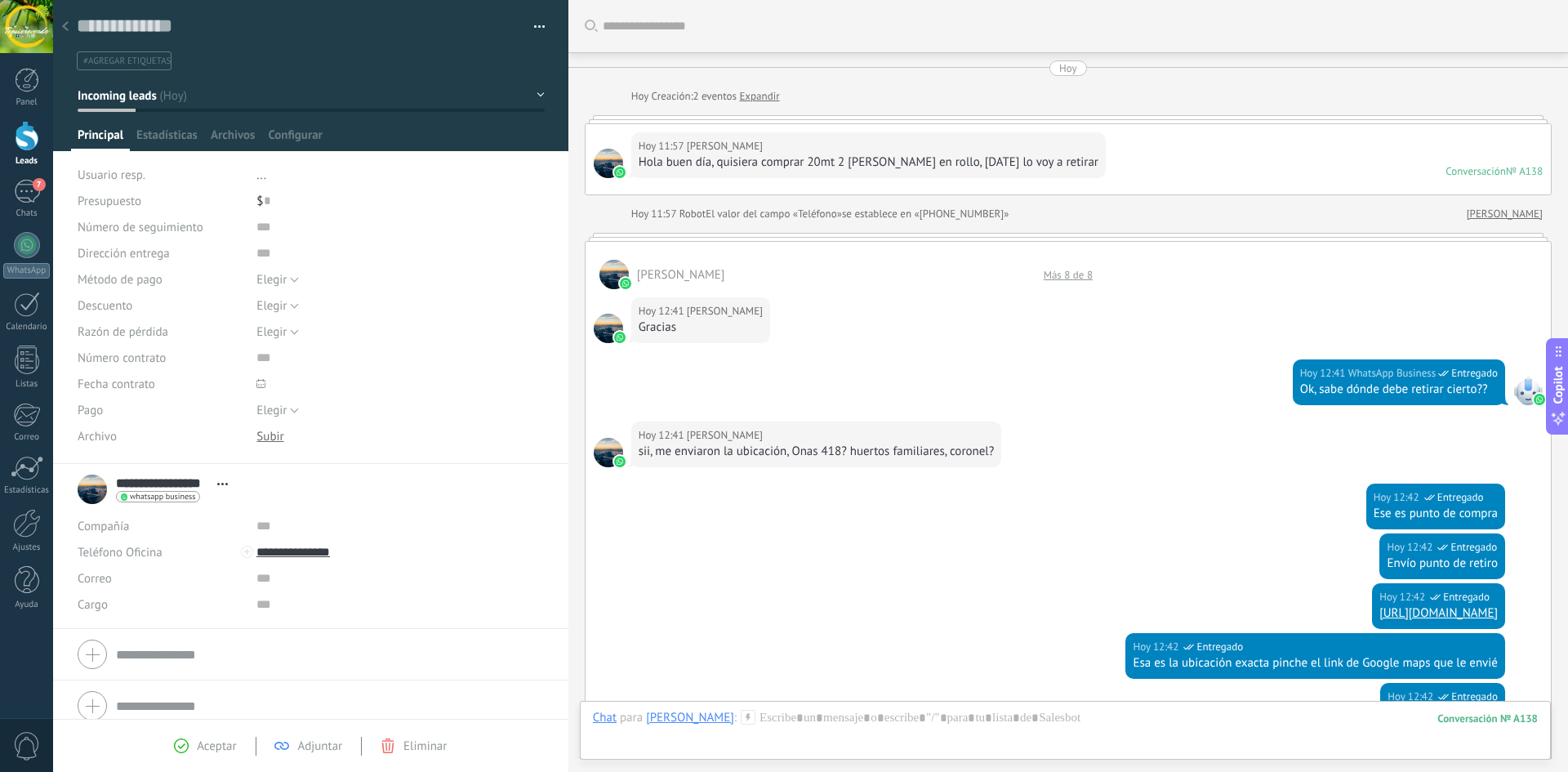
scroll to position [457, 0]
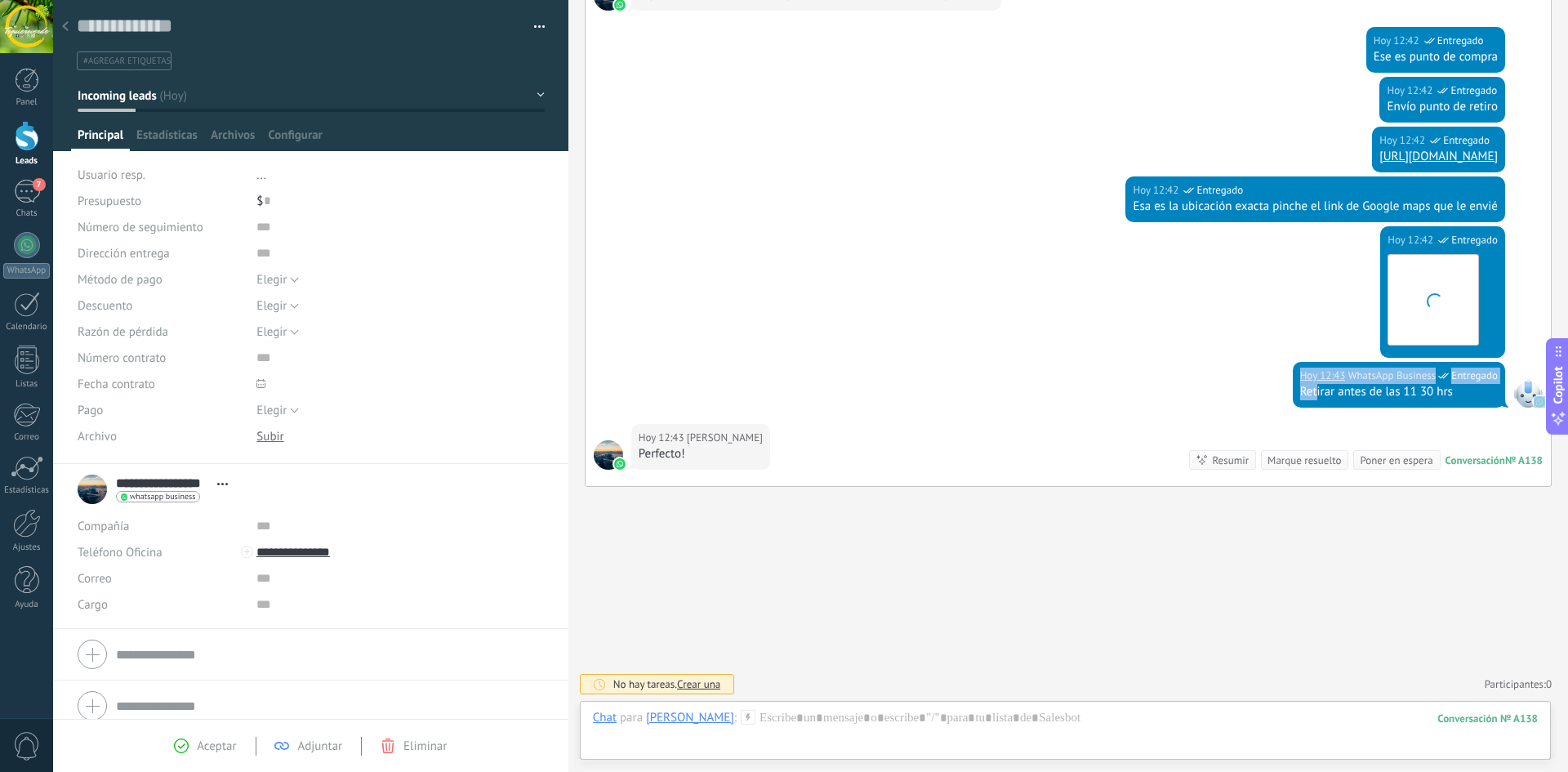
drag, startPoint x: 1307, startPoint y: 386, endPoint x: 1299, endPoint y: 320, distance: 66.5
click at [1299, 320] on div "Hoy 12:41 Paula Valencia P. Gracias Hoy 12:41 WhatsApp Business Entregado Ok, s…" at bounding box center [1068, 160] width 965 height 654
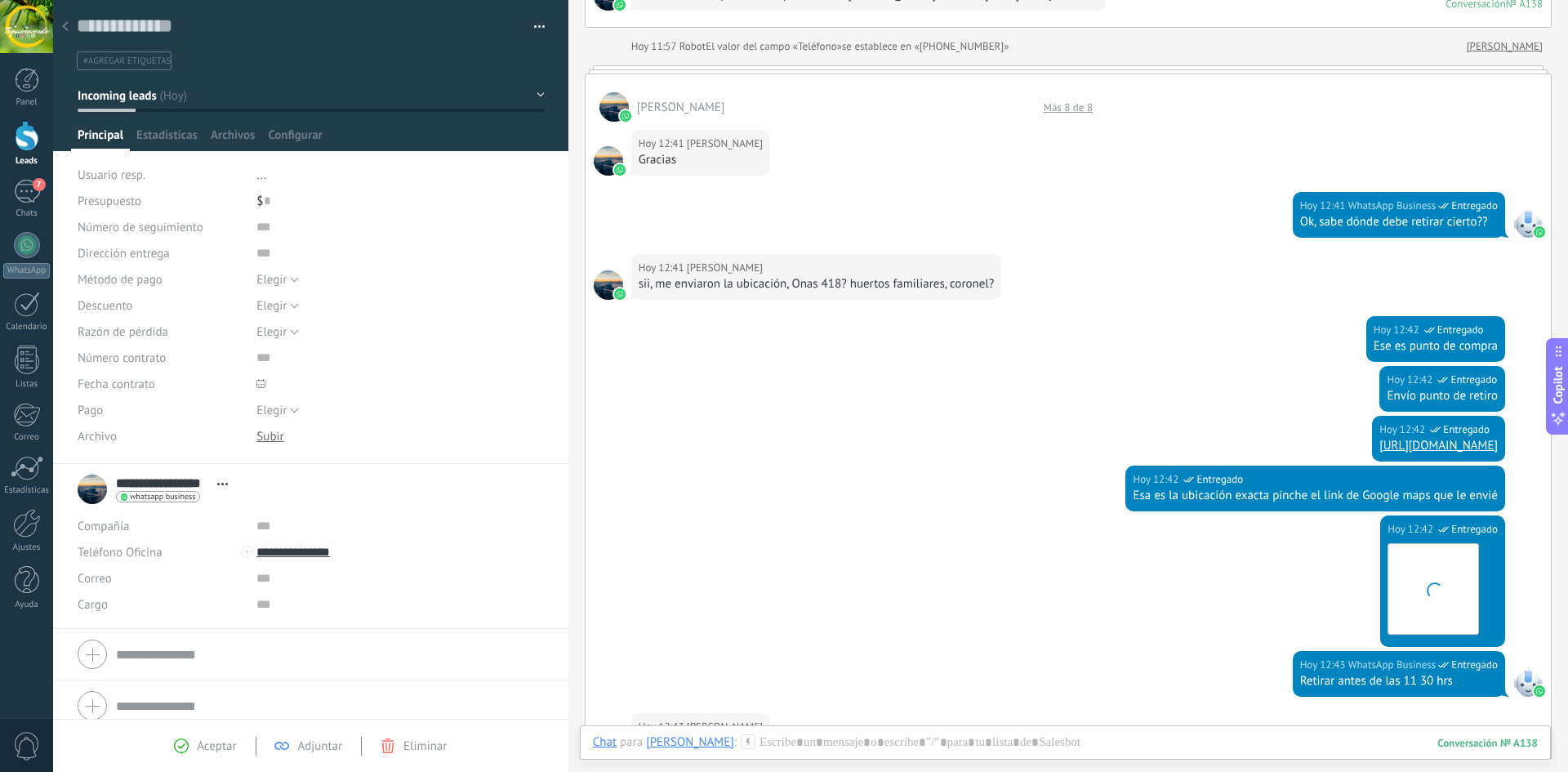
drag, startPoint x: 957, startPoint y: 557, endPoint x: 932, endPoint y: 465, distance: 95.3
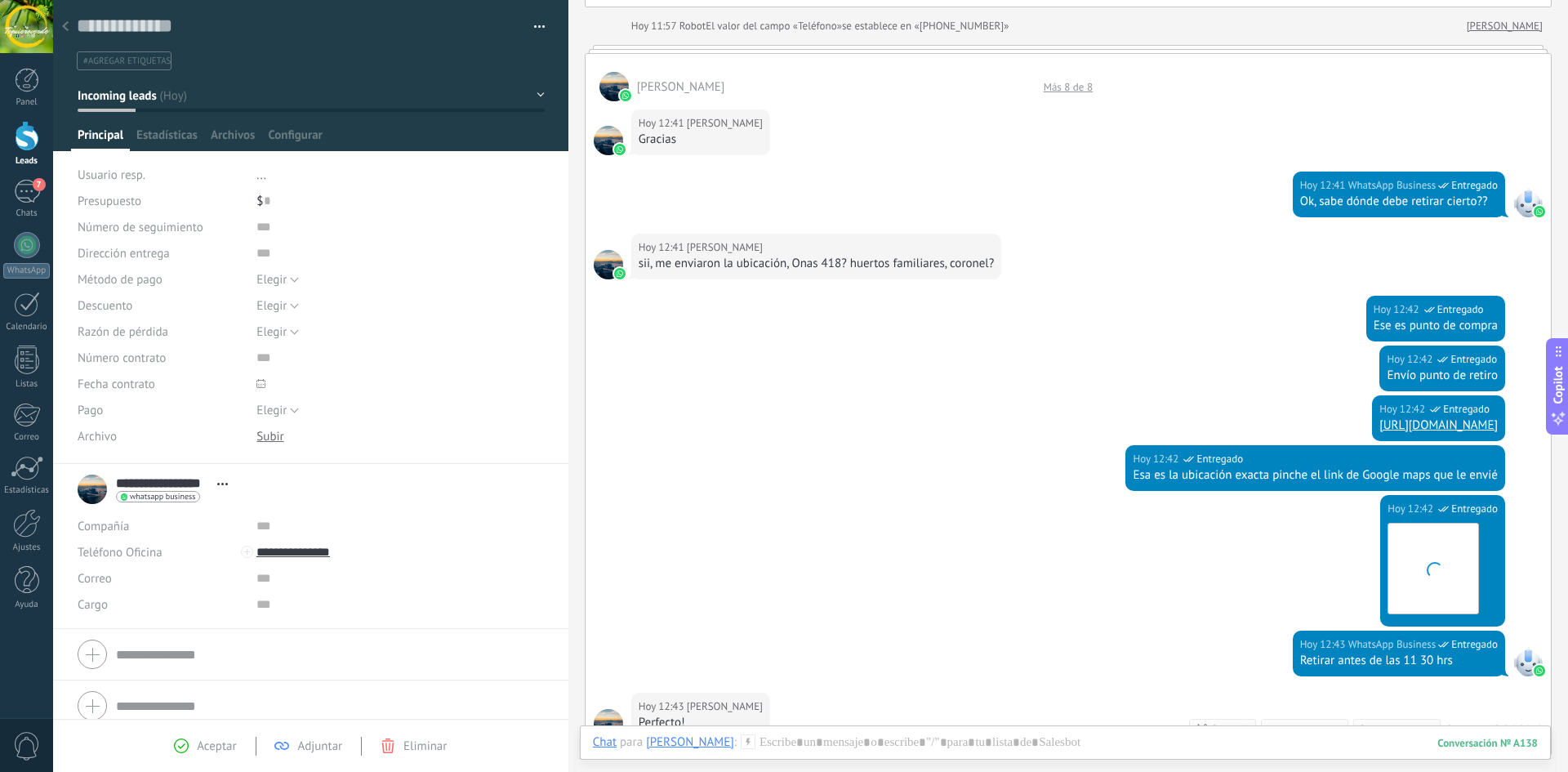
scroll to position [212, 0]
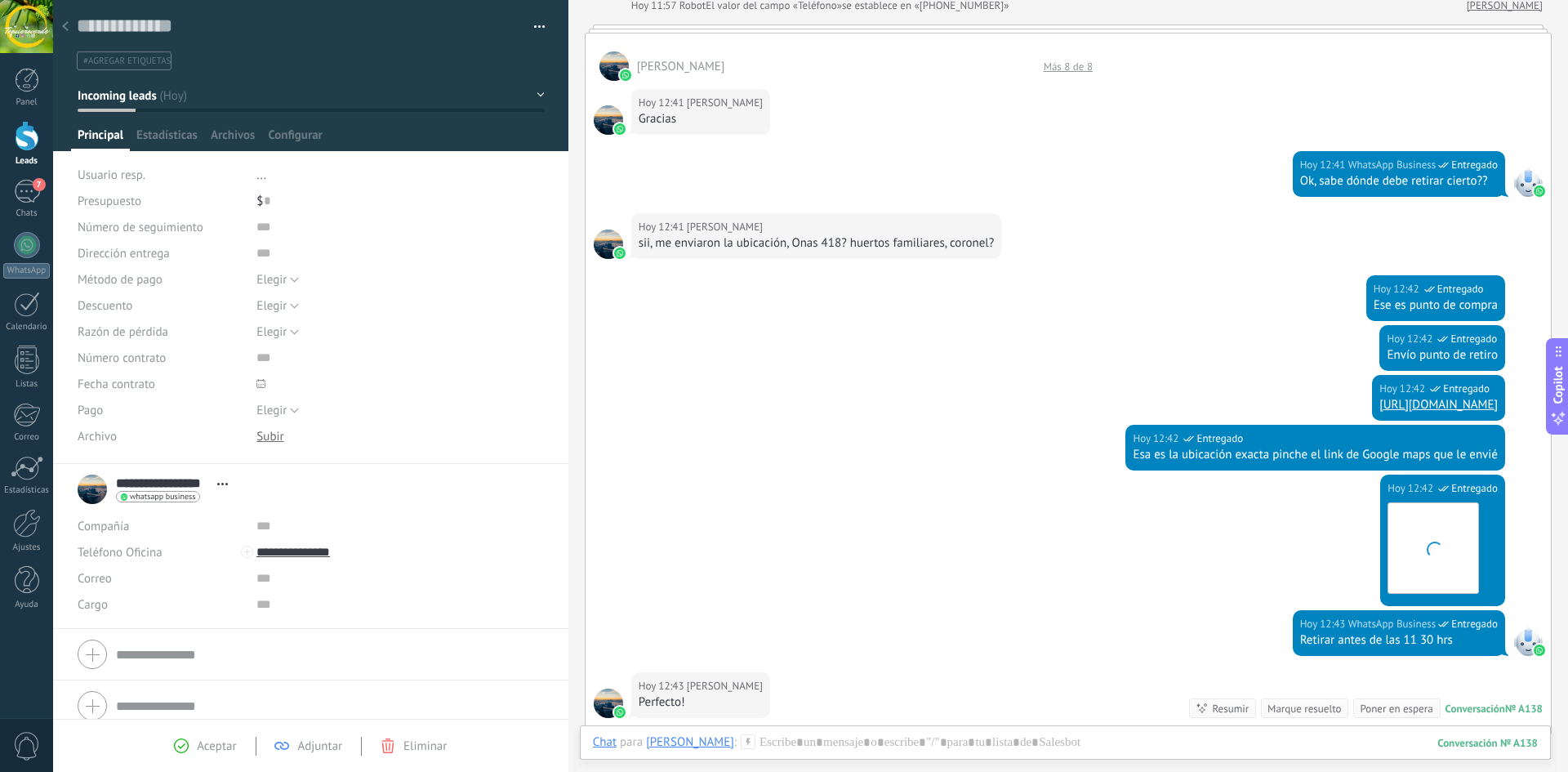
drag, startPoint x: 1039, startPoint y: 606, endPoint x: 1030, endPoint y: 652, distance: 46.9
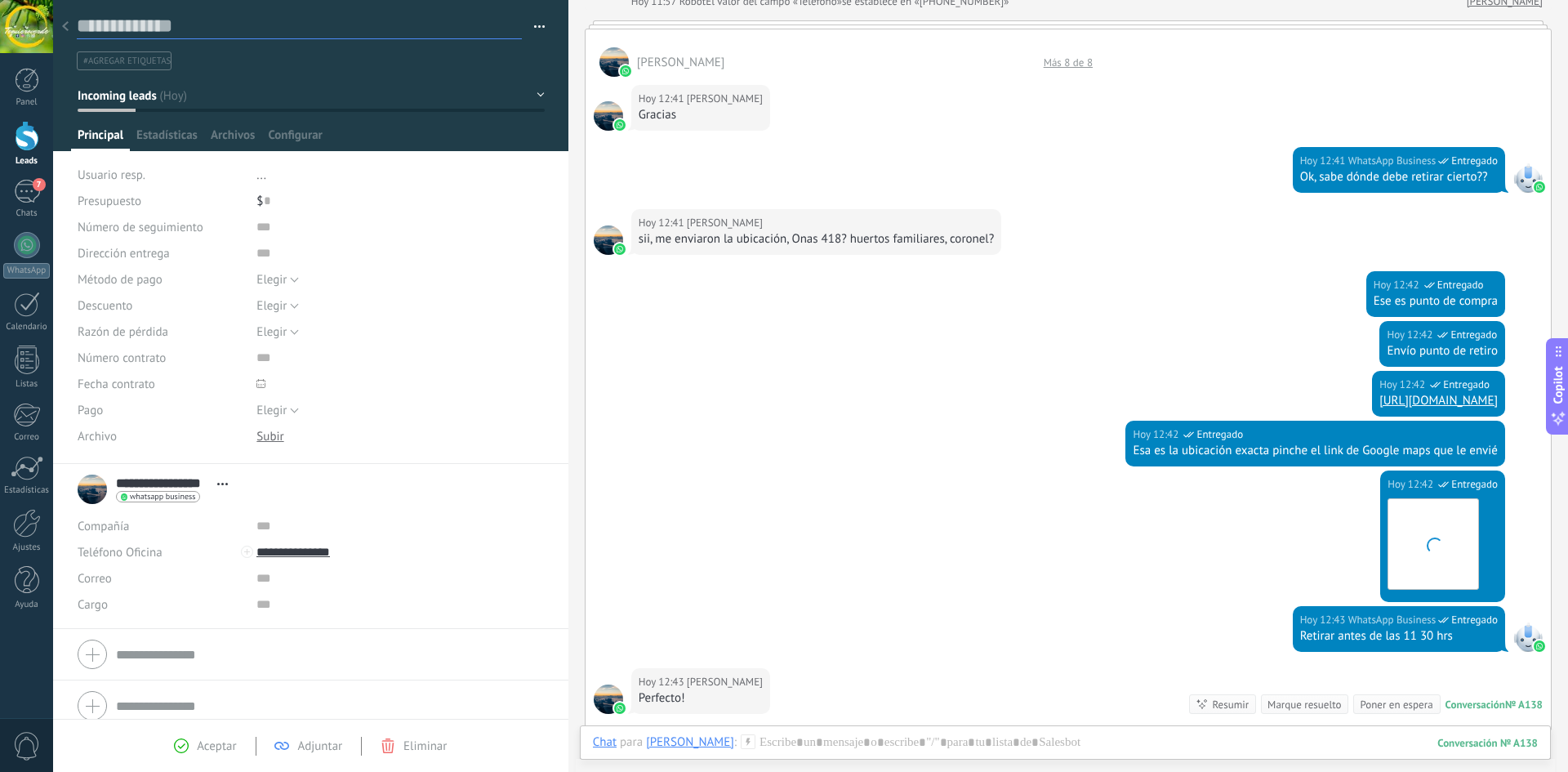
click at [362, 30] on textarea at bounding box center [299, 26] width 445 height 25
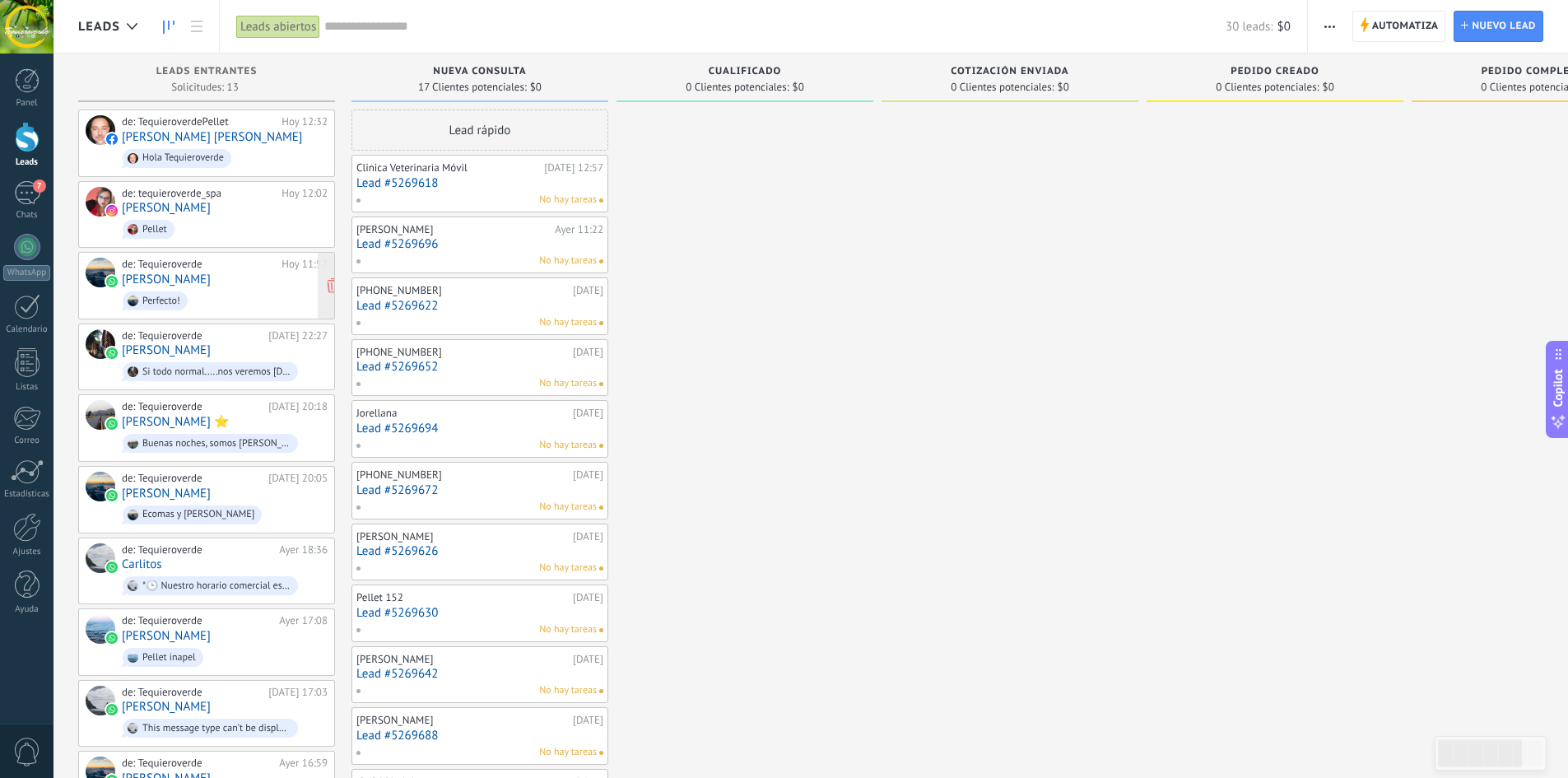
click at [202, 273] on link "[PERSON_NAME]" at bounding box center [167, 279] width 89 height 14
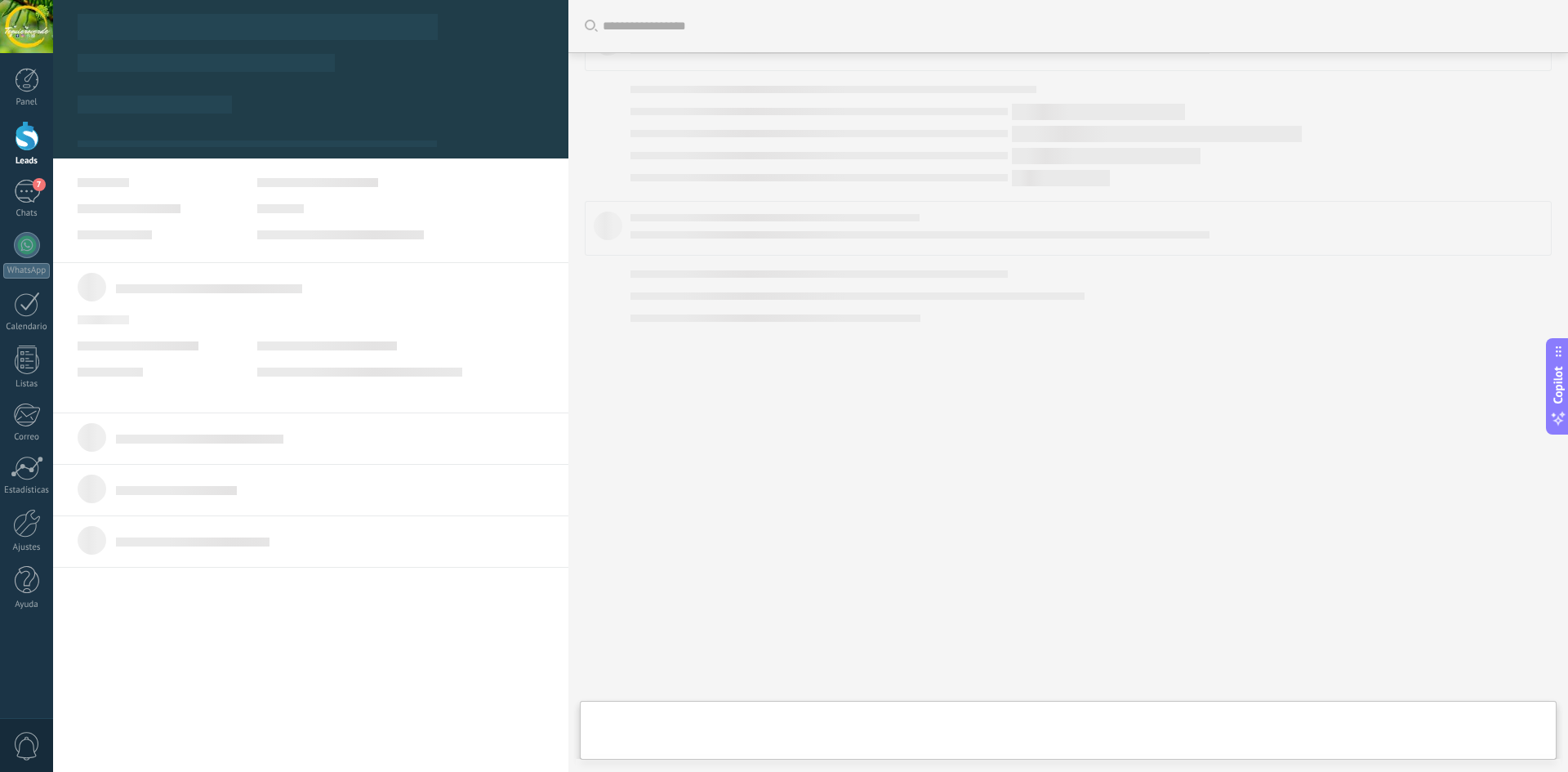
drag, startPoint x: 175, startPoint y: 281, endPoint x: 39, endPoint y: 136, distance: 198.8
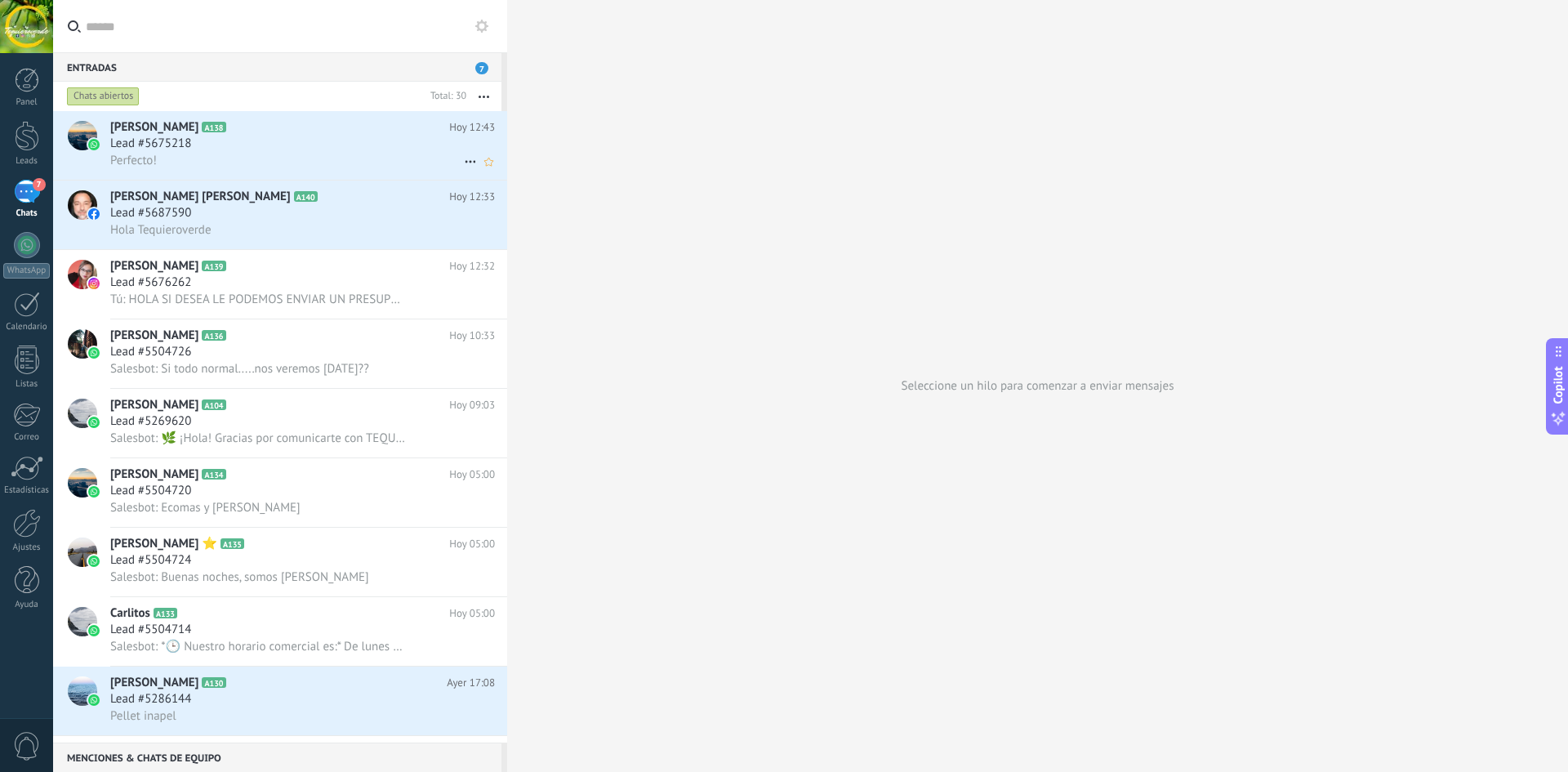
click at [133, 143] on span "Lead #5675218" at bounding box center [150, 144] width 81 height 17
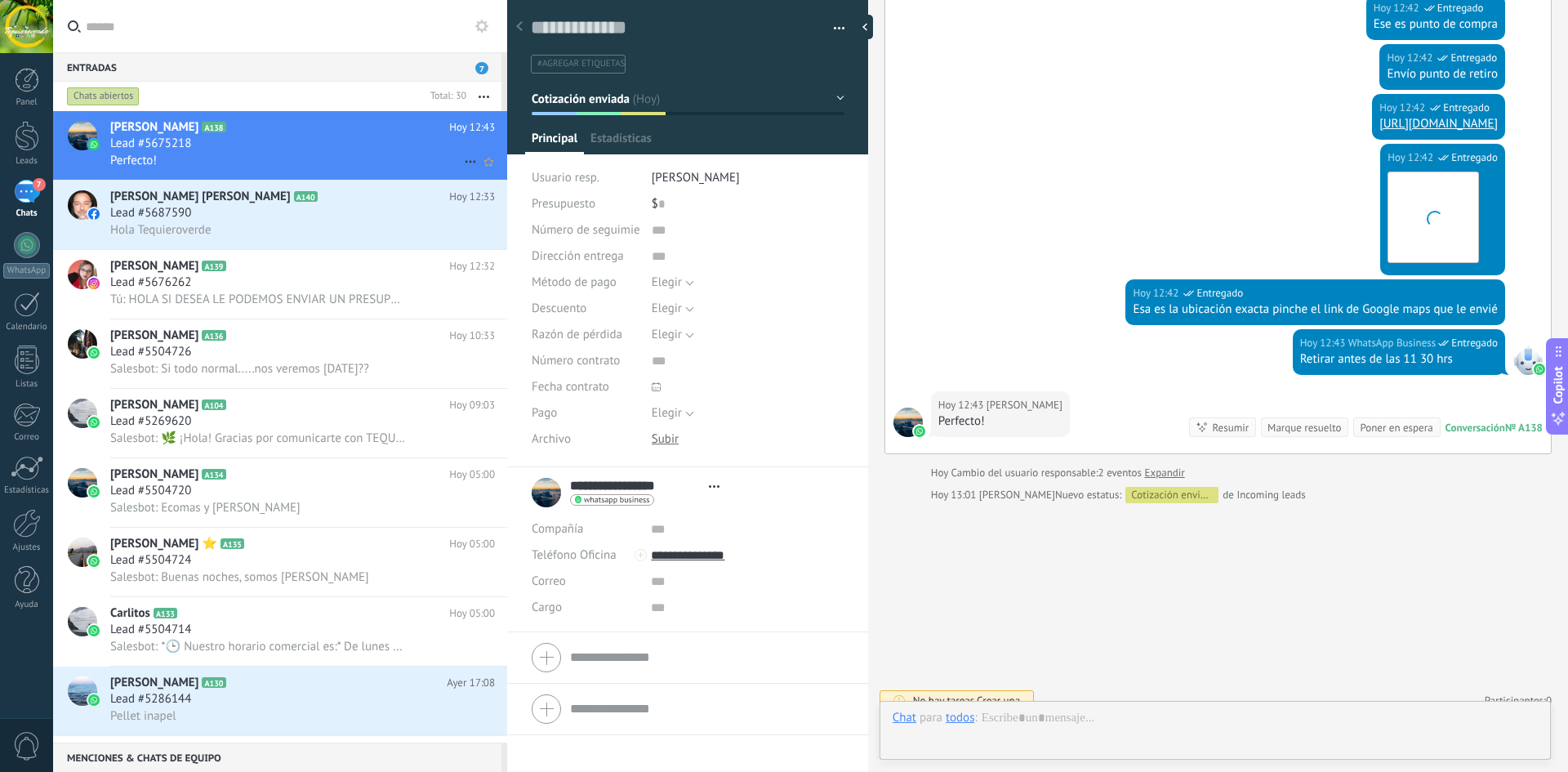
scroll to position [25, 0]
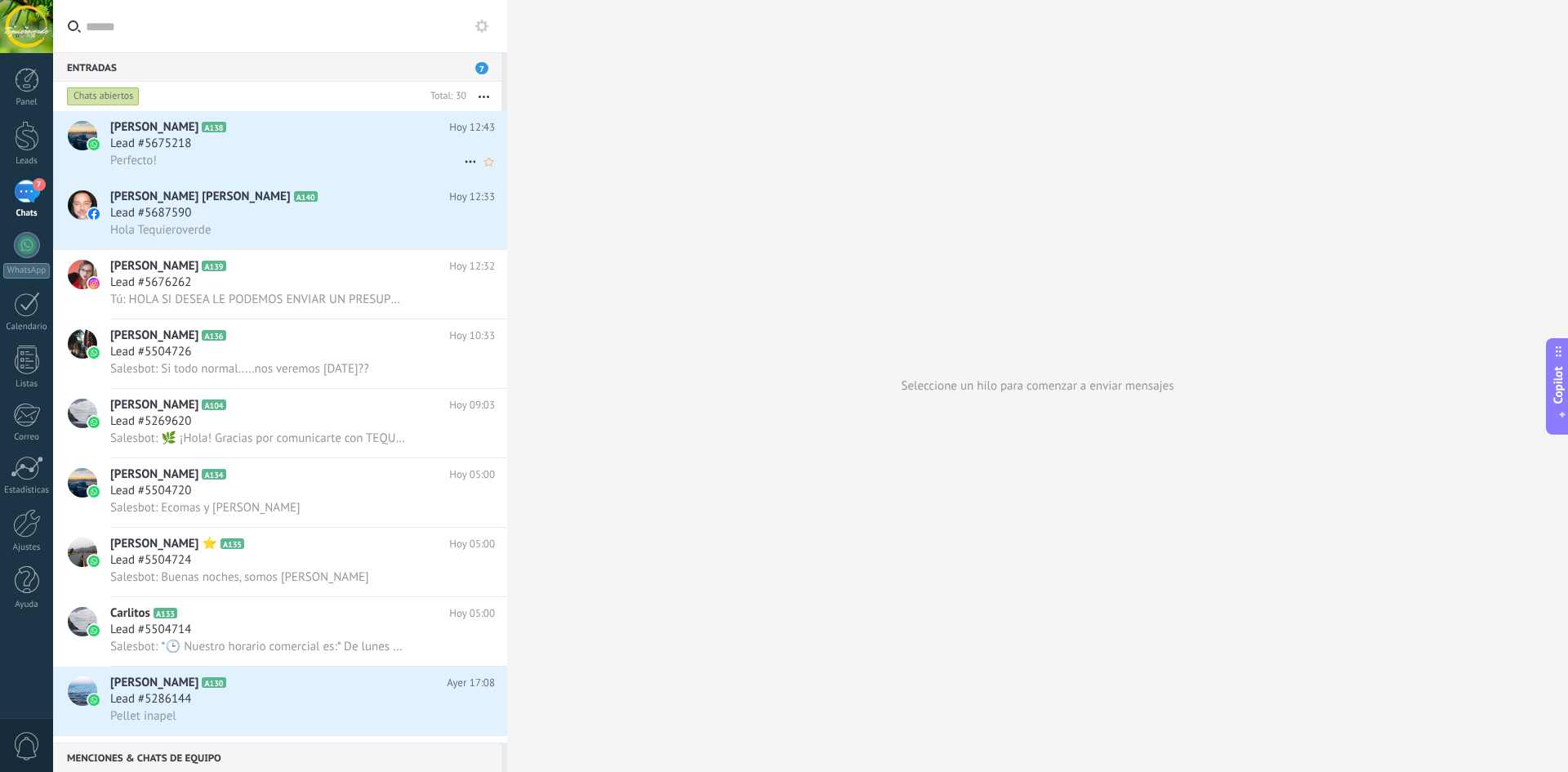
click at [139, 149] on span "Lead #5675218" at bounding box center [150, 144] width 81 height 17
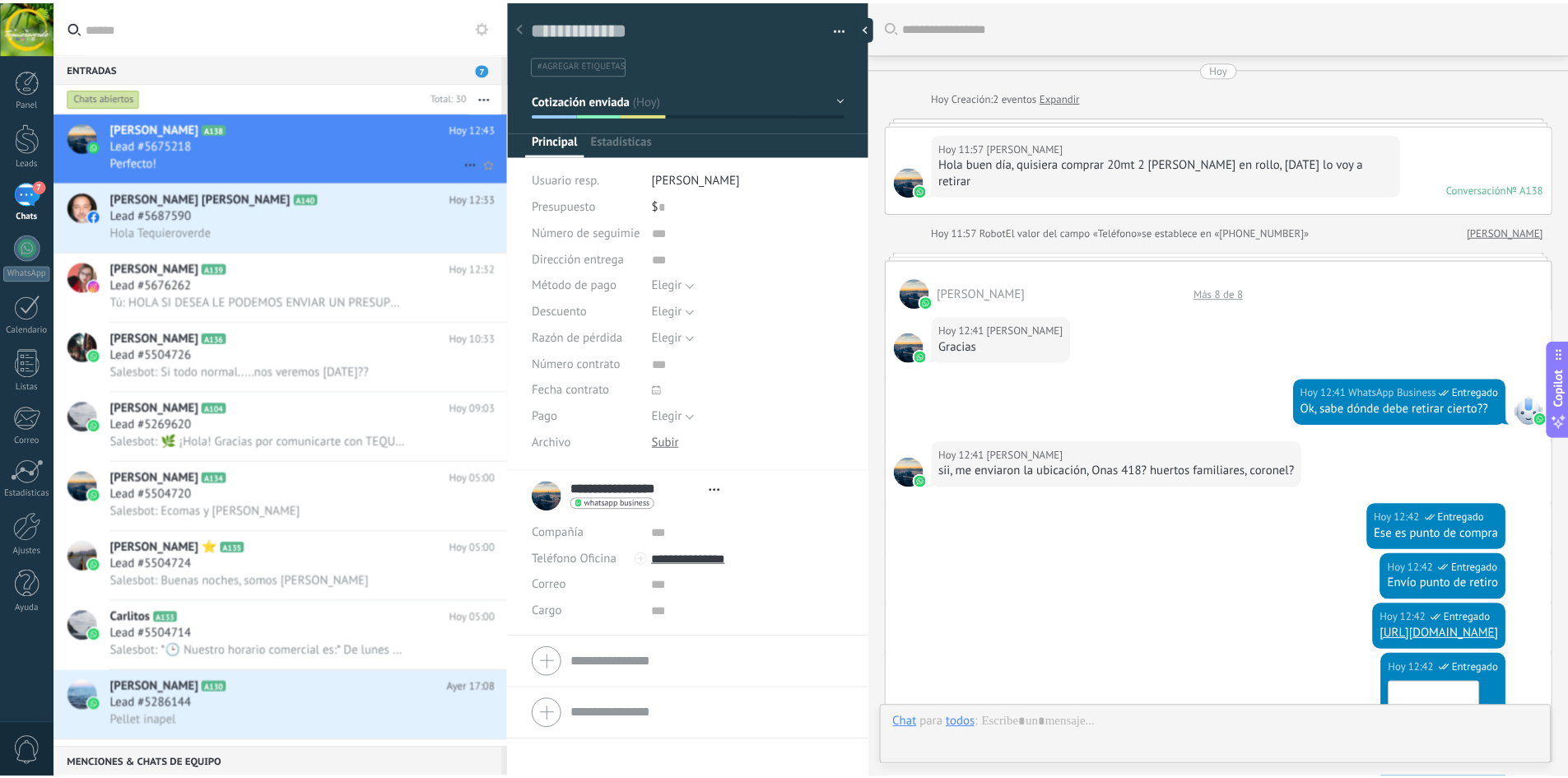
scroll to position [510, 0]
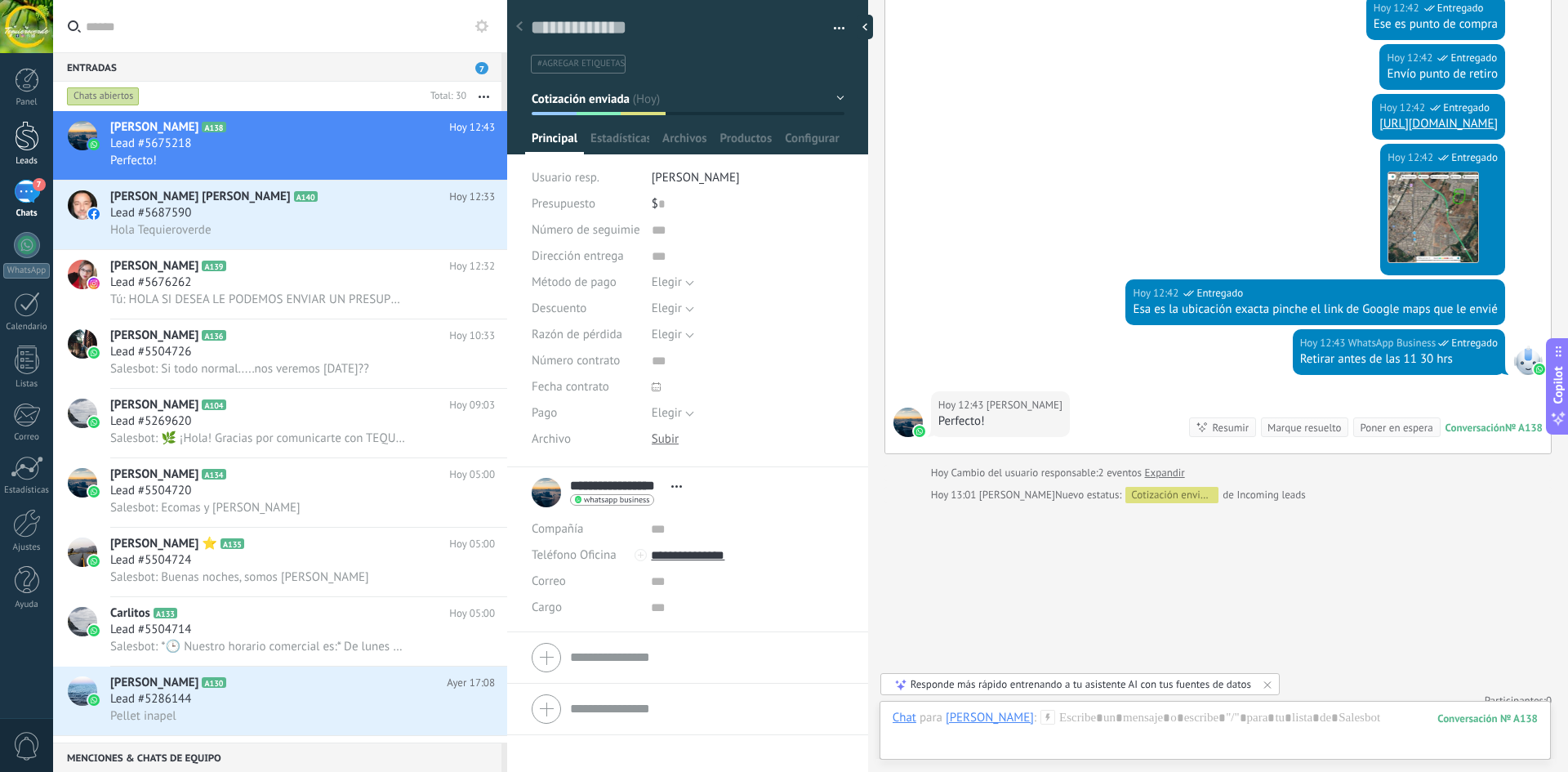
click at [28, 127] on div at bounding box center [27, 136] width 25 height 30
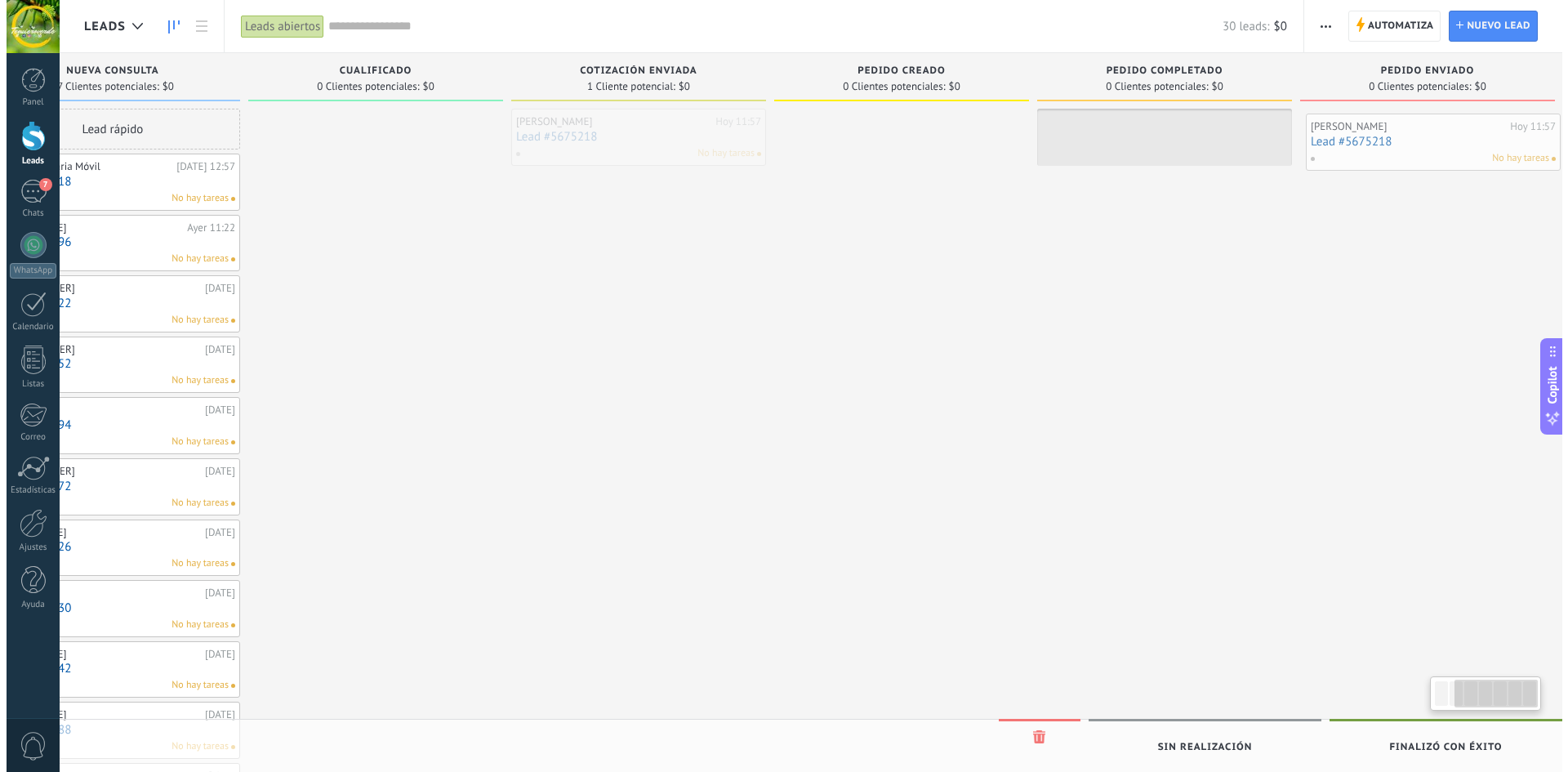
scroll to position [0, 387]
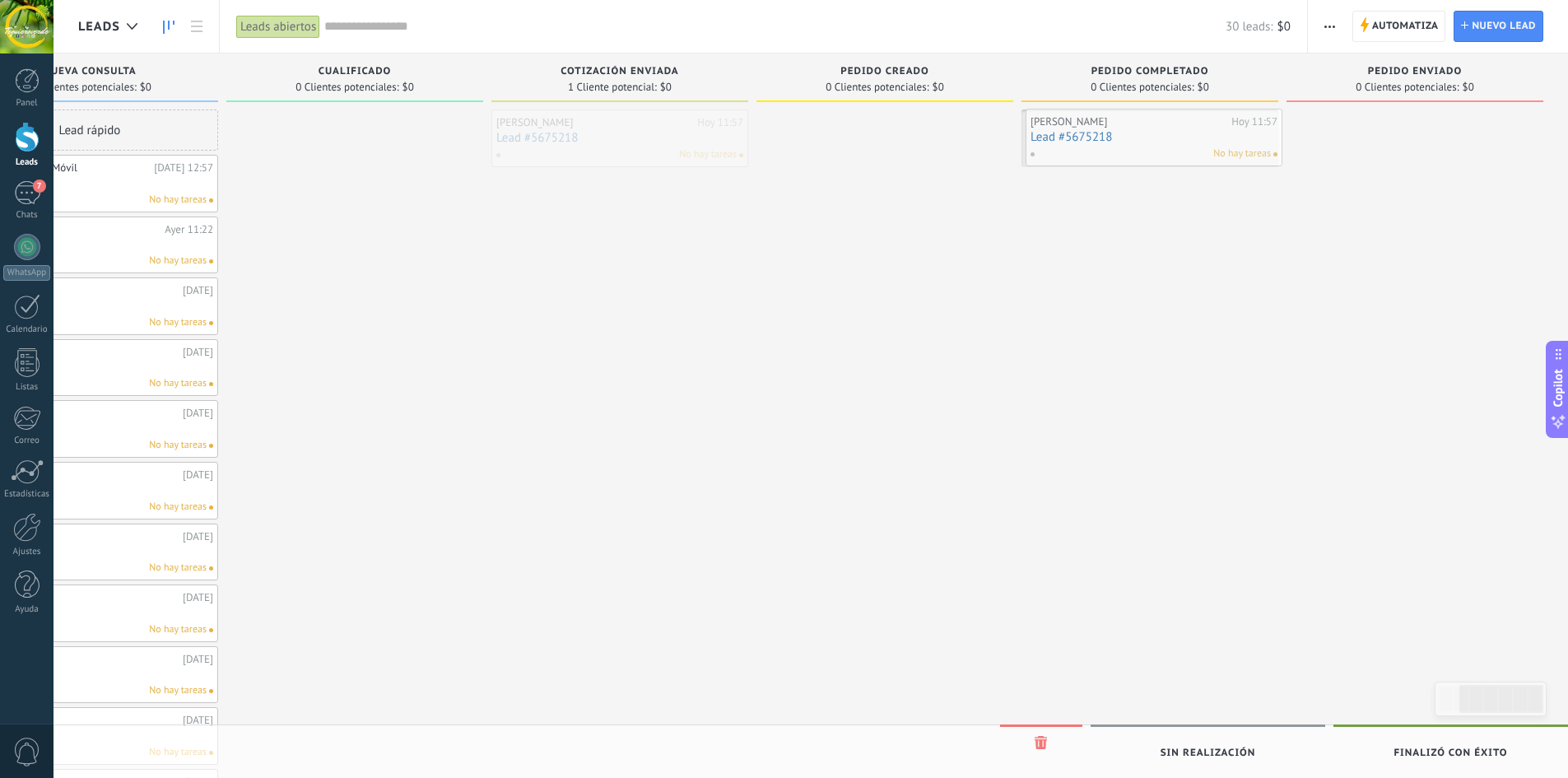
drag, startPoint x: 935, startPoint y: 141, endPoint x: 1079, endPoint y: 140, distance: 144.0
click at [1227, 160] on span "No hay tareas" at bounding box center [1239, 154] width 58 height 15
click at [1230, 154] on span "No hay tareas" at bounding box center [1239, 154] width 58 height 15
click at [1130, 141] on link "Lead #5675218" at bounding box center [1149, 138] width 247 height 14
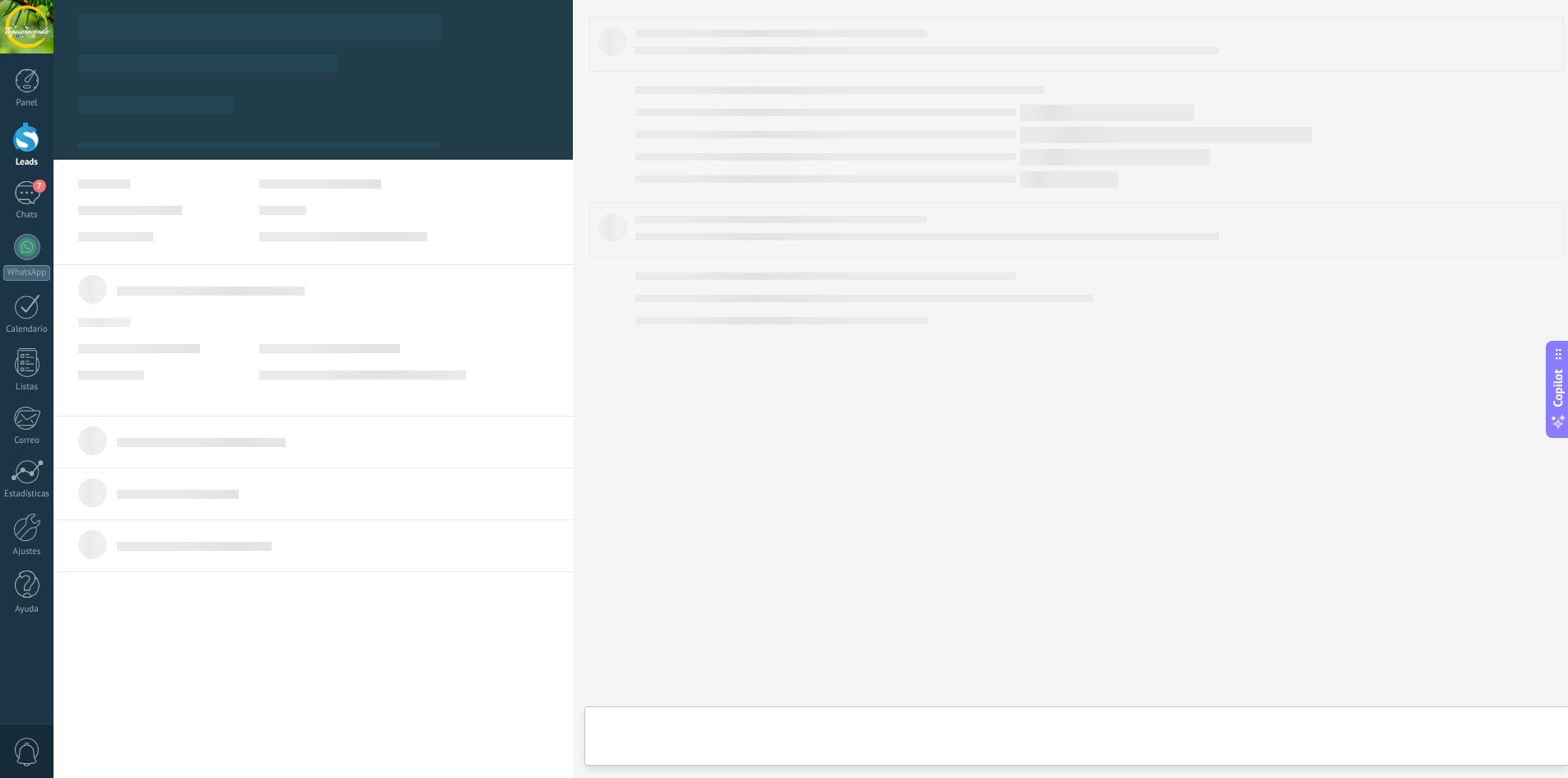
click at [1130, 141] on body ".abccls-1,.abccls-2{fill-rule:evenodd}.abccls-2{fill:#fff} .abfcls-1{fill:none}…" at bounding box center [784, 389] width 1568 height 778
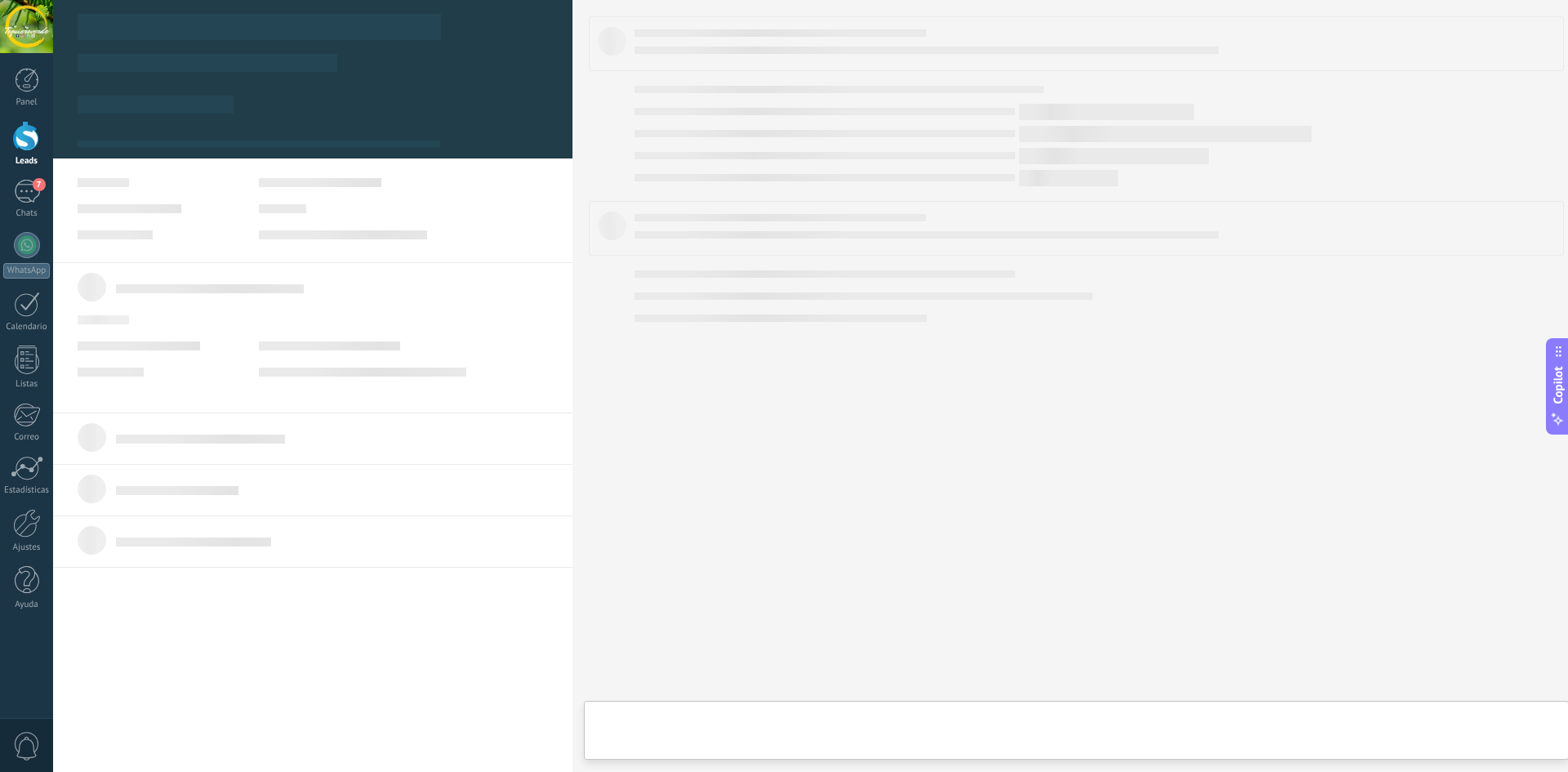
scroll to position [0, 375]
click at [859, 659] on div at bounding box center [1068, 386] width 967 height 740
click at [22, 196] on div "7" at bounding box center [27, 192] width 26 height 24
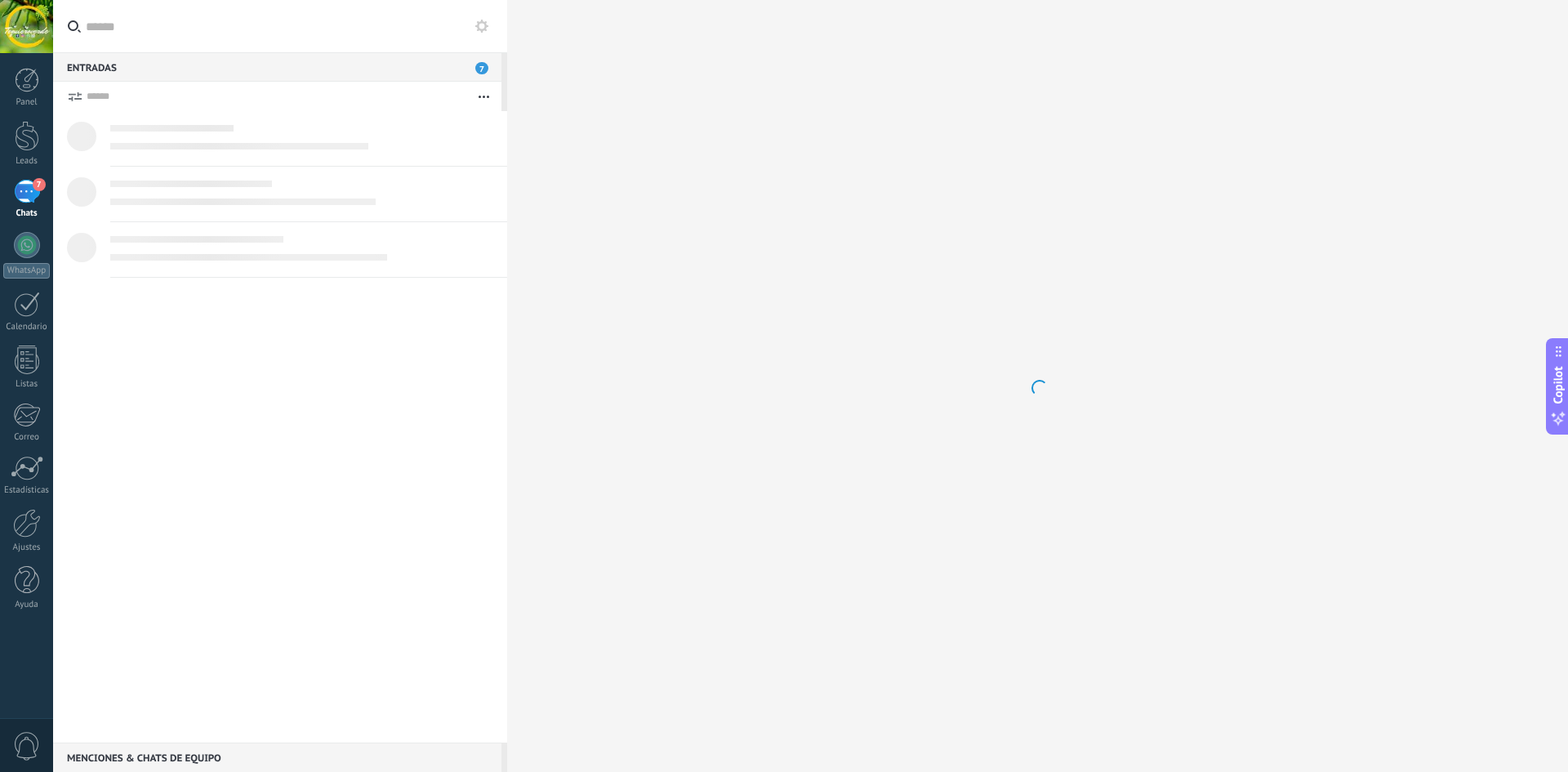
click at [21, 190] on div "7" at bounding box center [27, 192] width 26 height 24
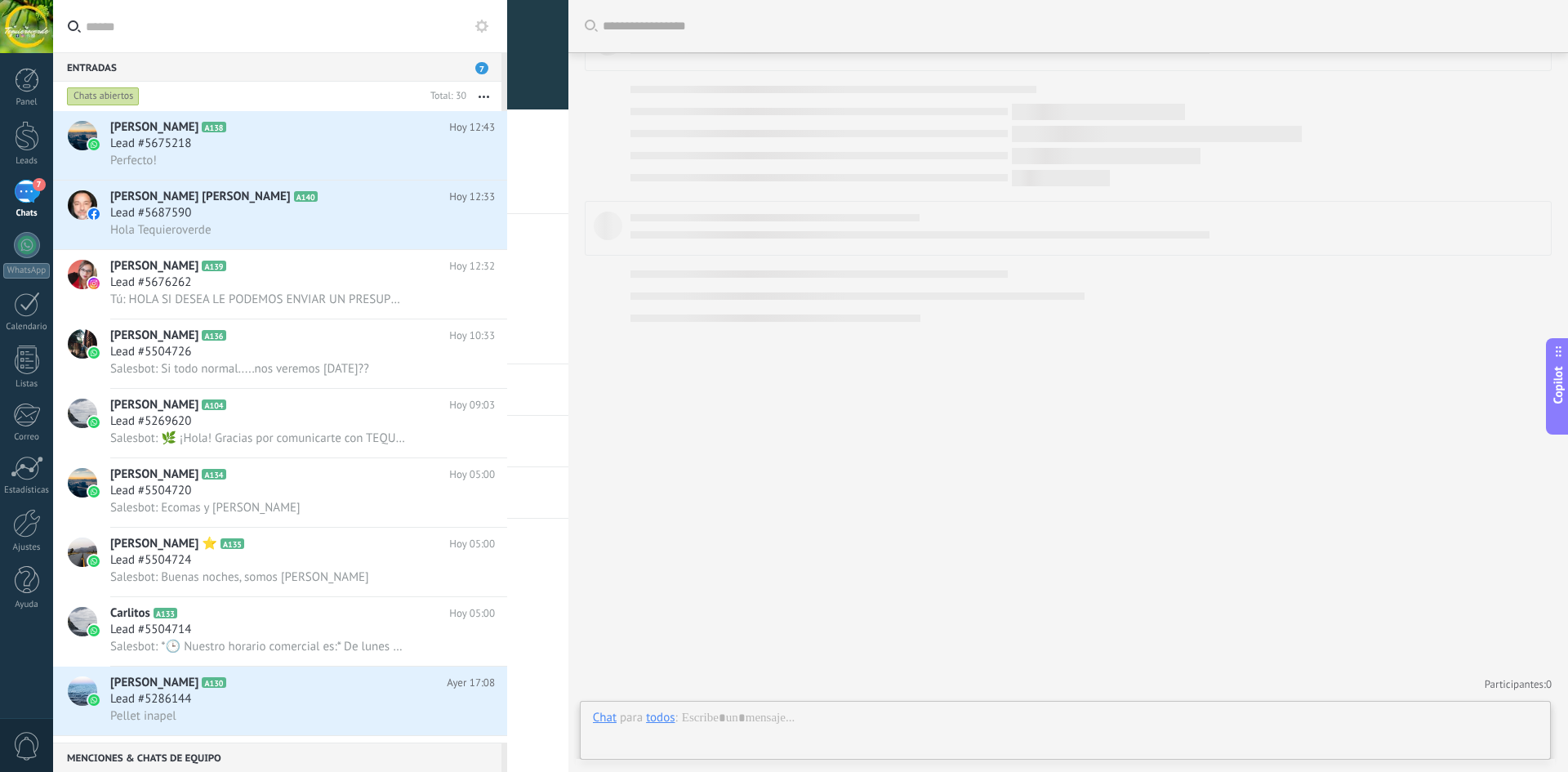
click at [1179, 276] on div at bounding box center [1068, 386] width 967 height 740
click at [755, 21] on input "text" at bounding box center [1077, 26] width 949 height 18
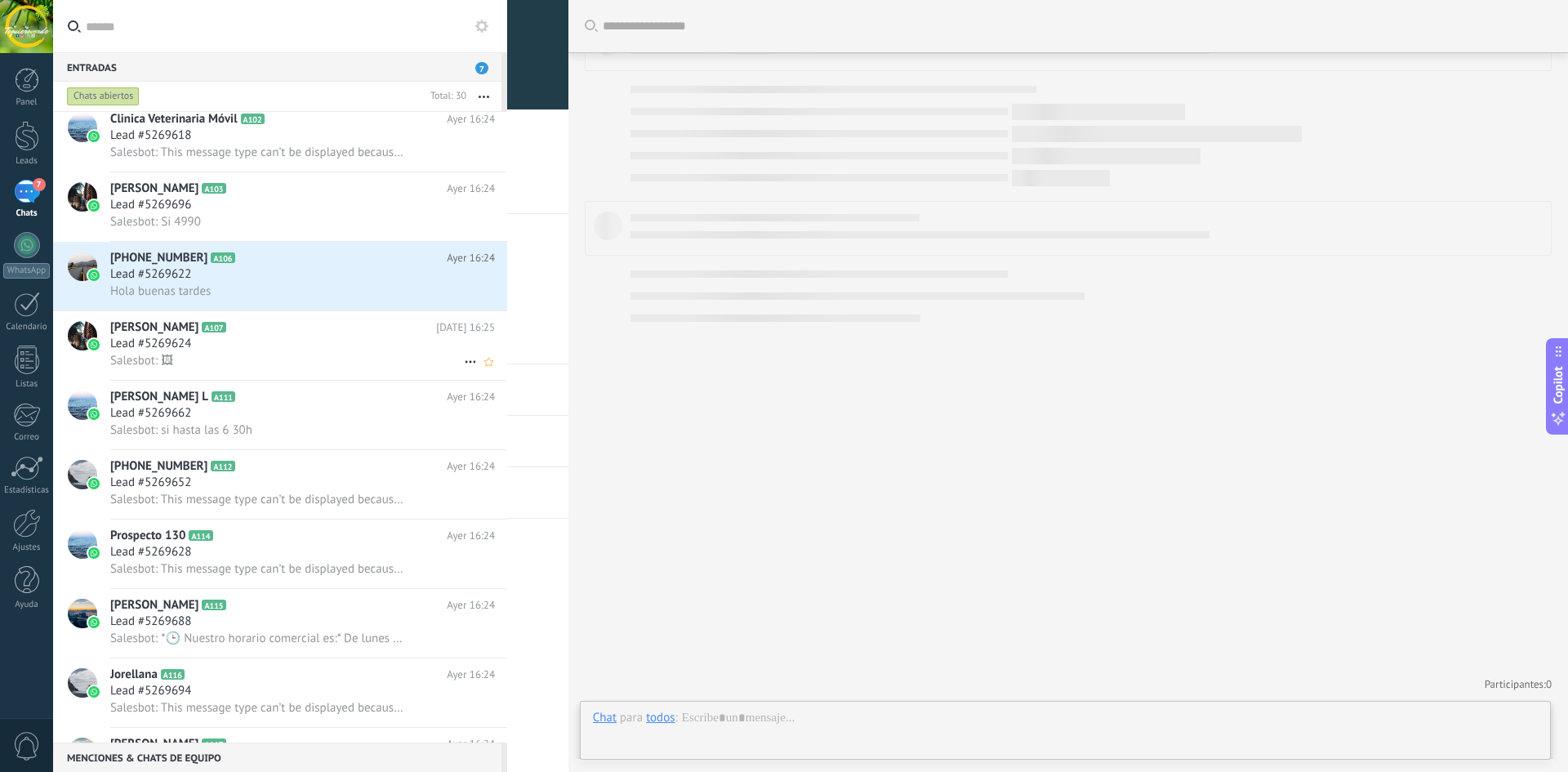
scroll to position [1212, 0]
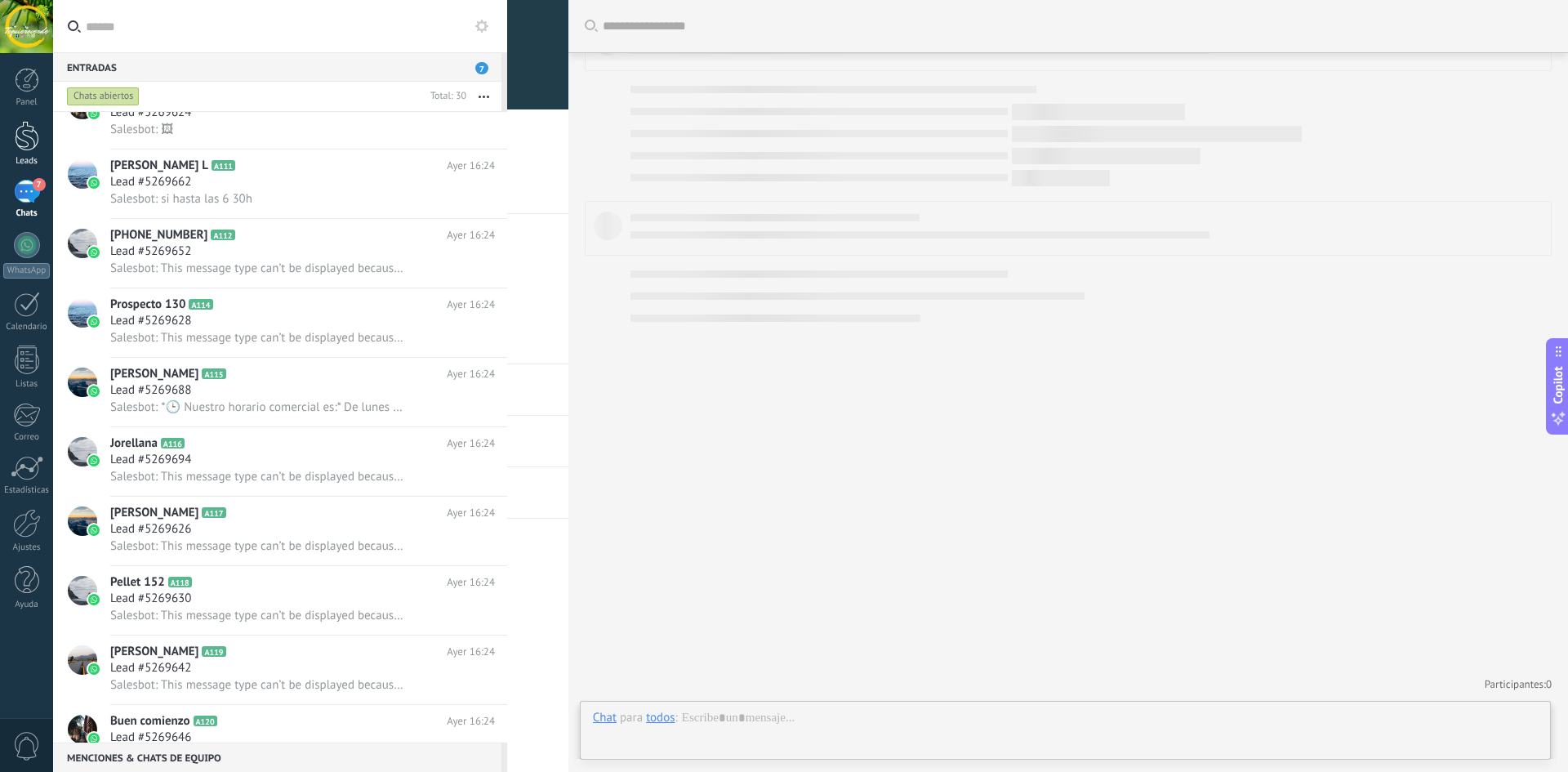
click at [22, 128] on div at bounding box center [27, 136] width 25 height 30
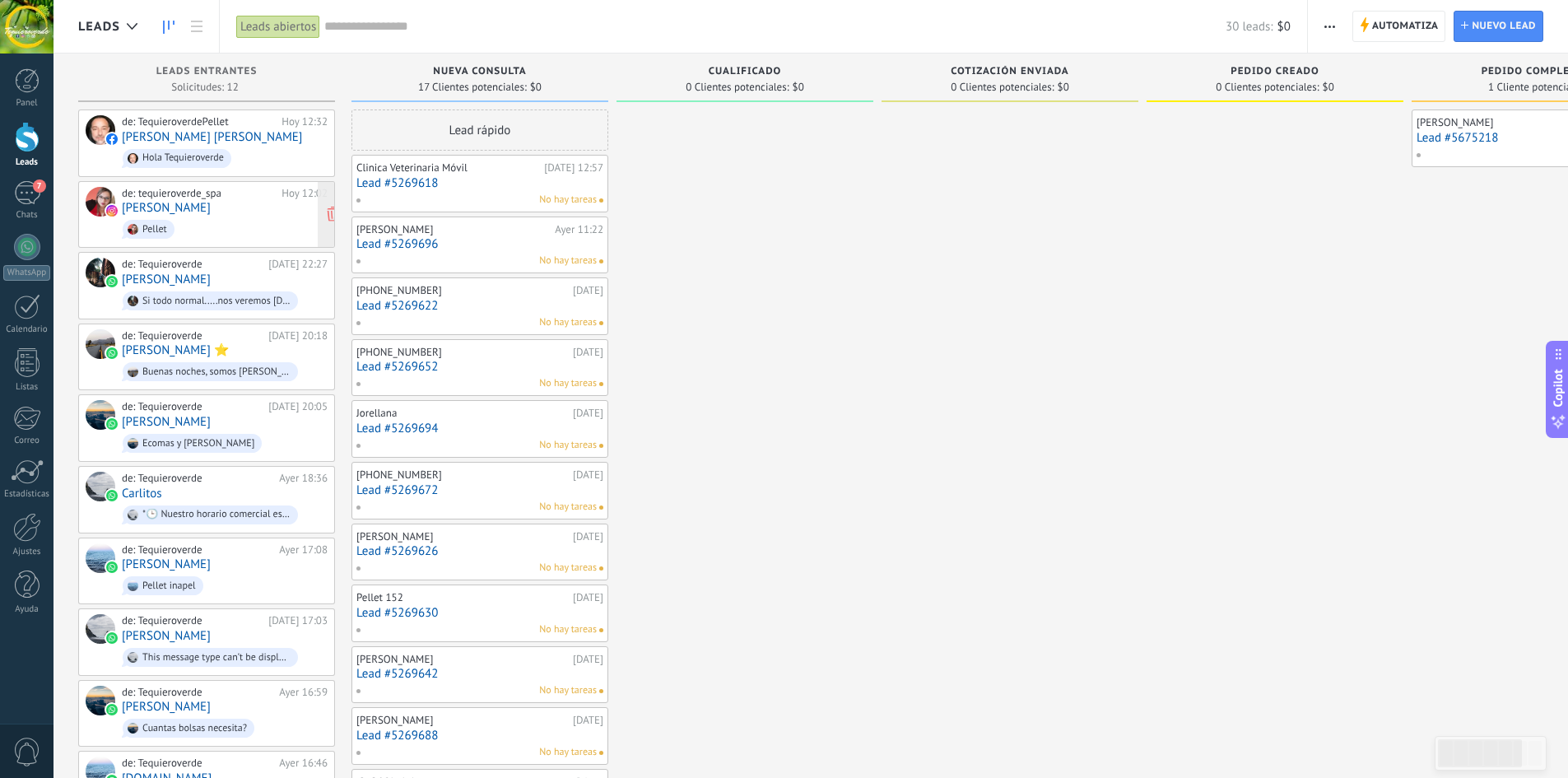
click at [183, 214] on link "[PERSON_NAME]" at bounding box center [167, 208] width 89 height 14
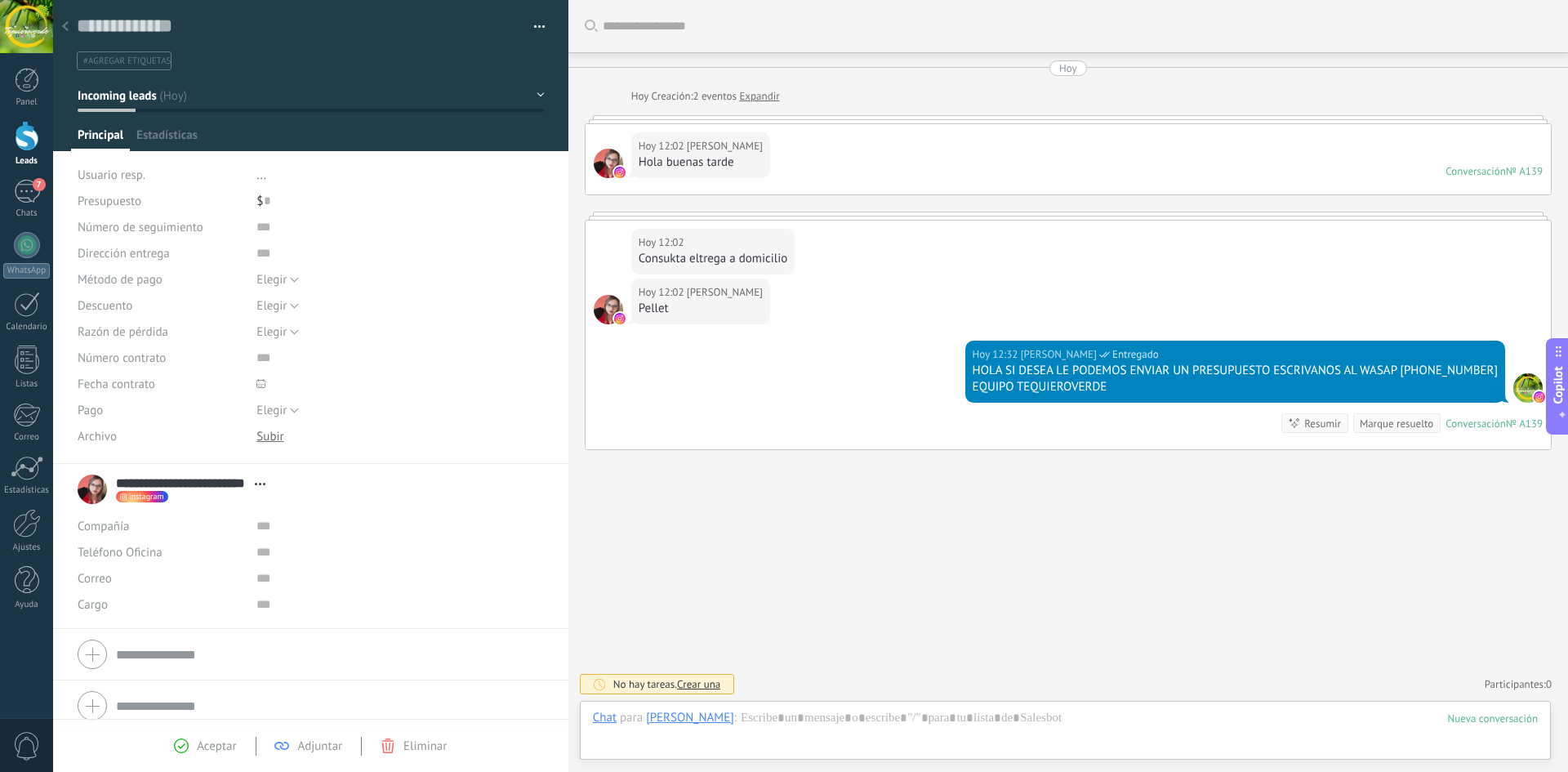
type textarea "**********"
click at [695, 689] on span "Crear una" at bounding box center [698, 683] width 43 height 14
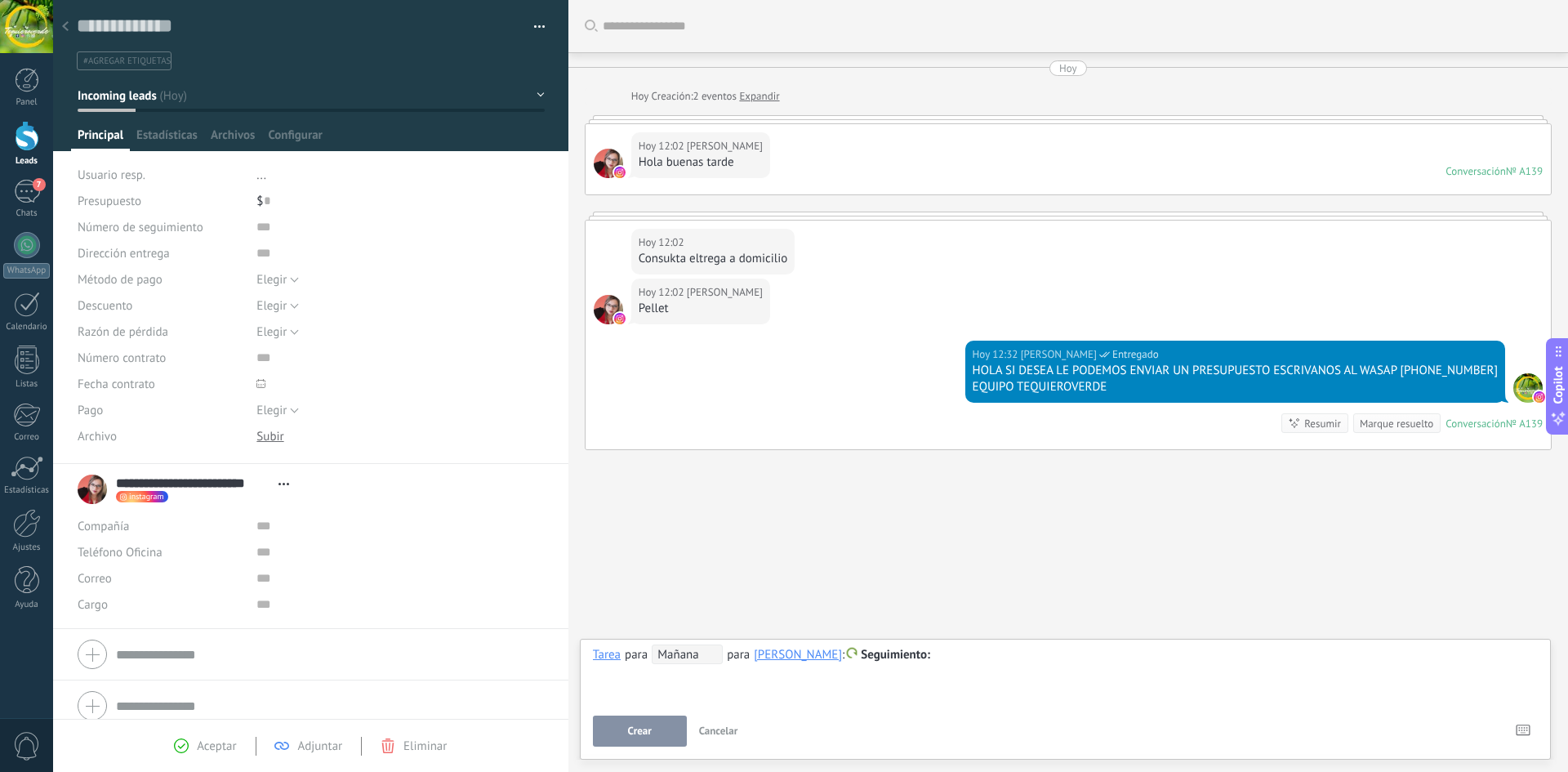
click at [855, 590] on div "Buscar Carga más Hoy Hoy Creación: 2 eventos Expandir Hoy 12:02 Macarena Elizal…" at bounding box center [1068, 386] width 999 height 772
click at [715, 401] on div "Hoy 12:32 Robinson Montecinos Entregado HOLA SI DESEA LE PODEMOS ENVIAR UN PRES…" at bounding box center [1068, 395] width 965 height 109
click at [1268, 344] on div "Hoy 12:32 Robinson Montecinos Entregado HOLA SI DESEA LE PODEMOS ENVIAR UN PRES…" at bounding box center [1235, 371] width 540 height 62
click at [659, 680] on div "**********" at bounding box center [1065, 674] width 945 height 59
click at [713, 727] on span "Cancelar" at bounding box center [718, 730] width 39 height 14
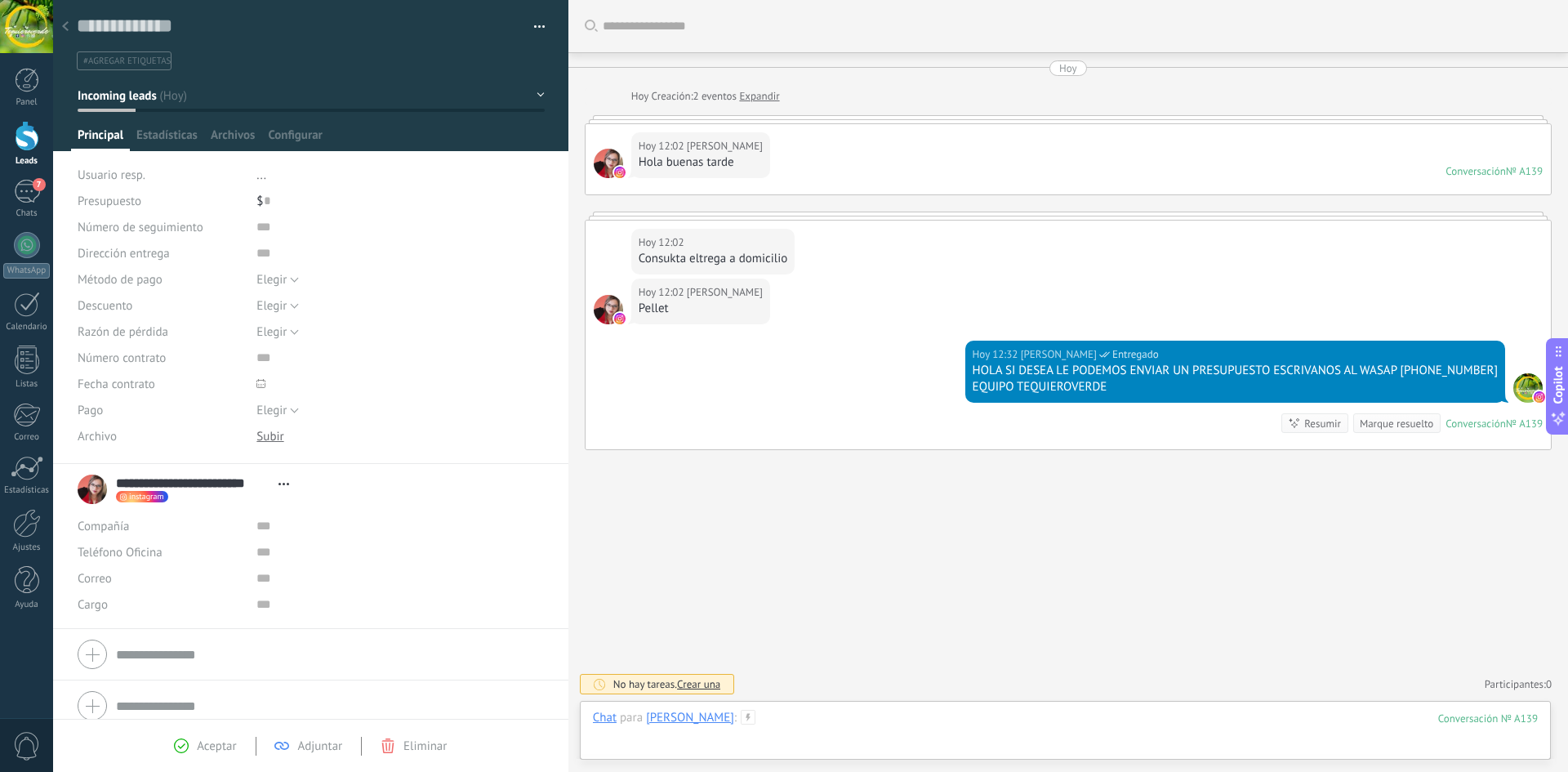
click at [623, 751] on div at bounding box center [1065, 734] width 945 height 49
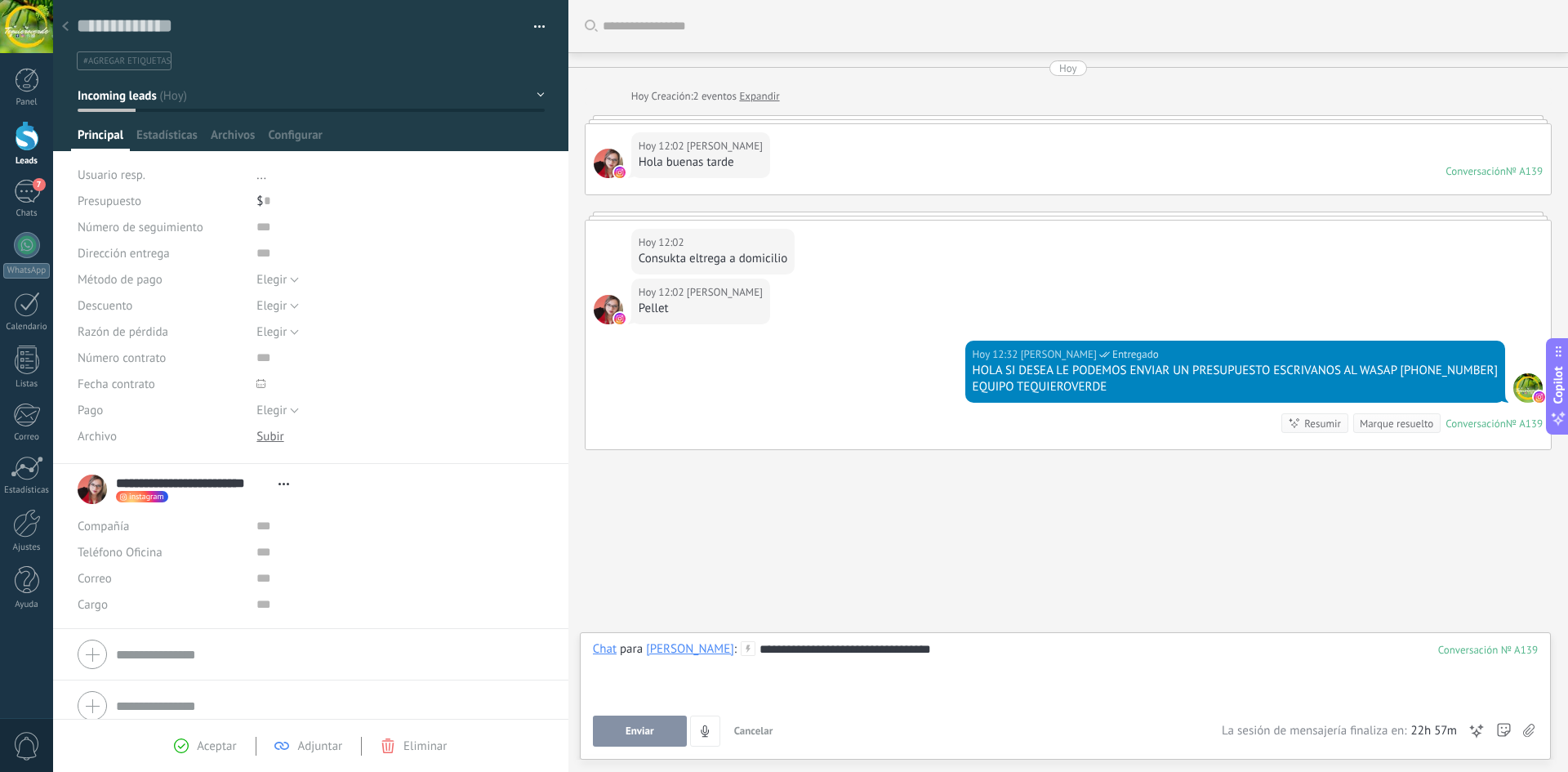
click at [616, 726] on button "Enviar" at bounding box center [640, 731] width 94 height 31
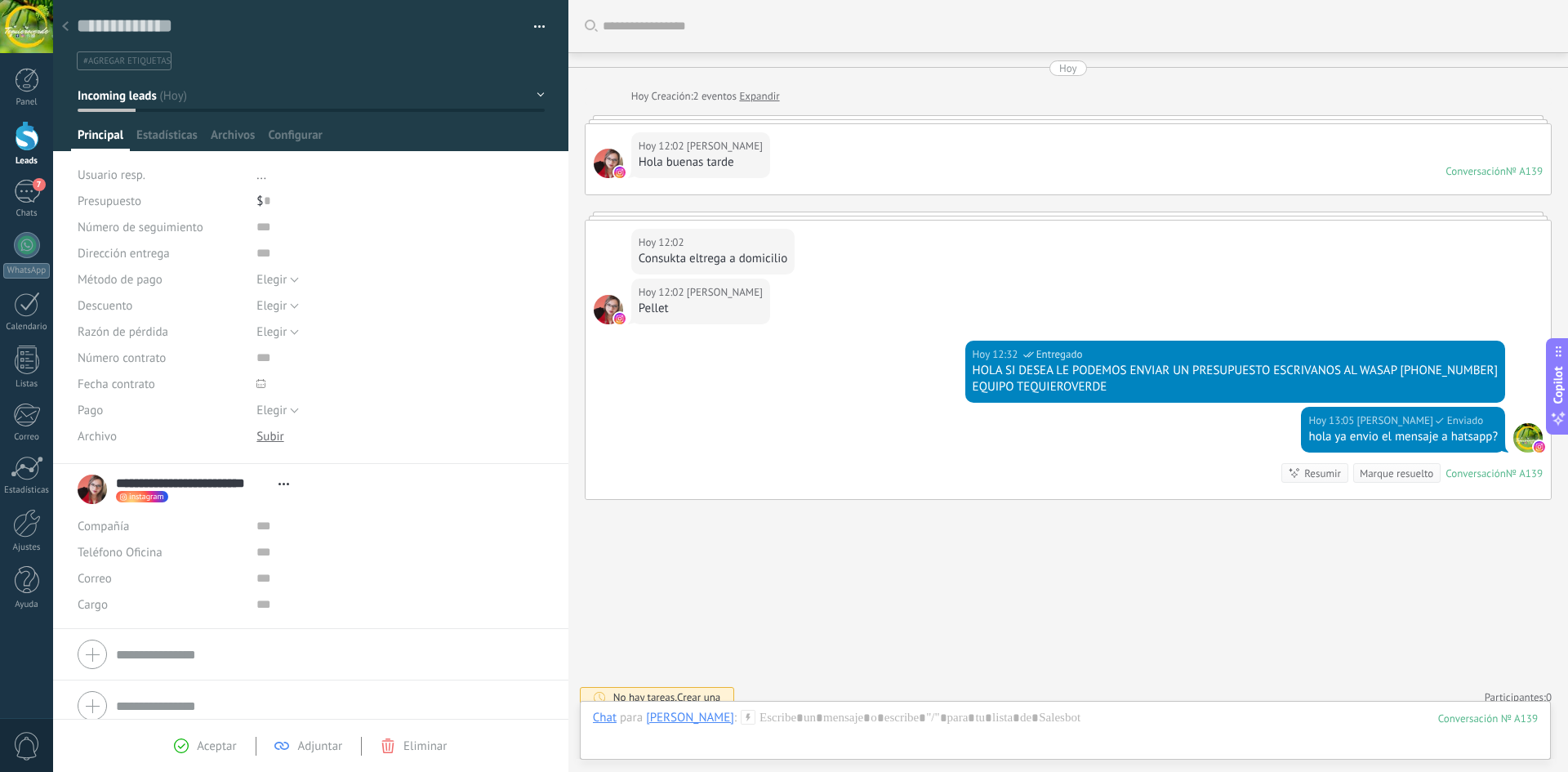
scroll to position [13, 0]
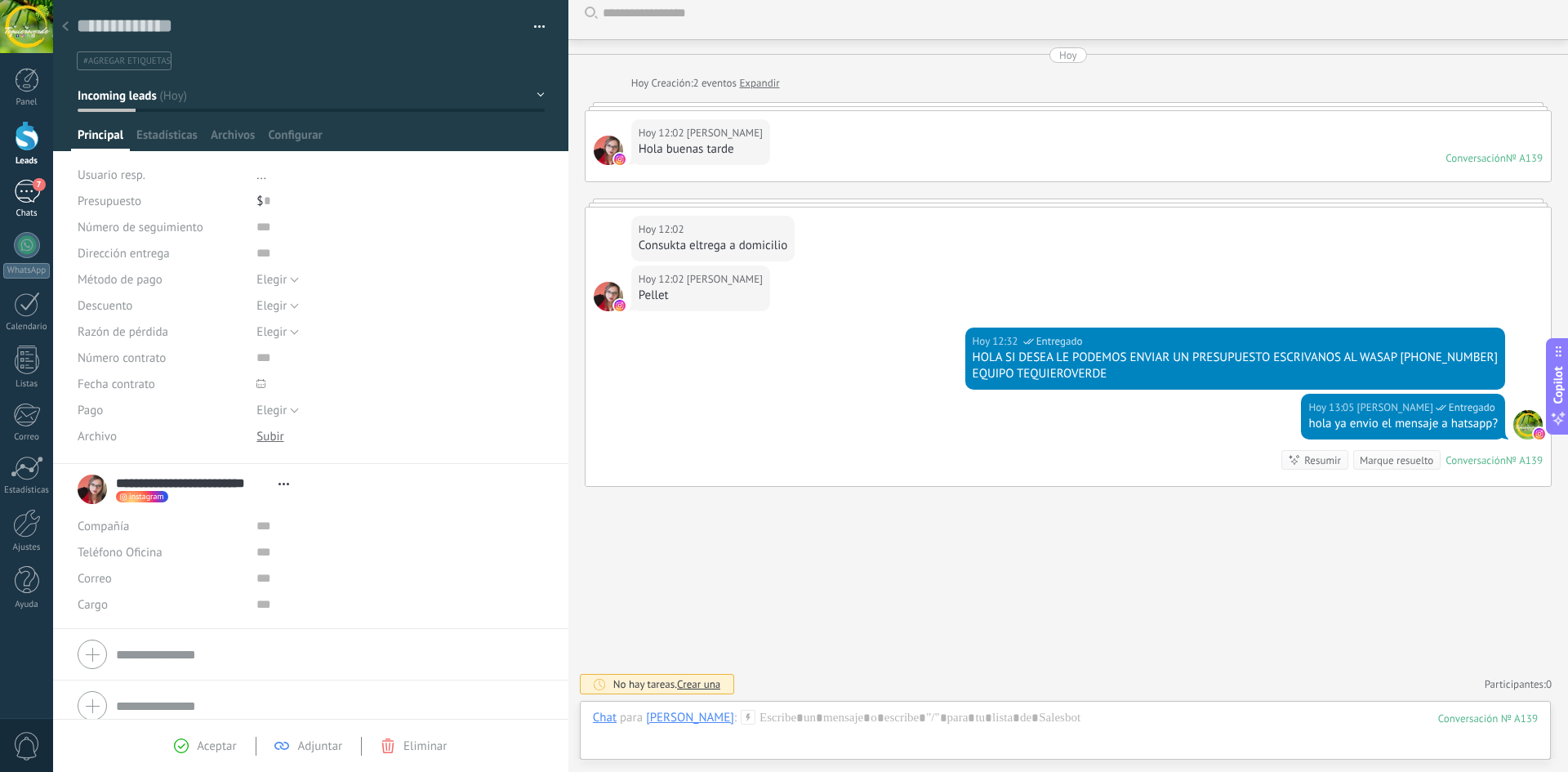
click at [35, 193] on div "7" at bounding box center [27, 192] width 26 height 24
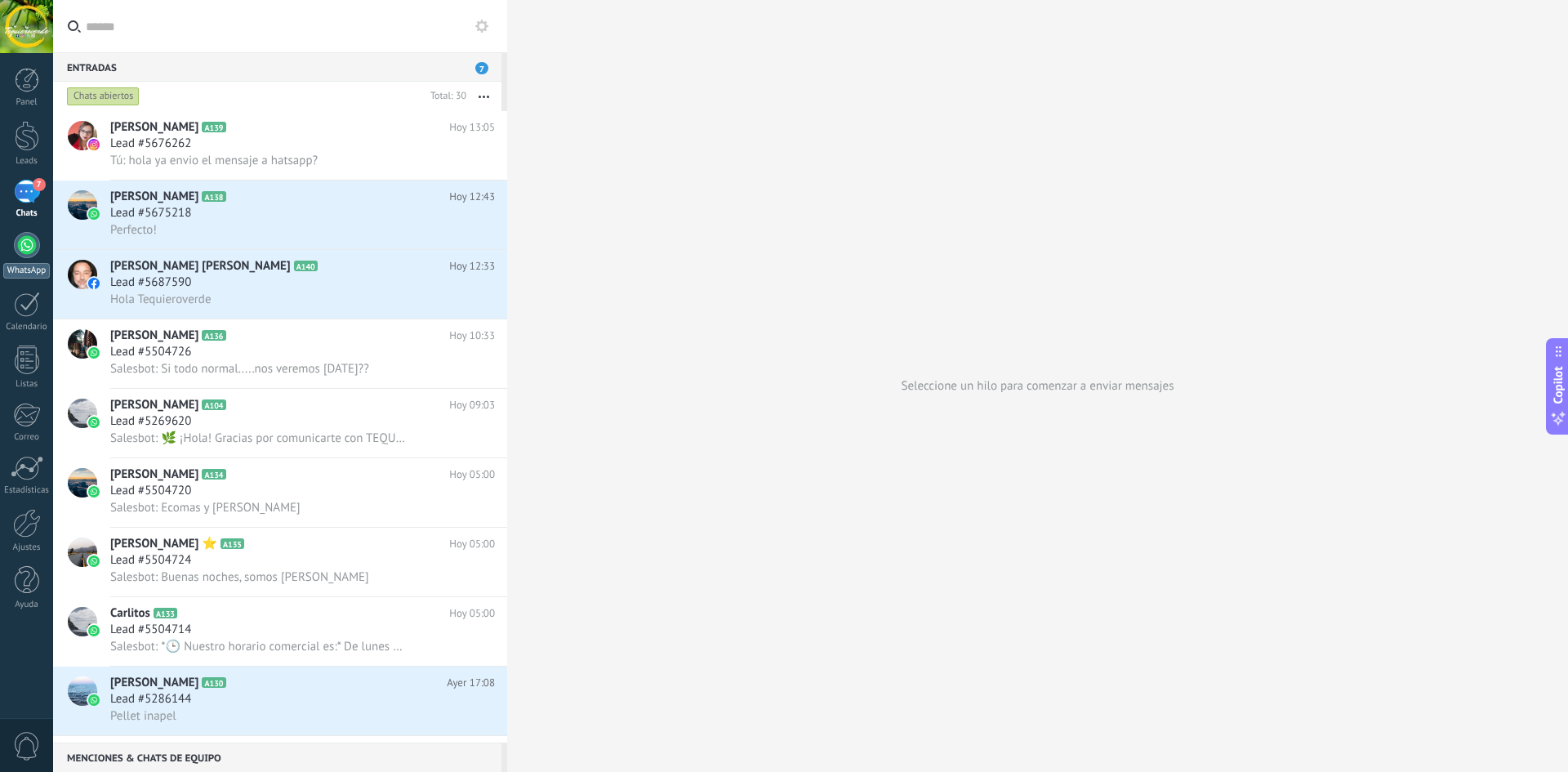
click at [22, 245] on div at bounding box center [27, 245] width 26 height 26
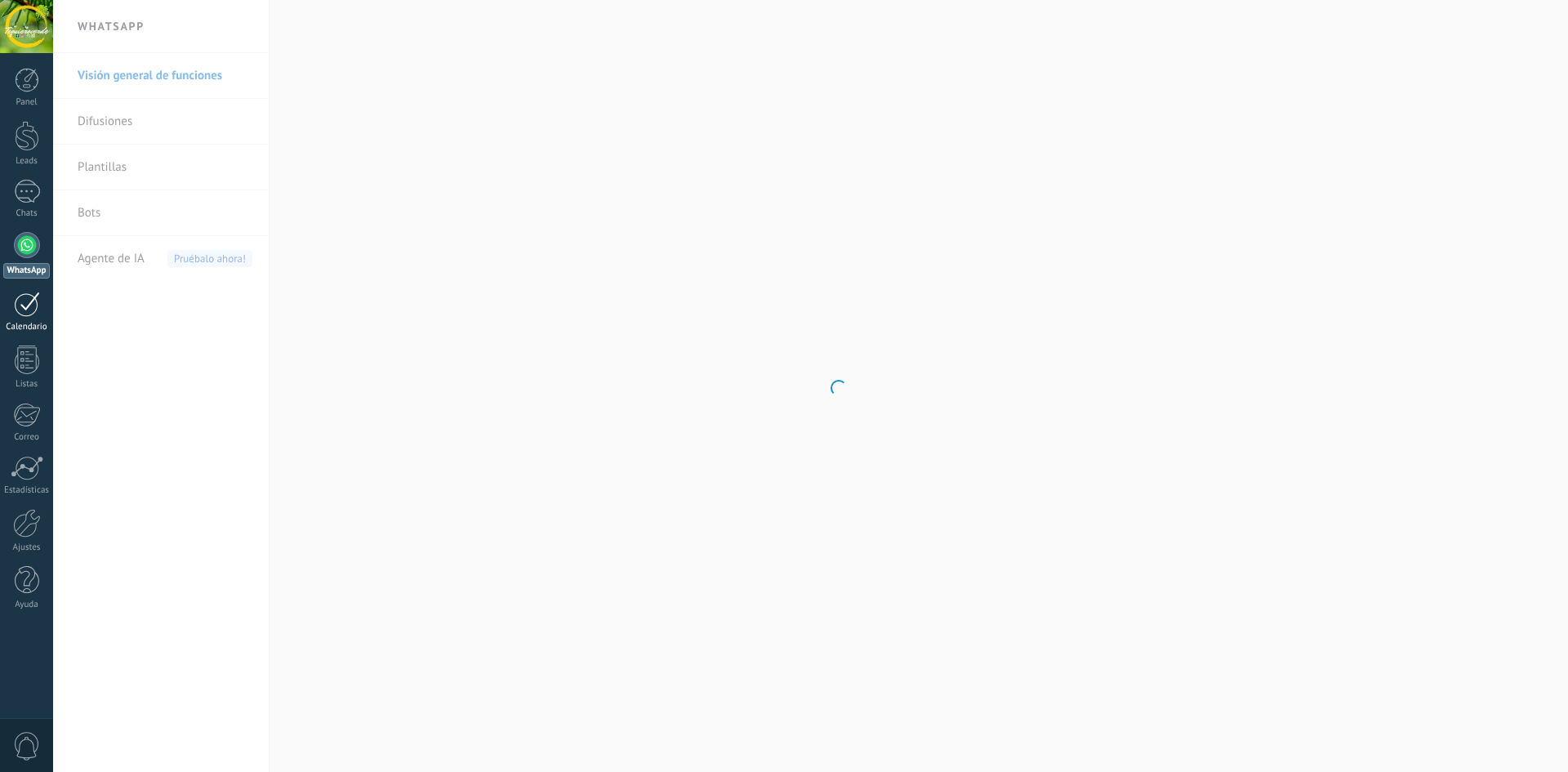
drag, startPoint x: 4, startPoint y: 295, endPoint x: 0, endPoint y: 317, distance: 22.4
click at [26, 194] on div "7" at bounding box center [27, 192] width 26 height 24
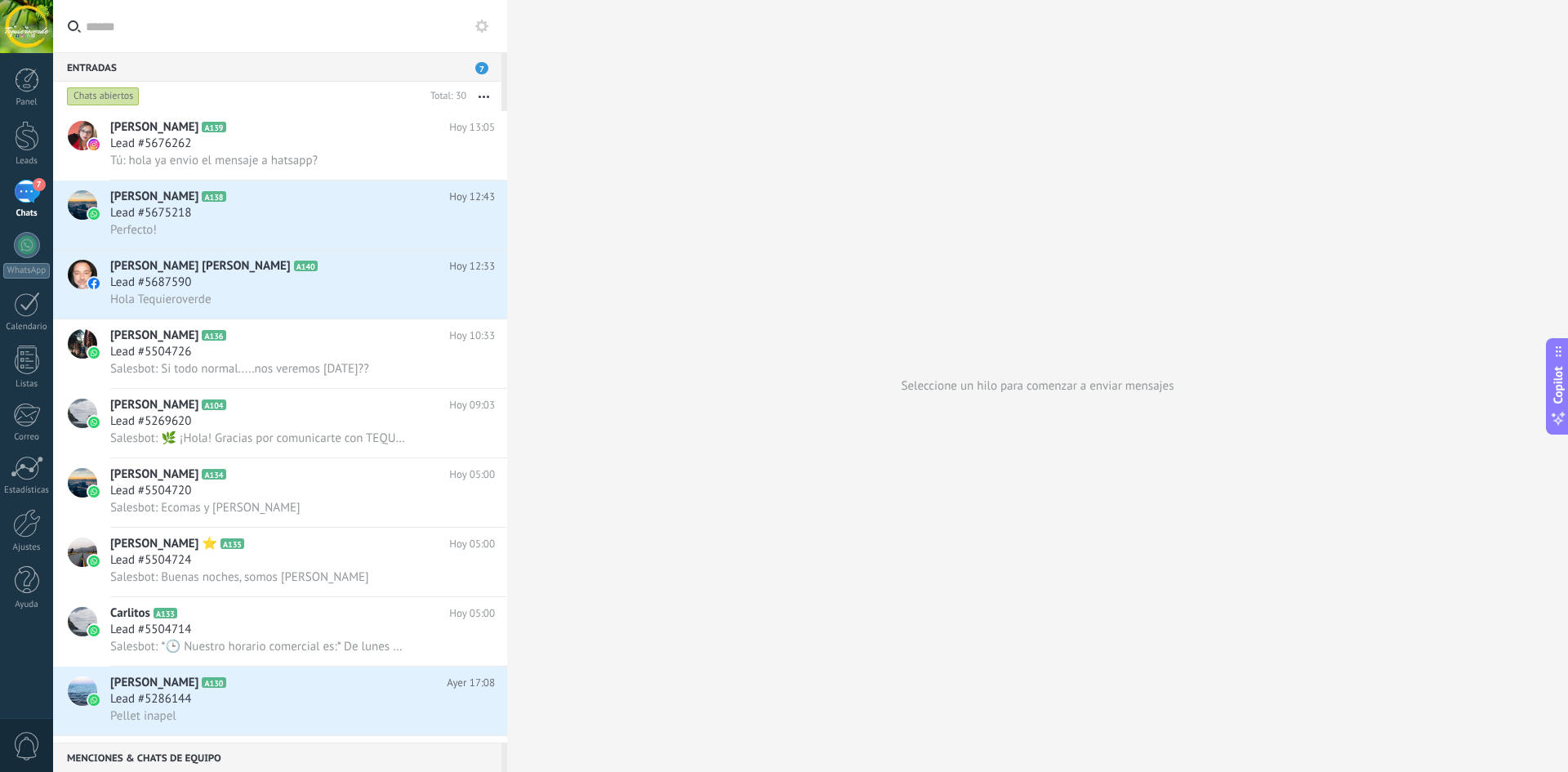
click at [479, 27] on icon at bounding box center [482, 26] width 13 height 13
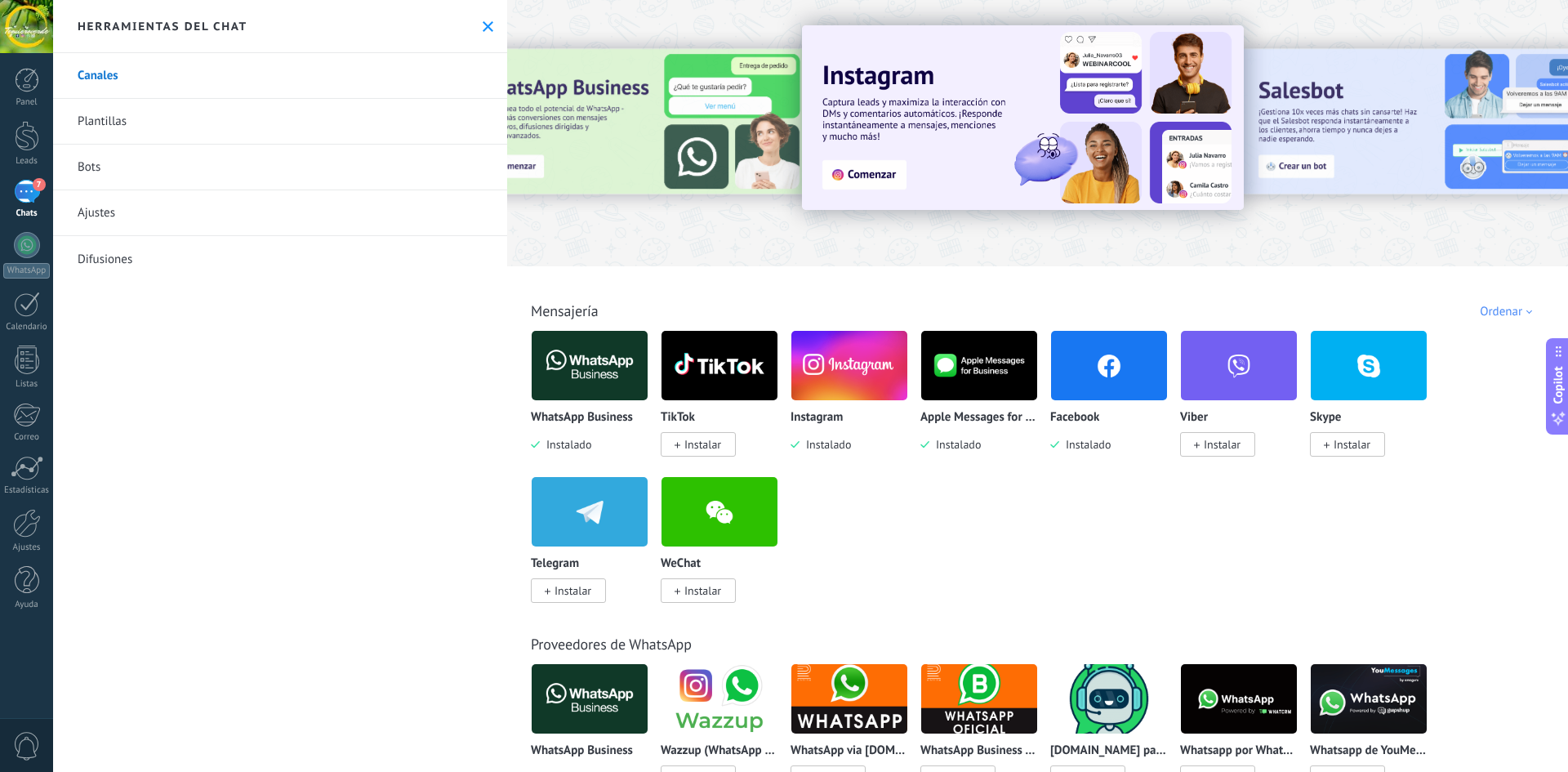
click at [209, 125] on link "Plantillas" at bounding box center [281, 122] width 454 height 46
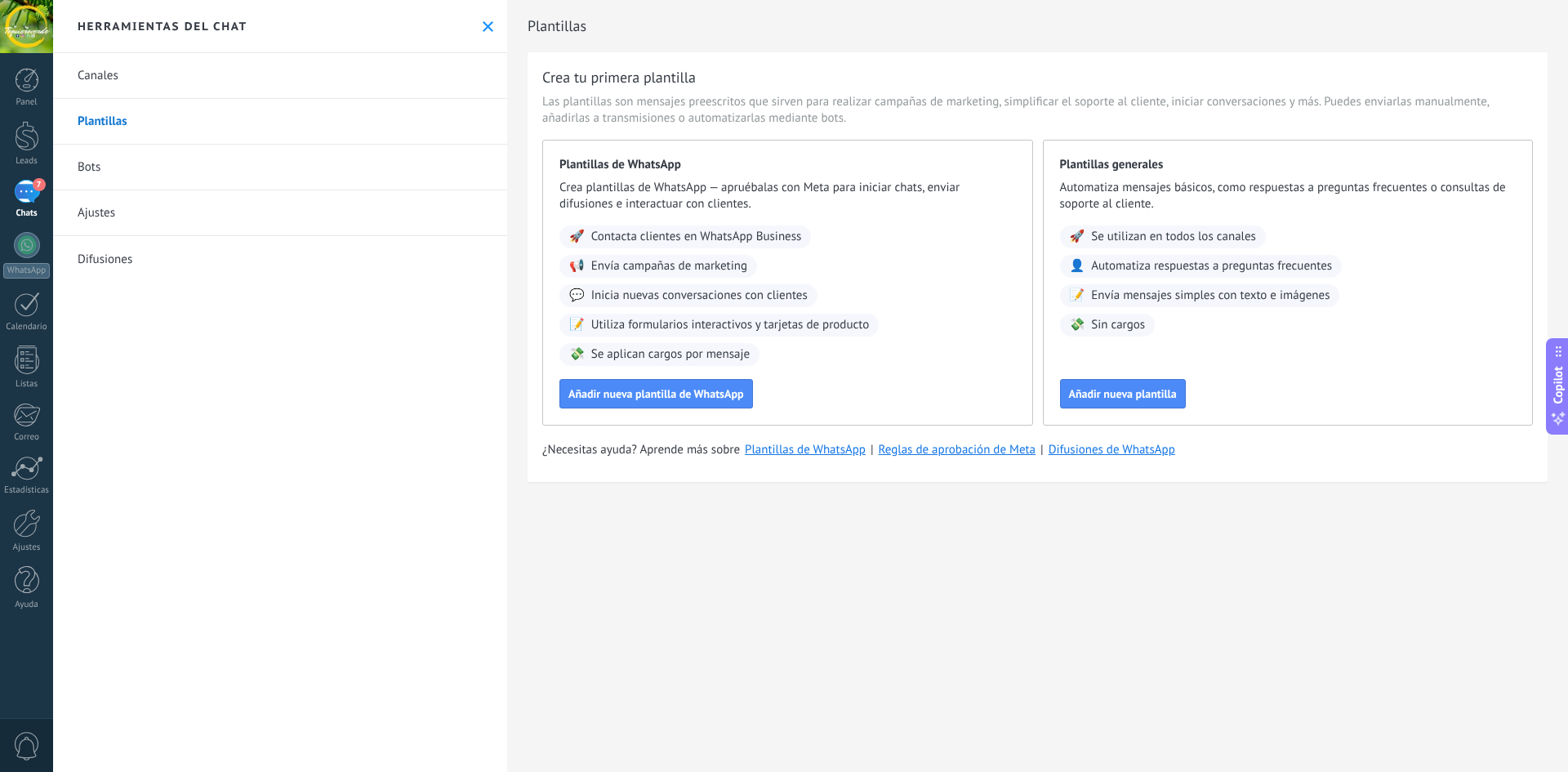
drag, startPoint x: 1414, startPoint y: 365, endPoint x: 1308, endPoint y: 380, distance: 107.1
click at [1308, 380] on div "Plantillas generales Automatiza mensajes básicos, como respuestas a preguntas f…" at bounding box center [1288, 283] width 491 height 286
click at [21, 252] on div at bounding box center [27, 245] width 26 height 26
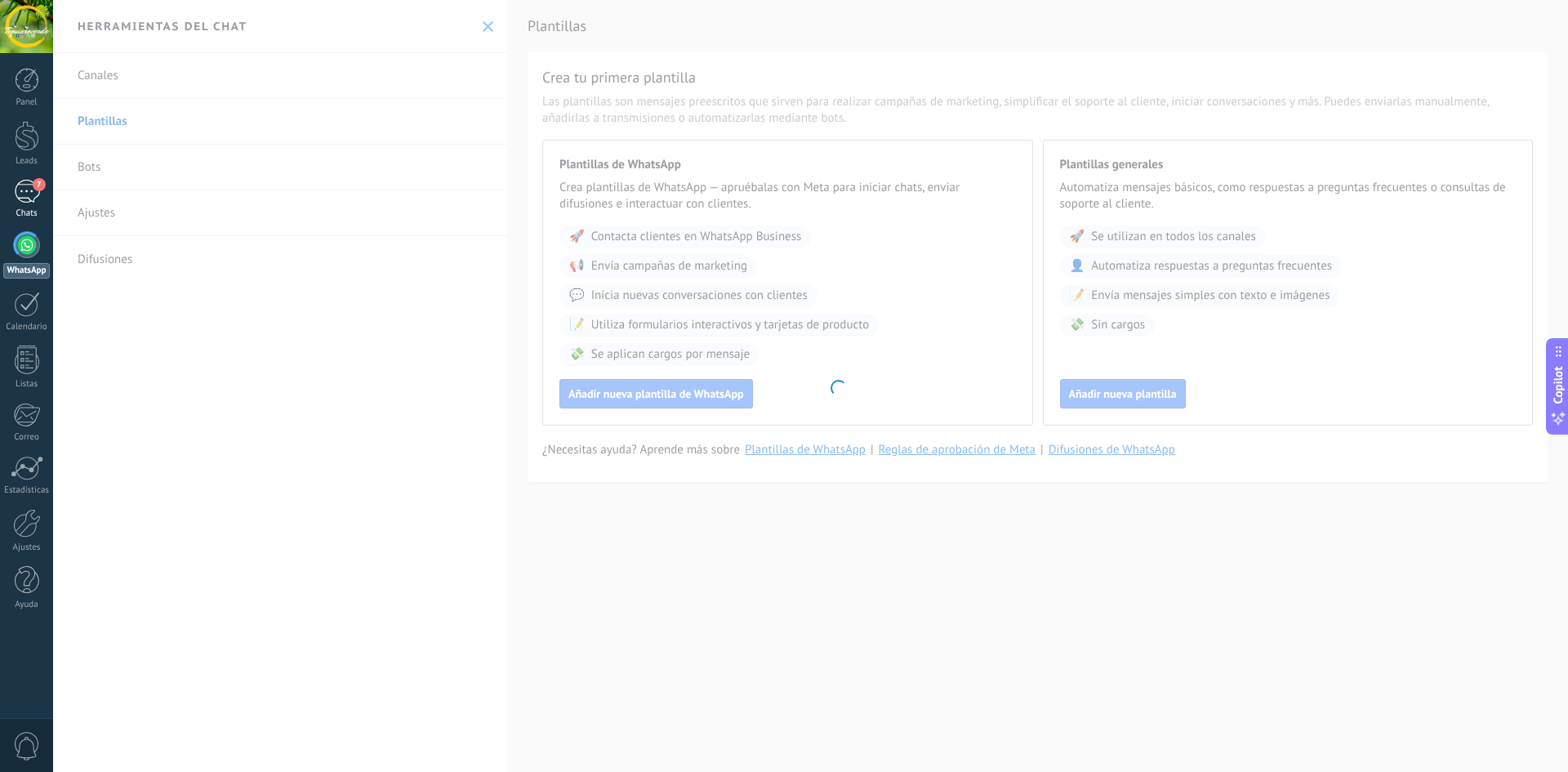
click at [22, 188] on div "7" at bounding box center [27, 192] width 26 height 24
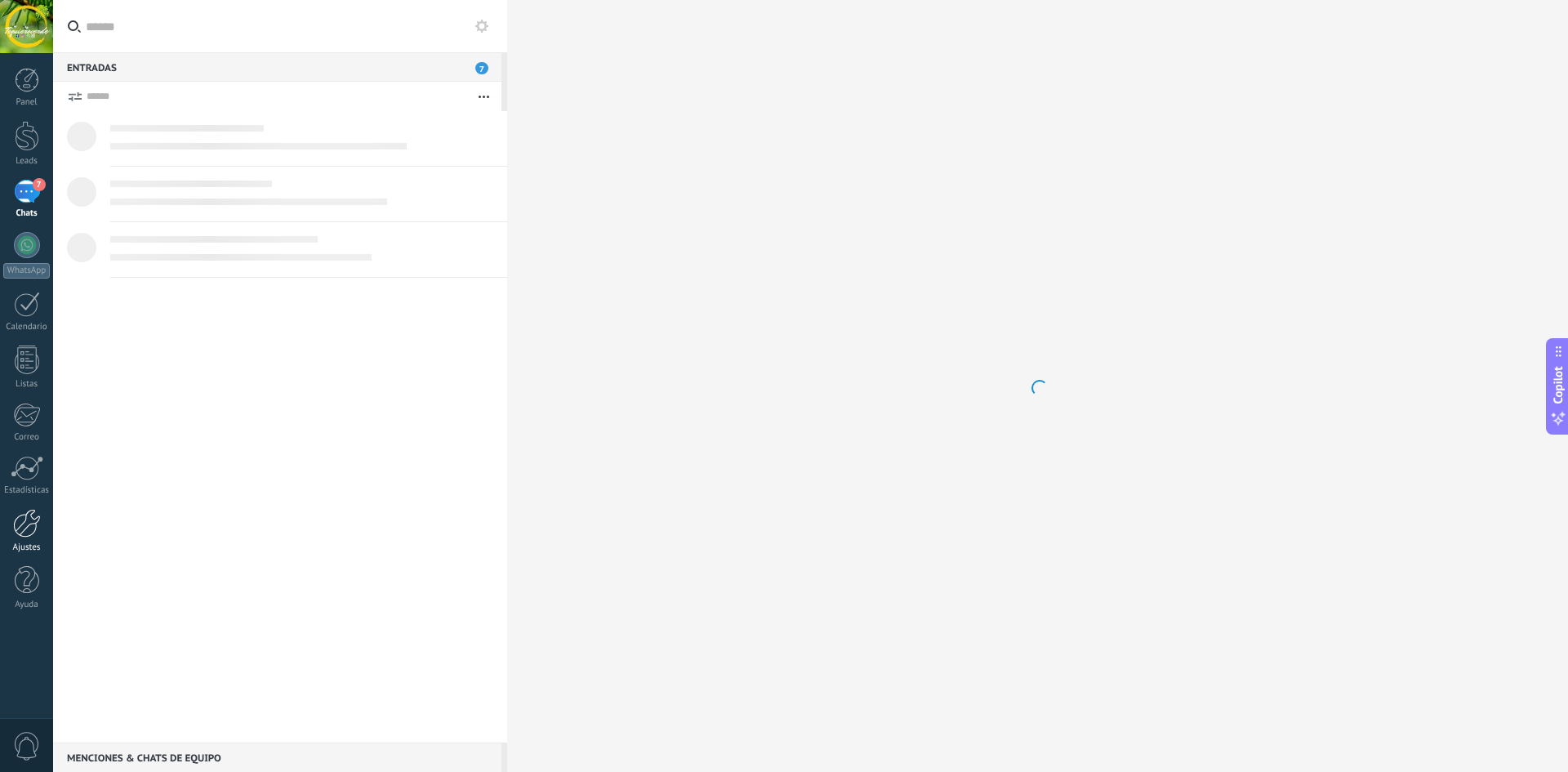
click at [25, 525] on div at bounding box center [27, 523] width 28 height 29
